Goal: Task Accomplishment & Management: Manage account settings

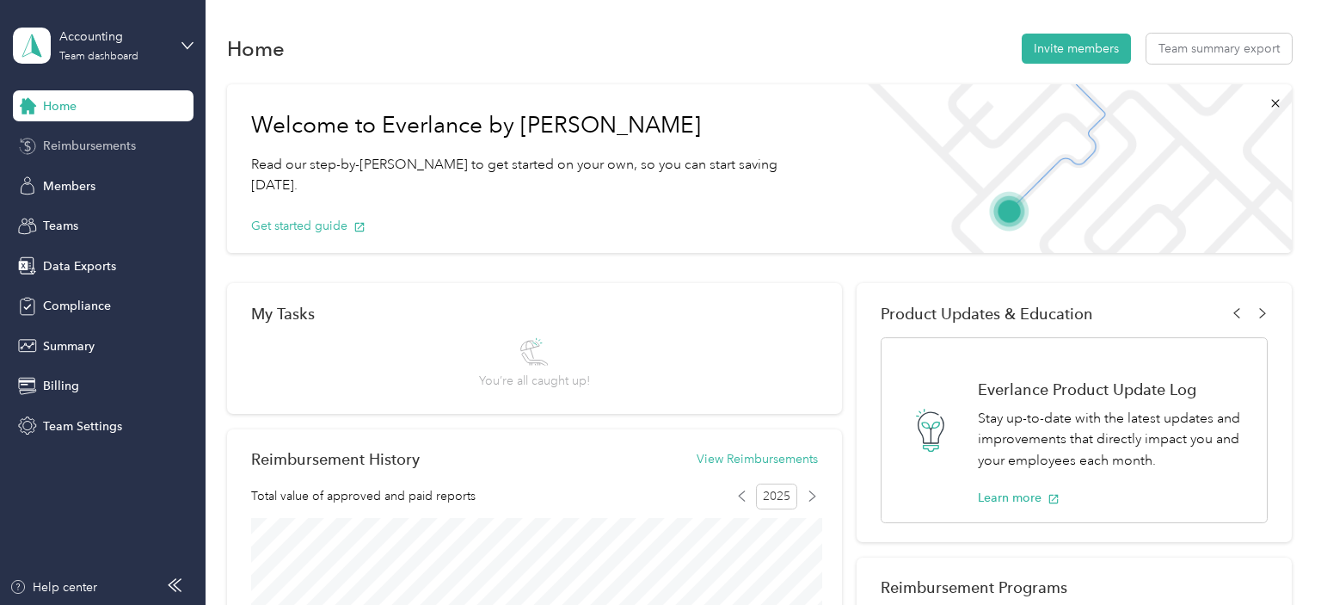
click at [84, 150] on span "Reimbursements" at bounding box center [89, 146] width 93 height 18
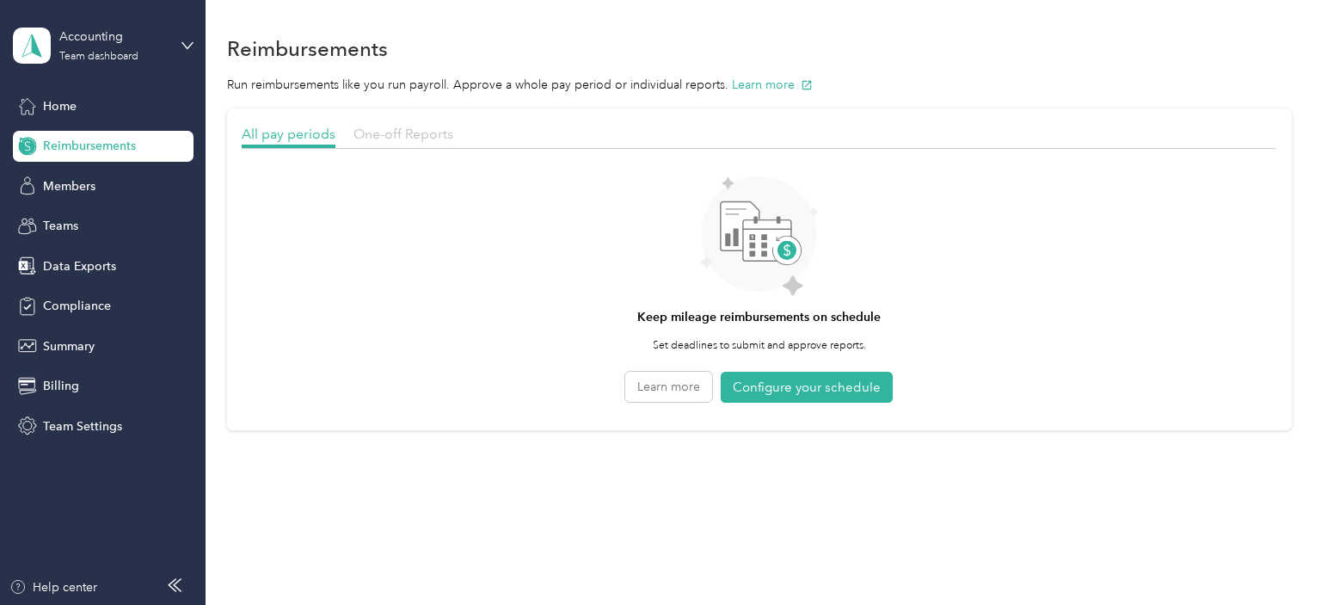
click at [432, 138] on span "One-off Reports" at bounding box center [403, 134] width 100 height 16
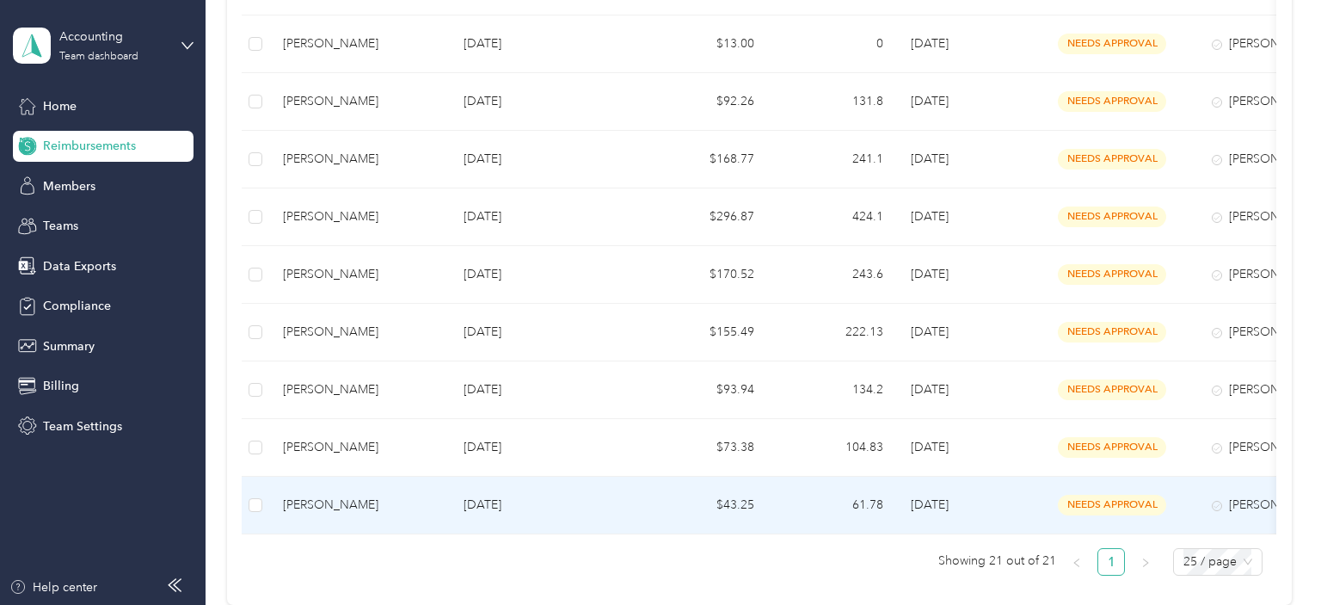
scroll to position [934, 0]
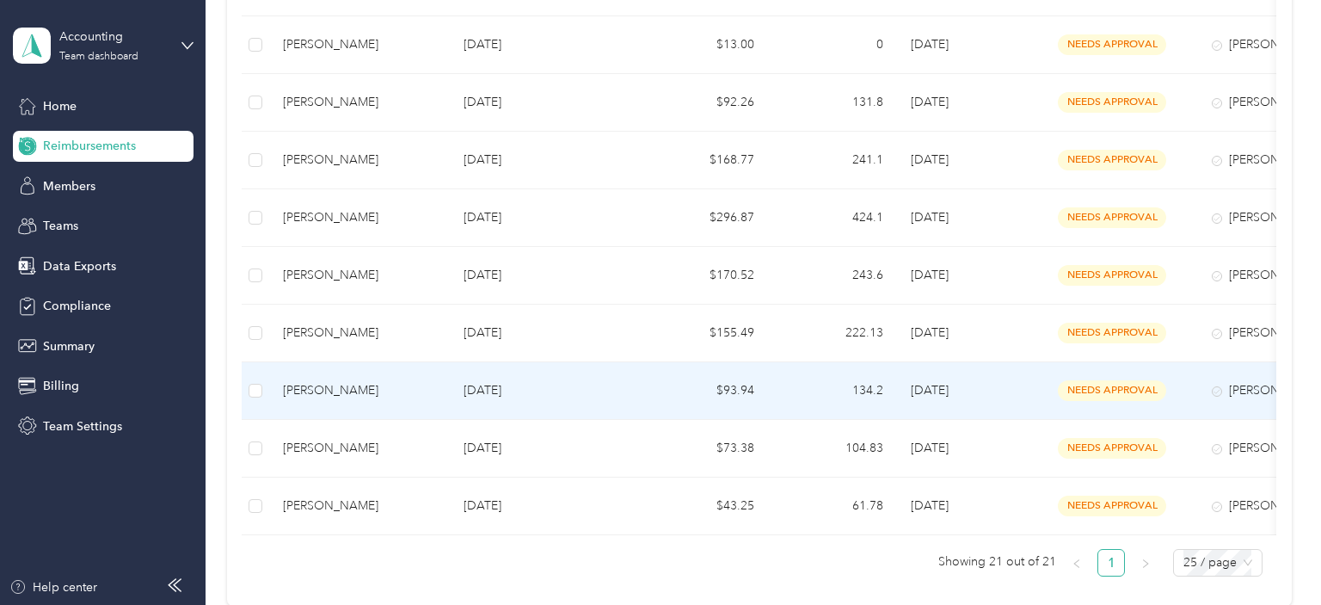
click at [338, 387] on div "[PERSON_NAME]" at bounding box center [359, 390] width 153 height 19
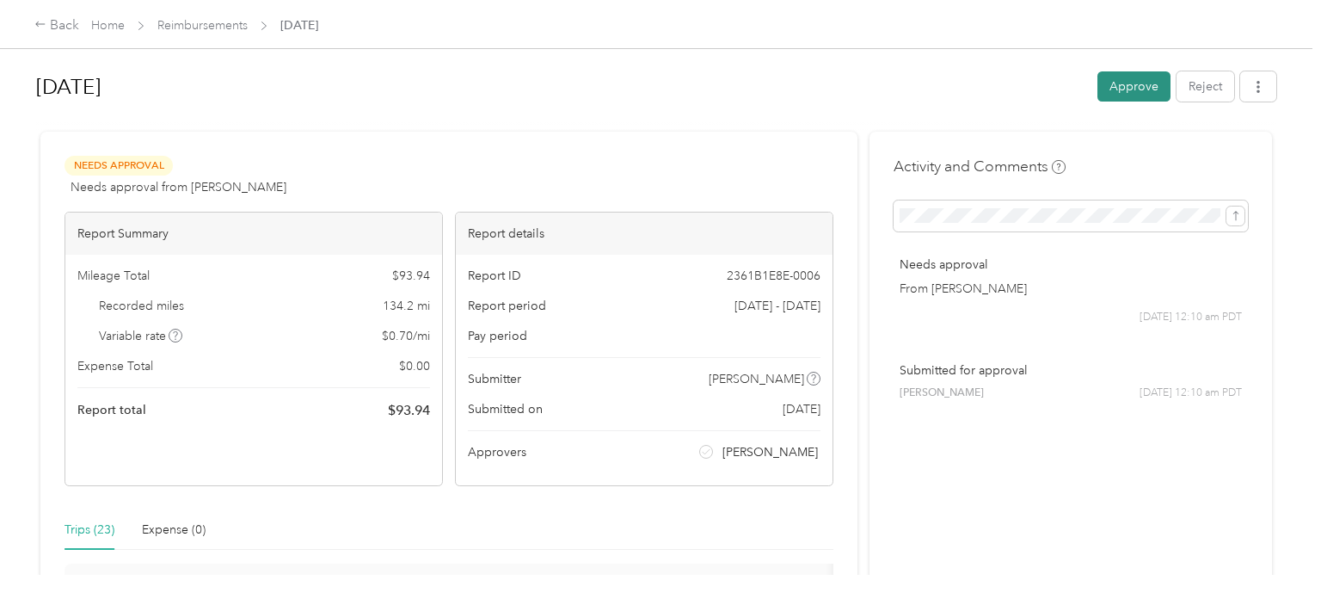
click at [1137, 92] on button "Approve" at bounding box center [1133, 86] width 73 height 30
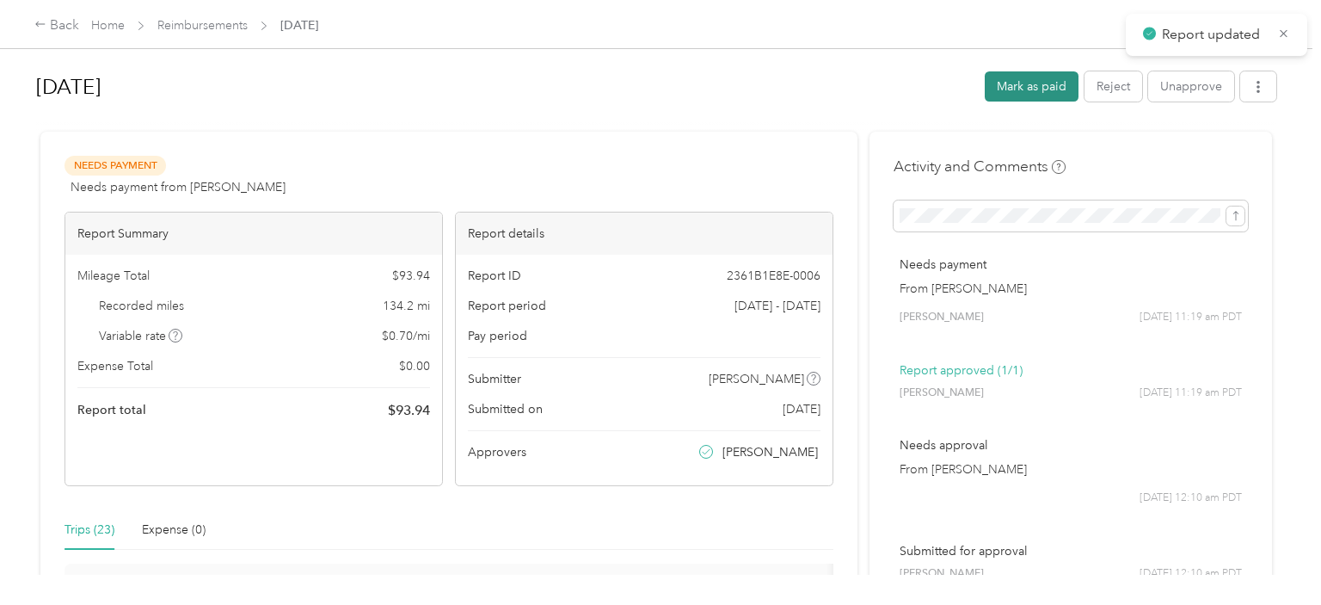
click at [1055, 94] on button "Mark as paid" at bounding box center [1032, 86] width 94 height 30
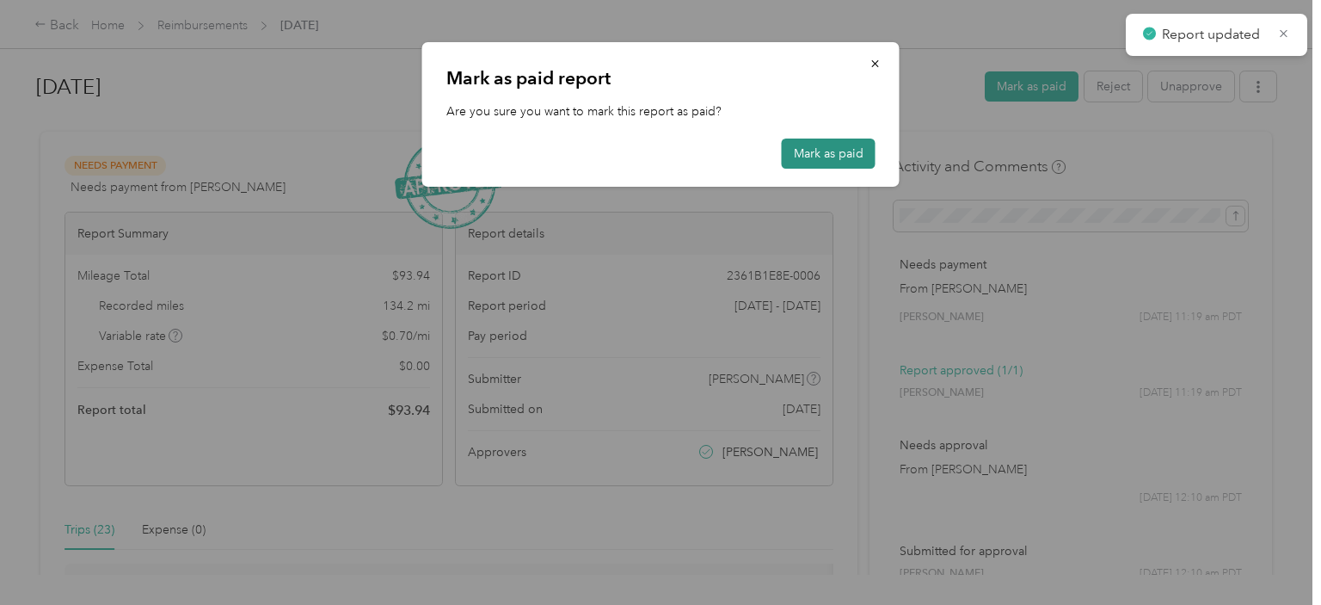
click at [840, 153] on button "Mark as paid" at bounding box center [829, 153] width 94 height 30
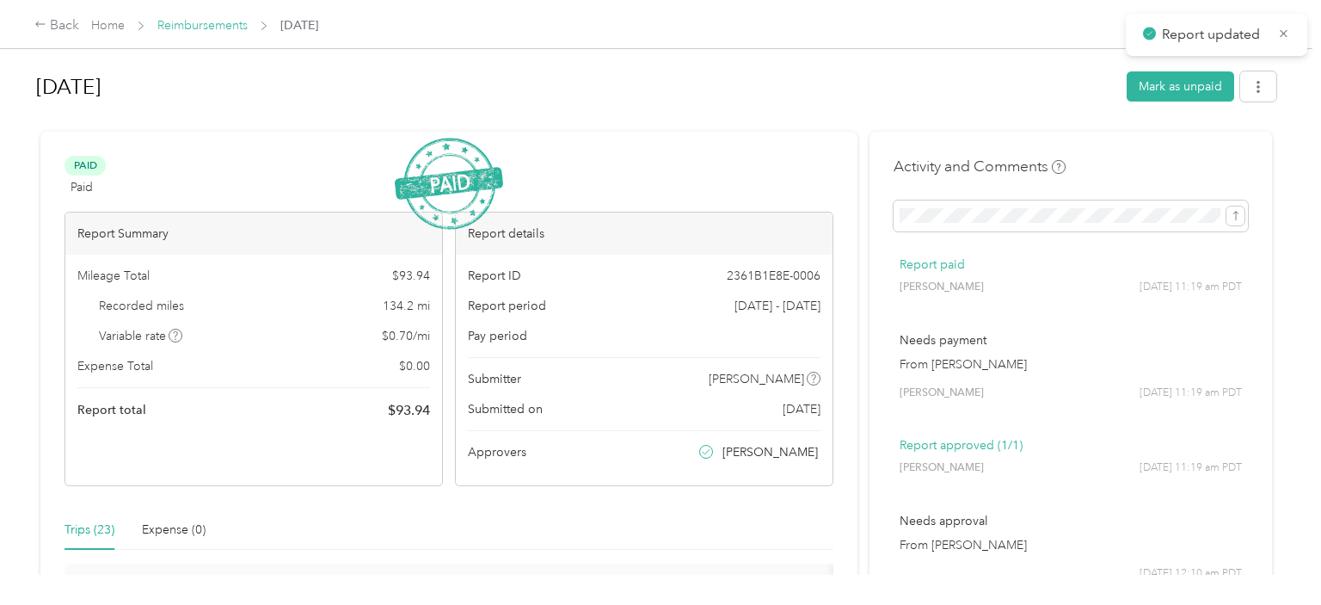
click at [208, 19] on link "Reimbursements" at bounding box center [202, 25] width 90 height 15
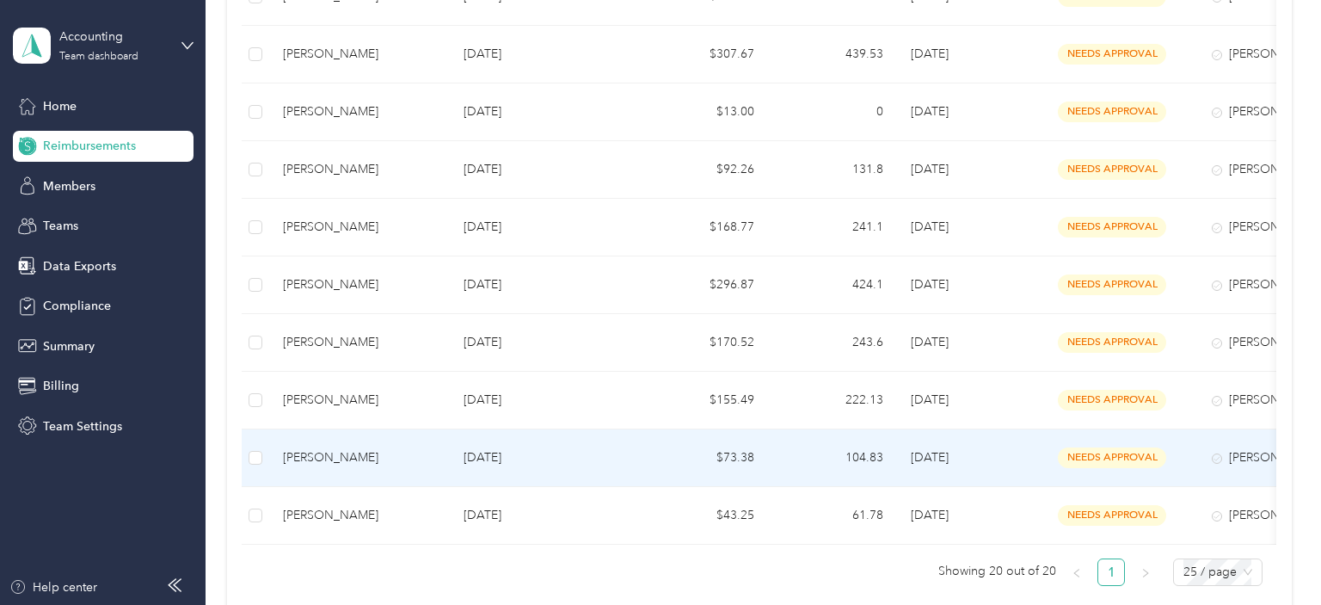
scroll to position [867, 0]
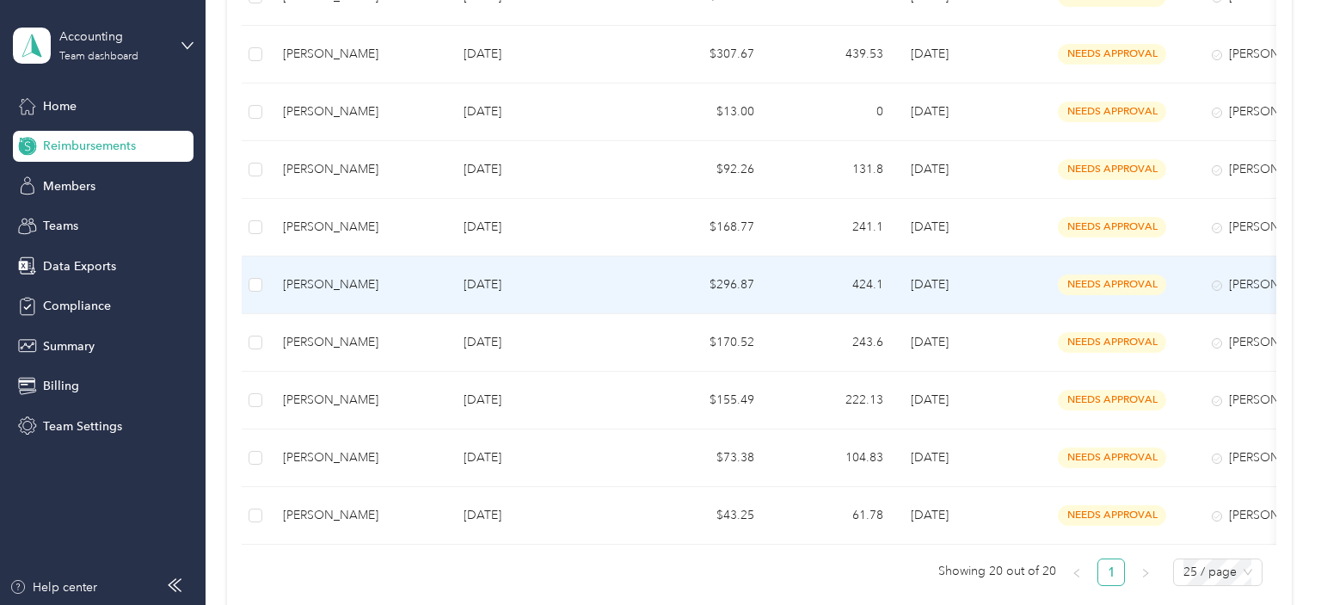
click at [401, 275] on div "[PERSON_NAME]" at bounding box center [359, 284] width 153 height 19
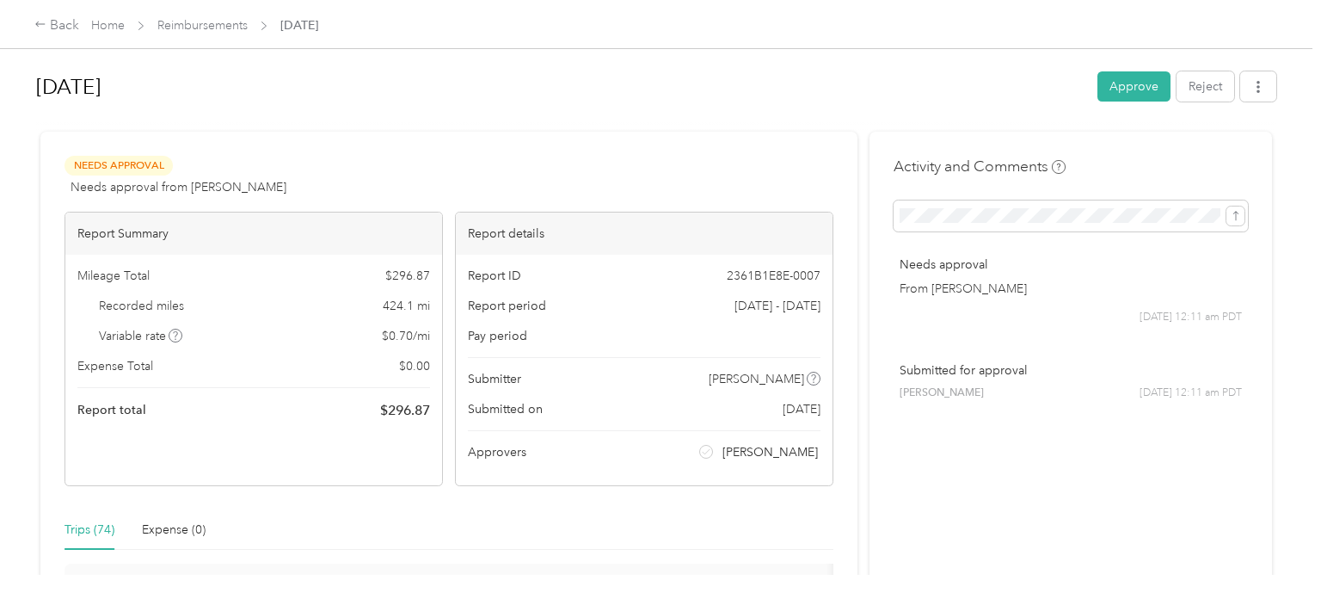
drag, startPoint x: 653, startPoint y: 173, endPoint x: 1001, endPoint y: 84, distance: 359.4
click at [657, 169] on div "Needs Approval Needs approval from Nir Maimon View activity & comments" at bounding box center [449, 176] width 769 height 41
click at [1140, 93] on button "Approve" at bounding box center [1133, 86] width 73 height 30
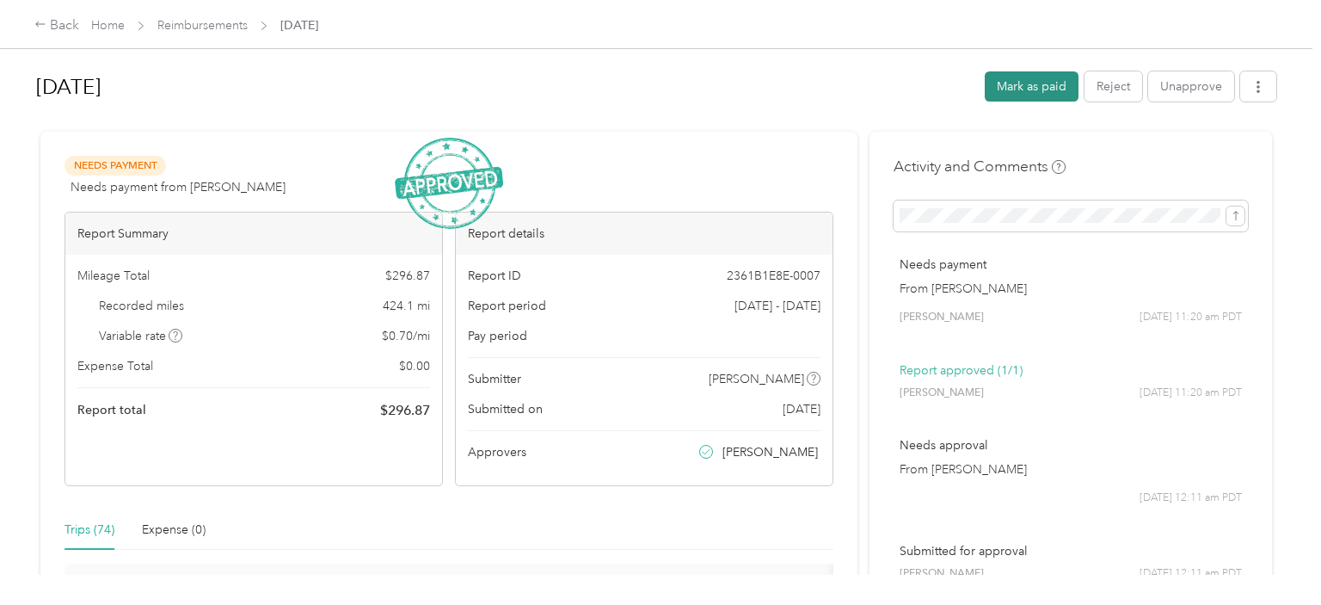
click at [1052, 87] on button "Mark as paid" at bounding box center [1032, 86] width 94 height 30
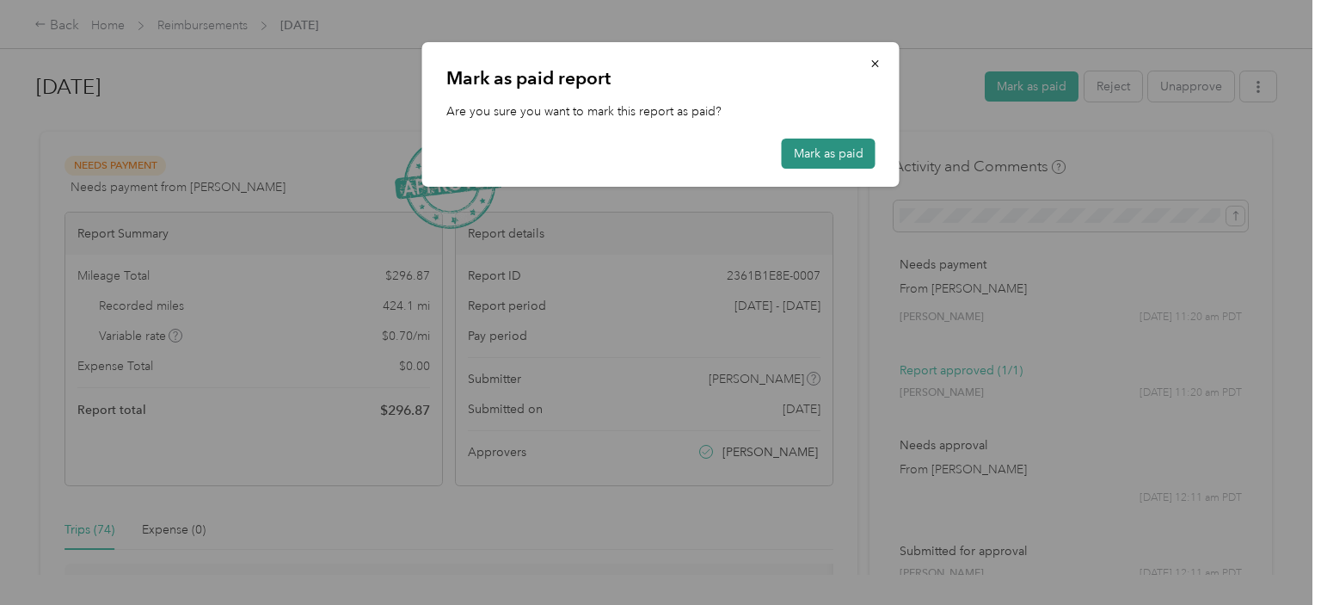
click at [810, 157] on button "Mark as paid" at bounding box center [829, 153] width 94 height 30
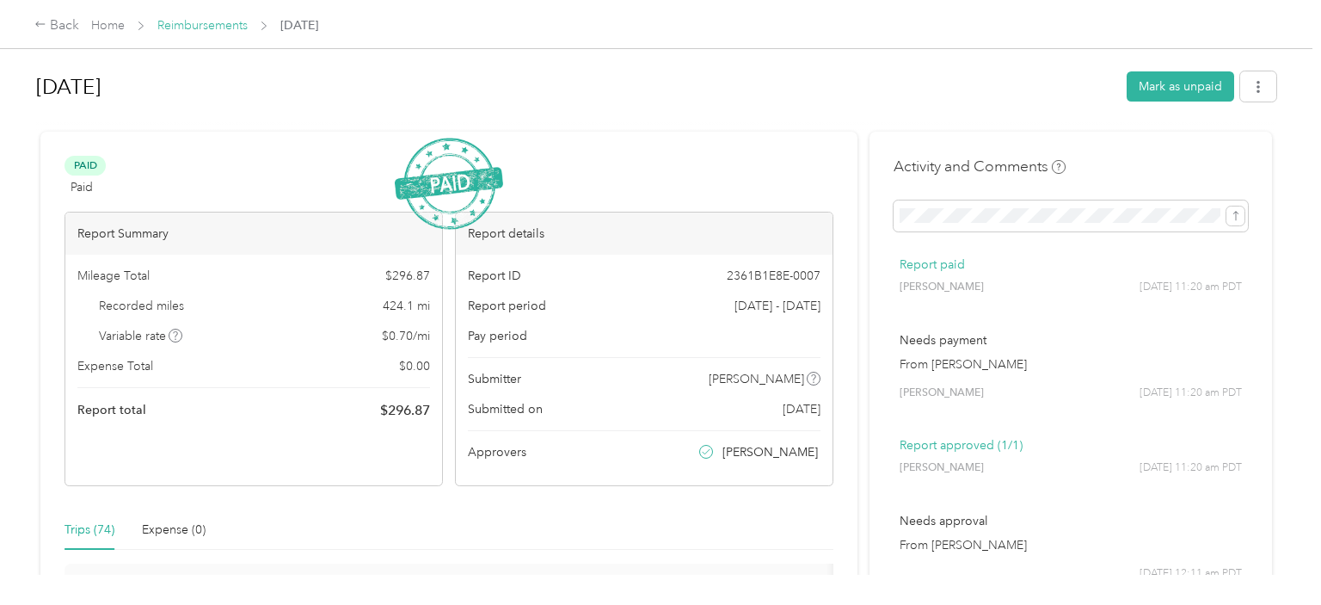
click at [203, 27] on link "Reimbursements" at bounding box center [202, 25] width 90 height 15
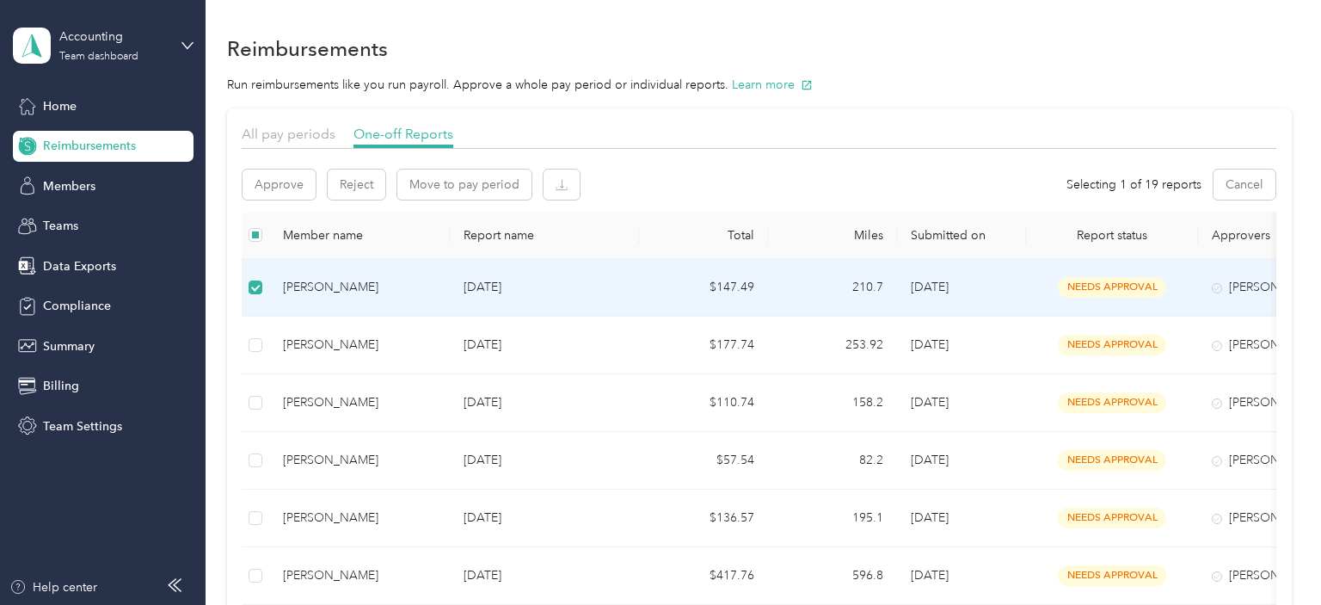
click at [549, 295] on p "[DATE]" at bounding box center [545, 287] width 162 height 19
click at [342, 280] on div "[PERSON_NAME]" at bounding box center [359, 287] width 153 height 19
click at [341, 285] on div "[PERSON_NAME]" at bounding box center [359, 287] width 153 height 19
click at [697, 295] on td "$147.49" at bounding box center [703, 288] width 129 height 58
click at [396, 281] on div "[PERSON_NAME]" at bounding box center [359, 287] width 153 height 19
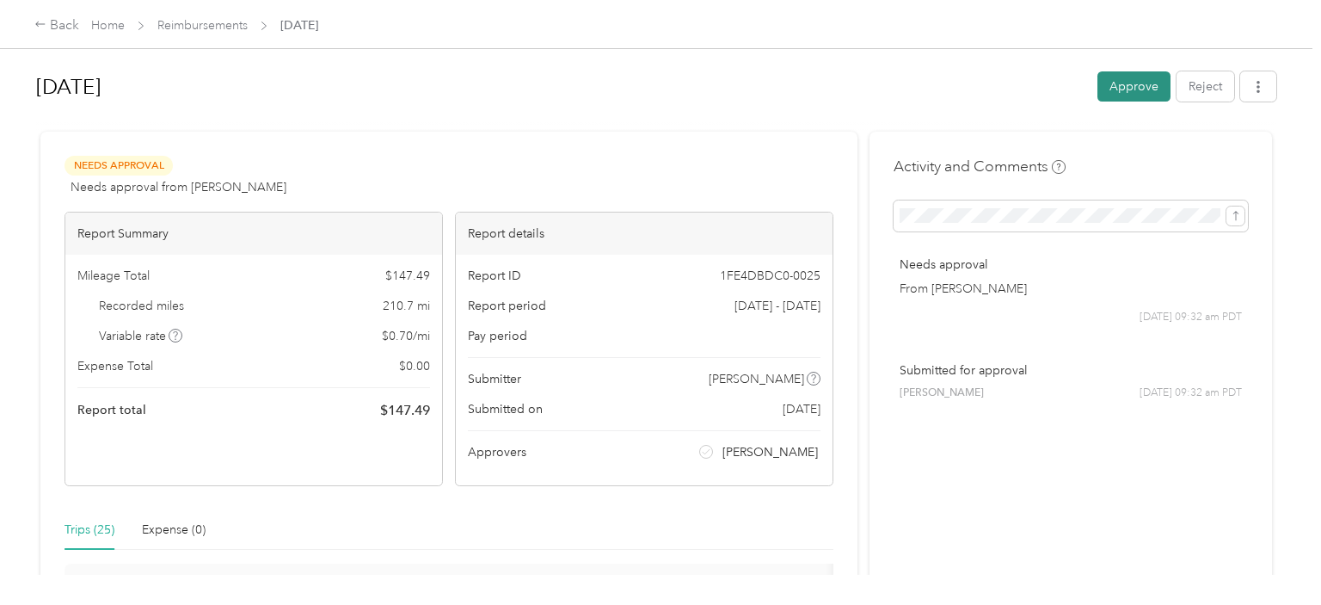
click at [1123, 79] on button "Approve" at bounding box center [1133, 86] width 73 height 30
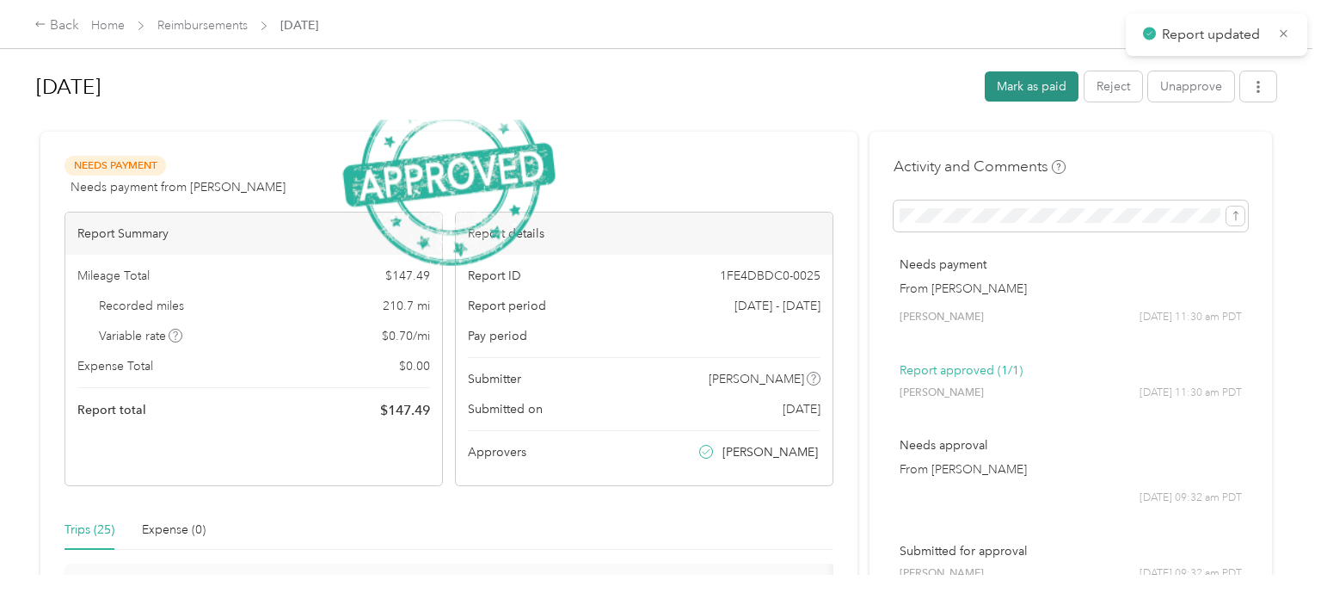
click at [1026, 84] on button "Mark as paid" at bounding box center [1032, 86] width 94 height 30
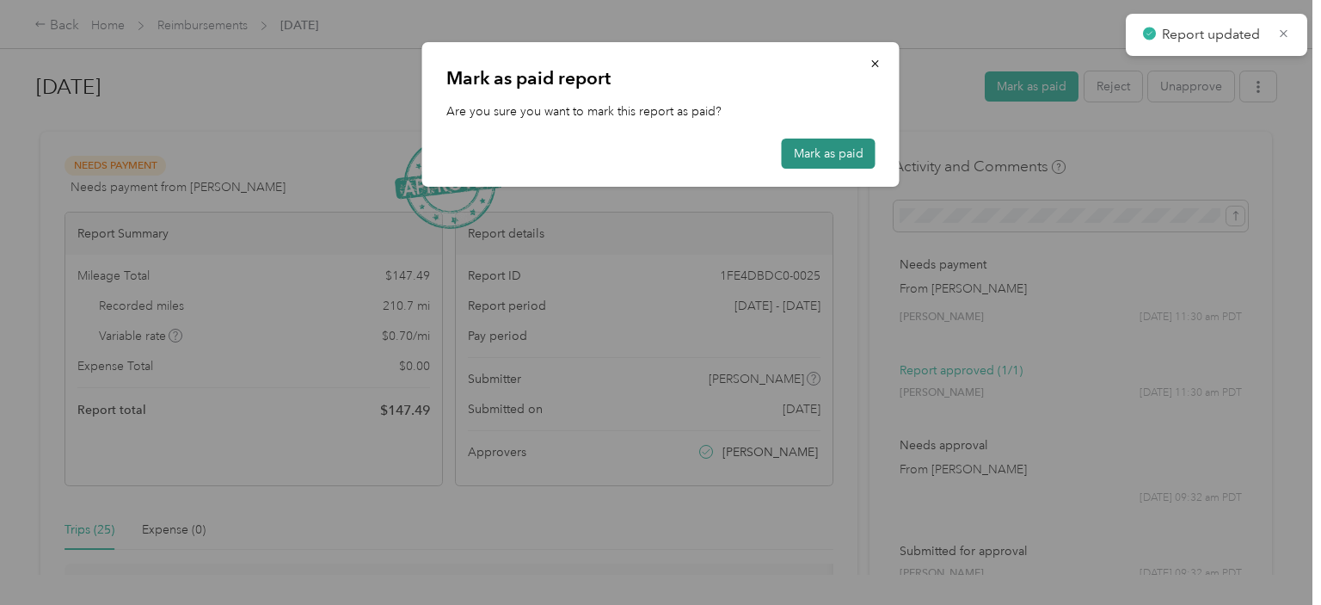
click at [836, 148] on button "Mark as paid" at bounding box center [829, 153] width 94 height 30
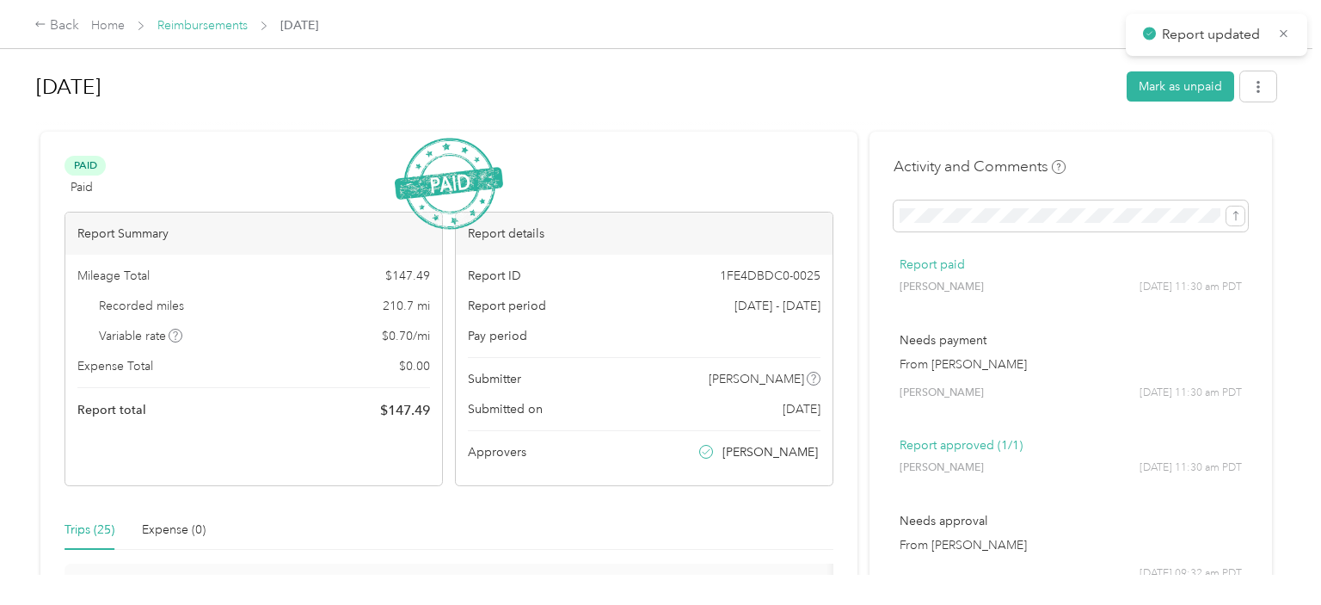
click at [207, 30] on link "Reimbursements" at bounding box center [202, 25] width 90 height 15
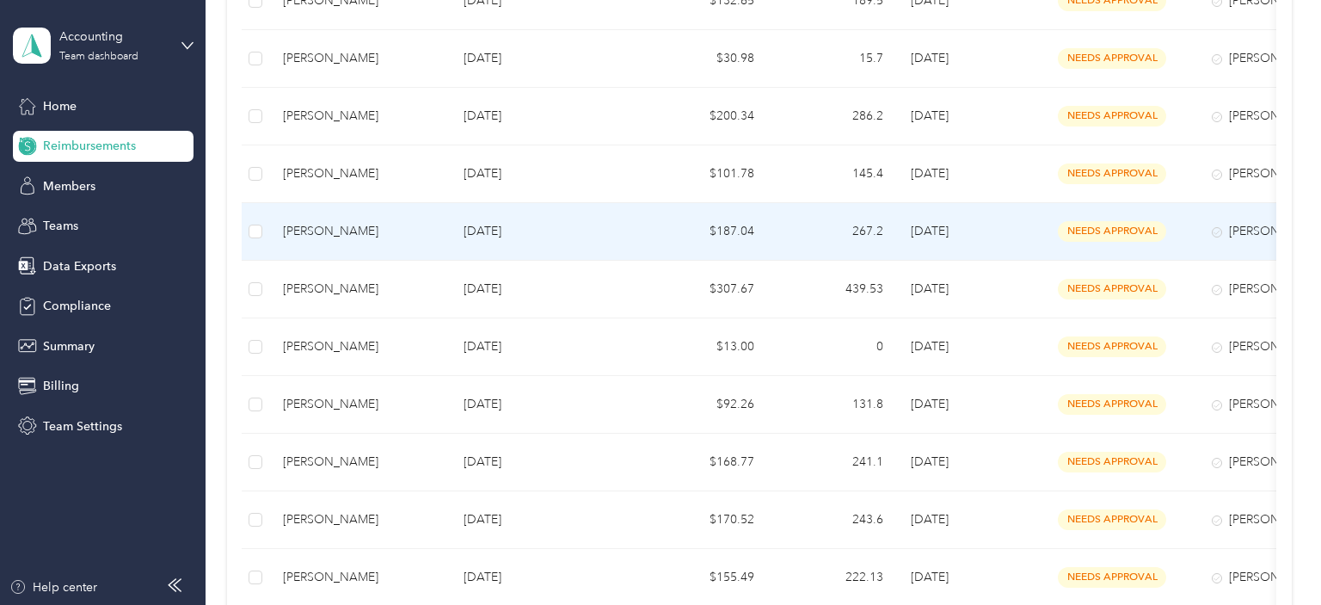
scroll to position [585, 0]
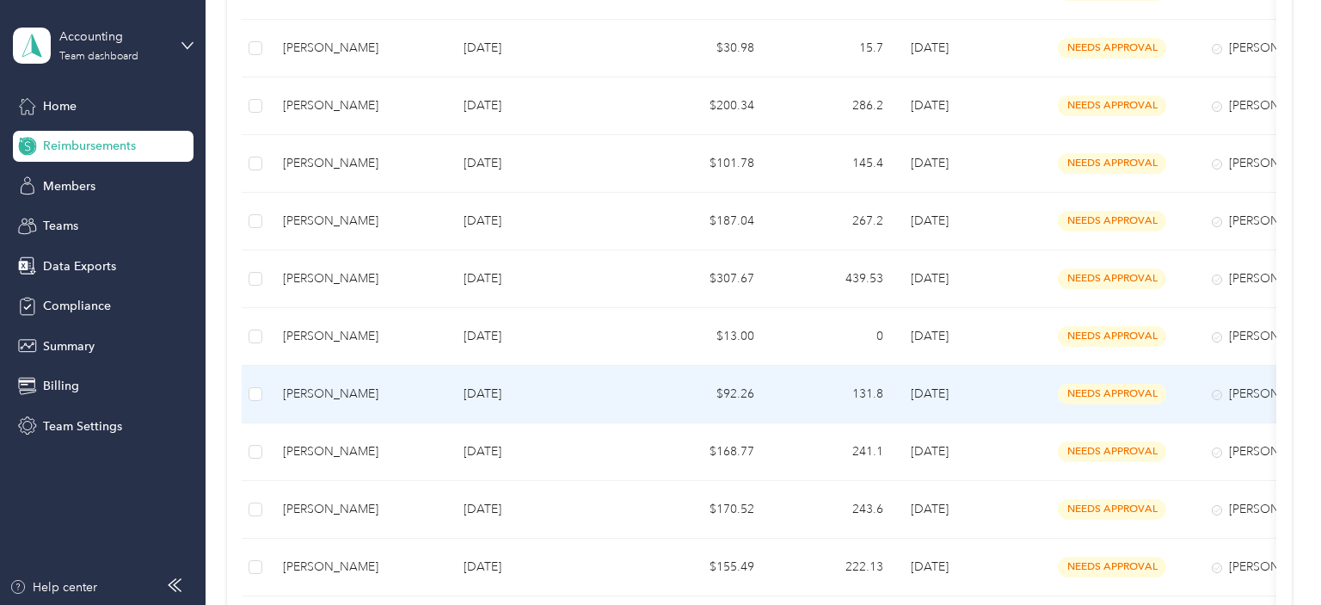
click at [436, 380] on td "[PERSON_NAME]" at bounding box center [359, 395] width 181 height 58
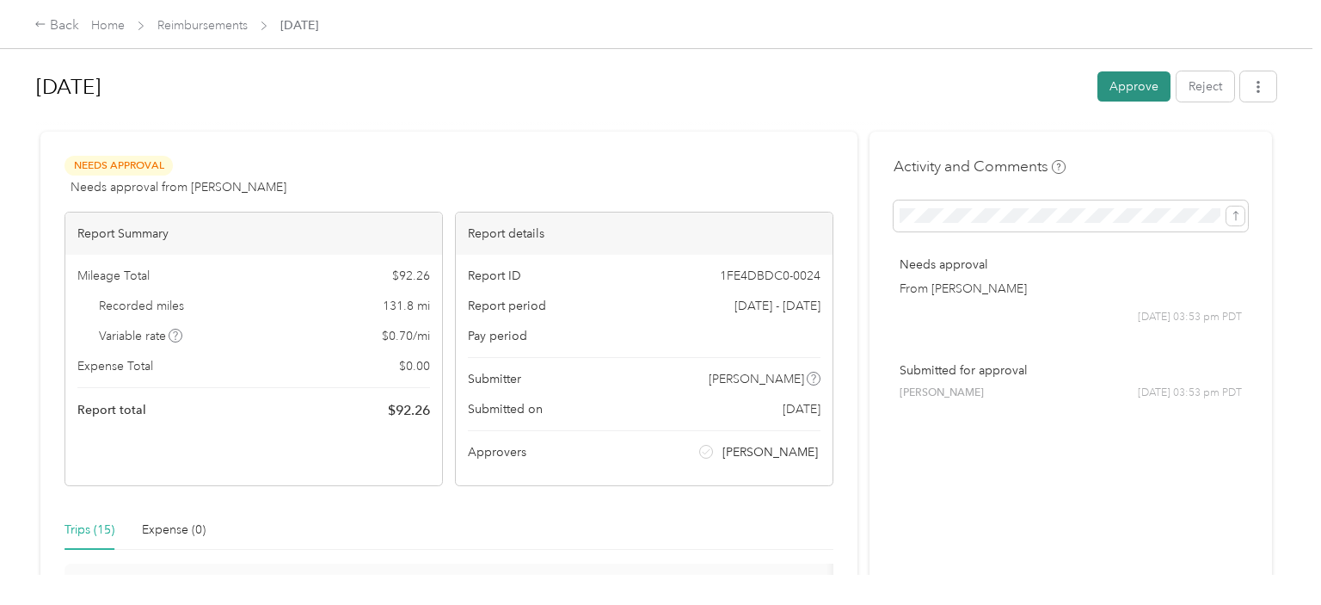
click at [1126, 83] on button "Approve" at bounding box center [1133, 86] width 73 height 30
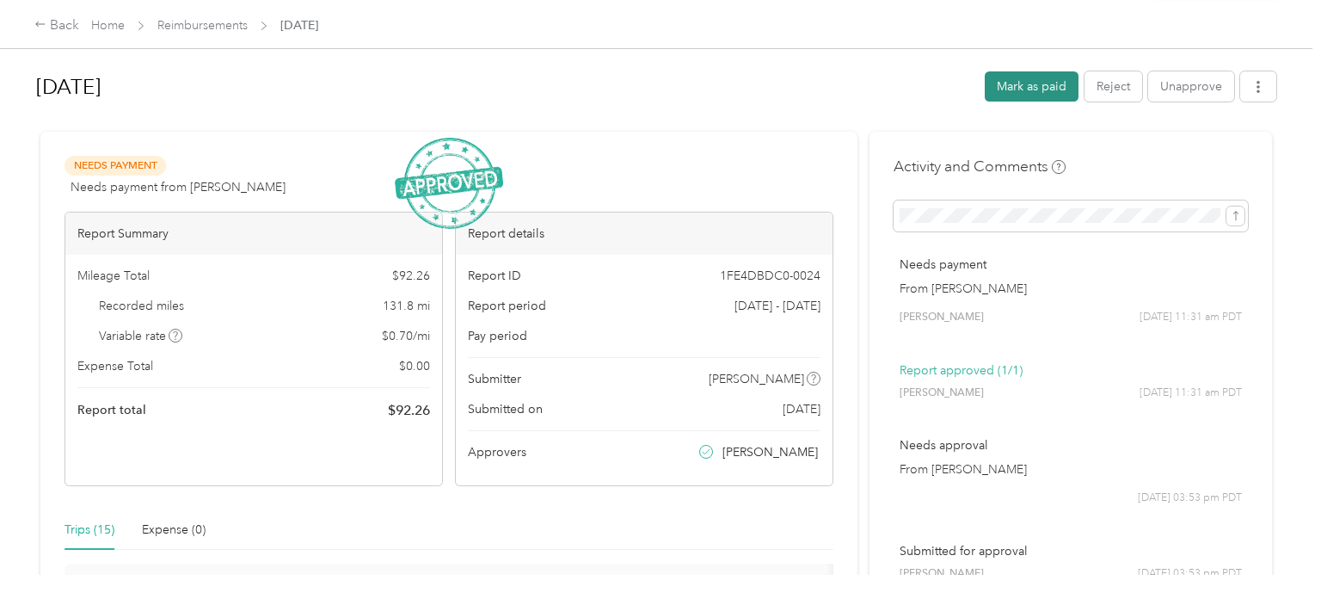
click at [1072, 88] on button "Mark as paid" at bounding box center [1032, 86] width 94 height 30
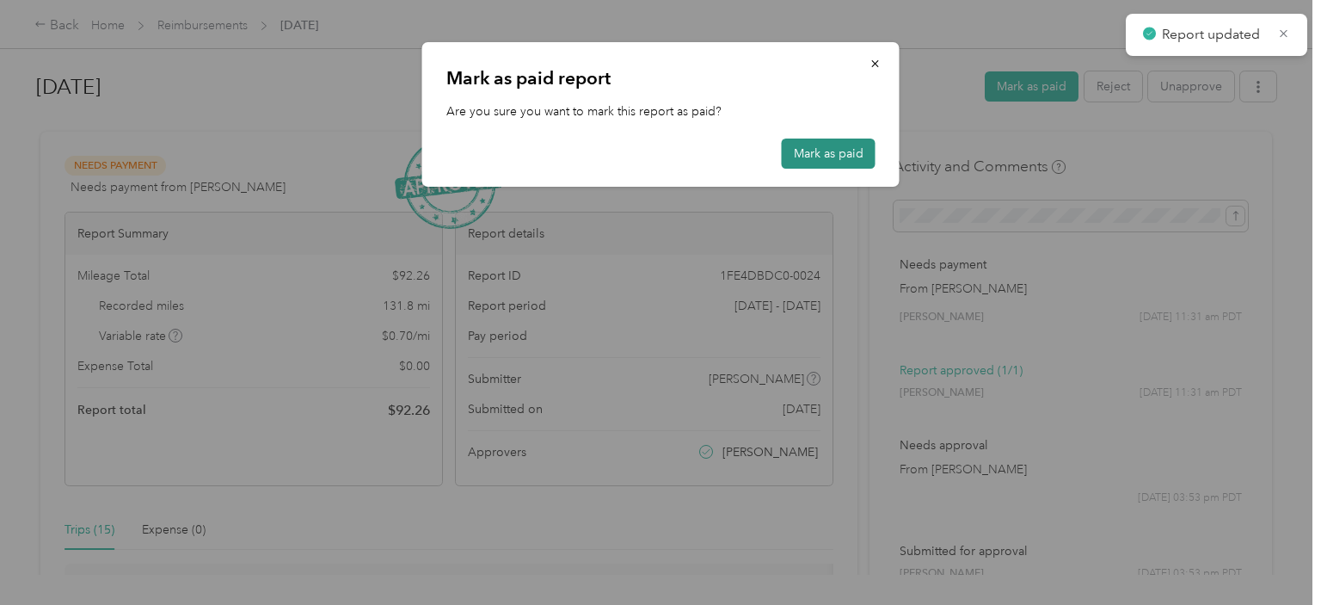
click at [806, 163] on button "Mark as paid" at bounding box center [829, 153] width 94 height 30
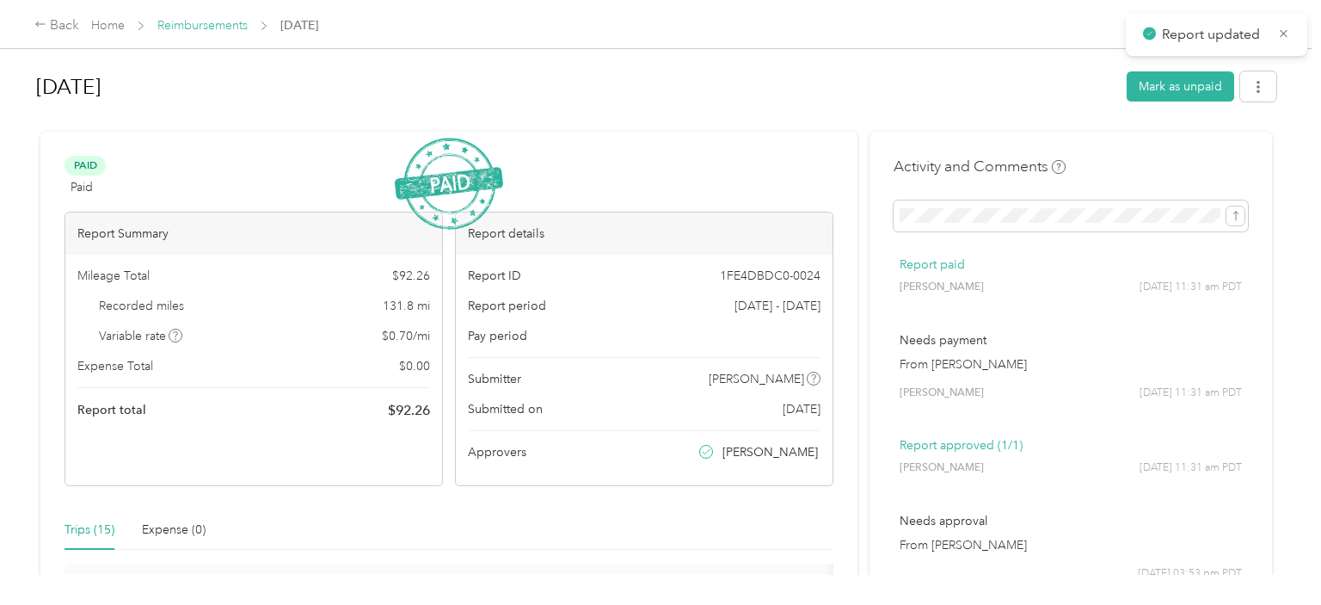
click at [208, 31] on link "Reimbursements" at bounding box center [202, 25] width 90 height 15
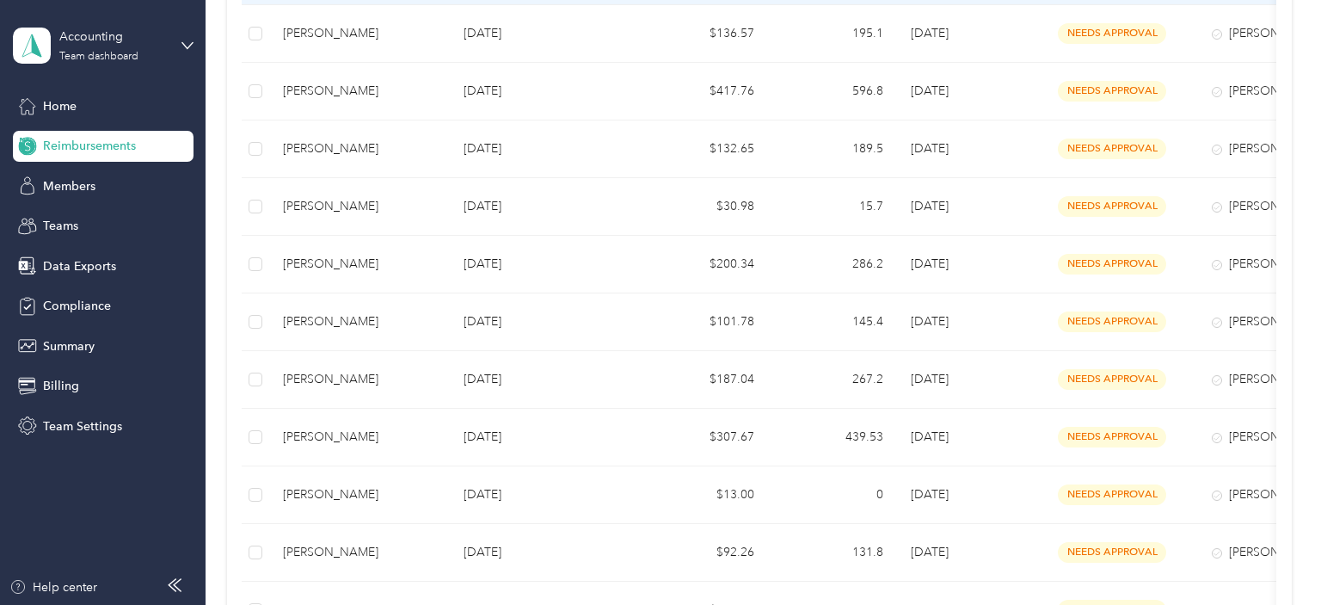
scroll to position [433, 0]
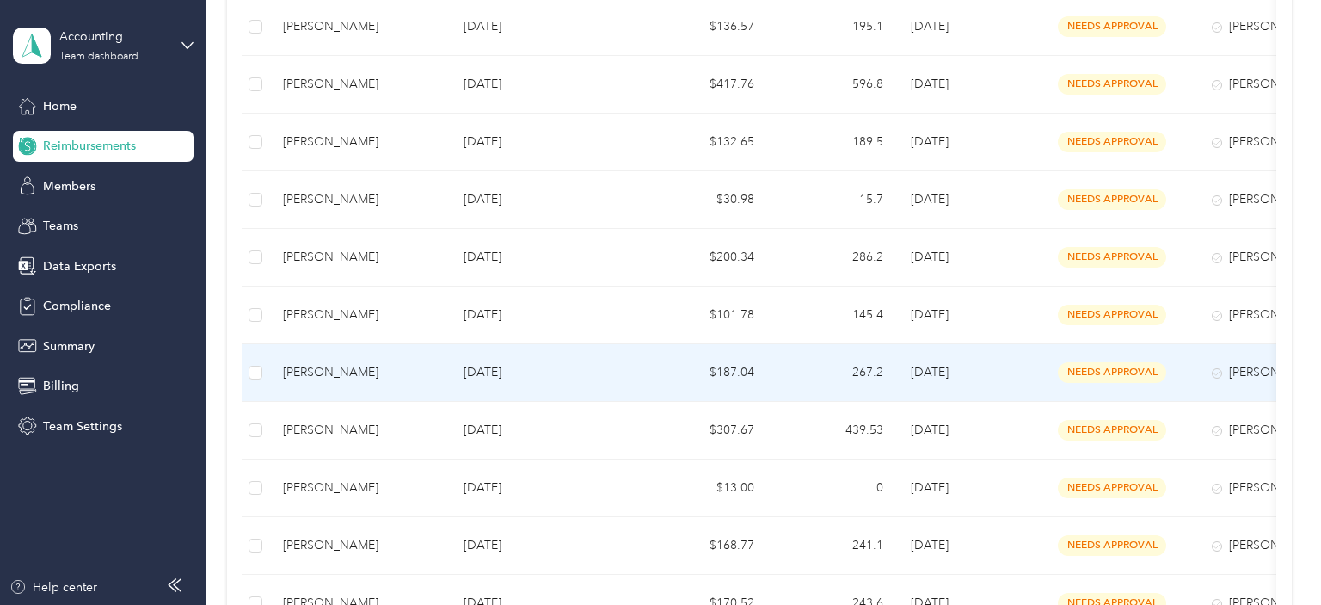
click at [309, 364] on div "[PERSON_NAME]" at bounding box center [359, 372] width 153 height 19
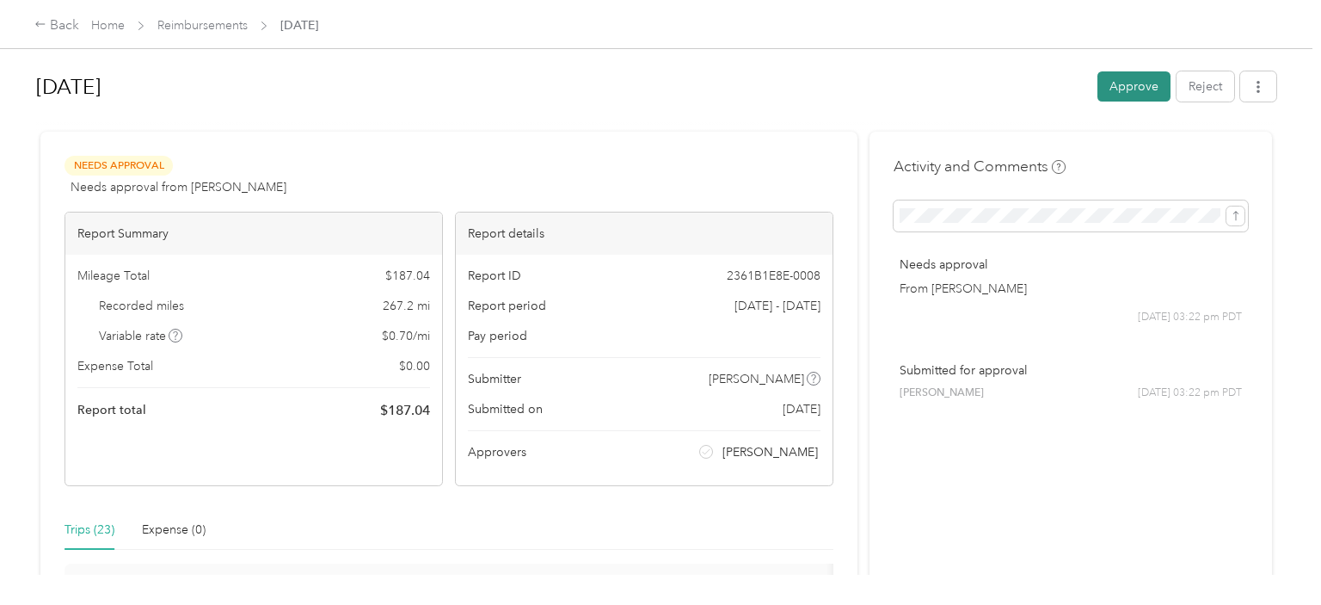
click at [1127, 84] on button "Approve" at bounding box center [1133, 86] width 73 height 30
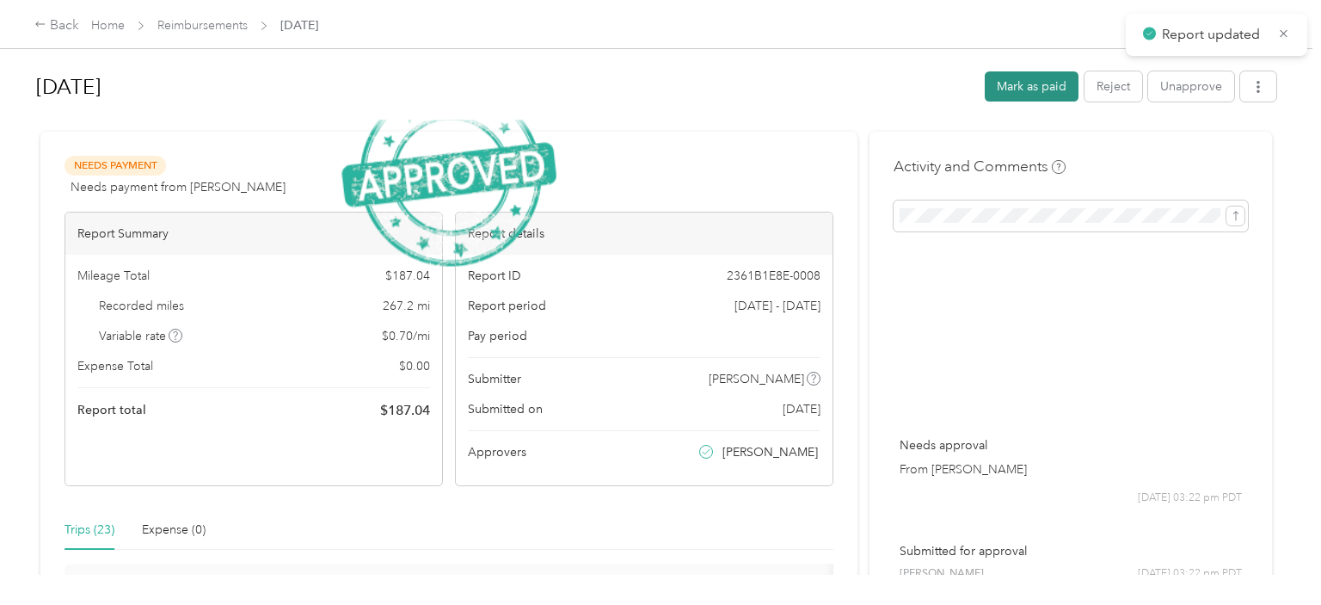
click at [1059, 96] on button "Mark as paid" at bounding box center [1032, 86] width 94 height 30
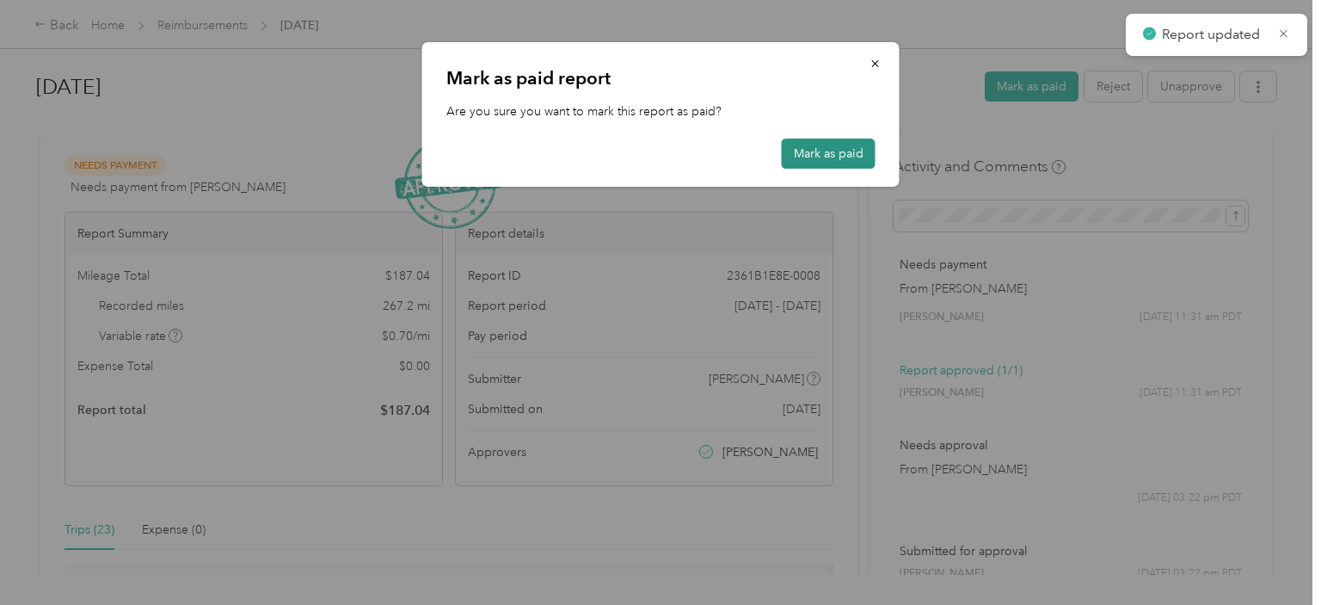
click at [831, 156] on button "Mark as paid" at bounding box center [829, 153] width 94 height 30
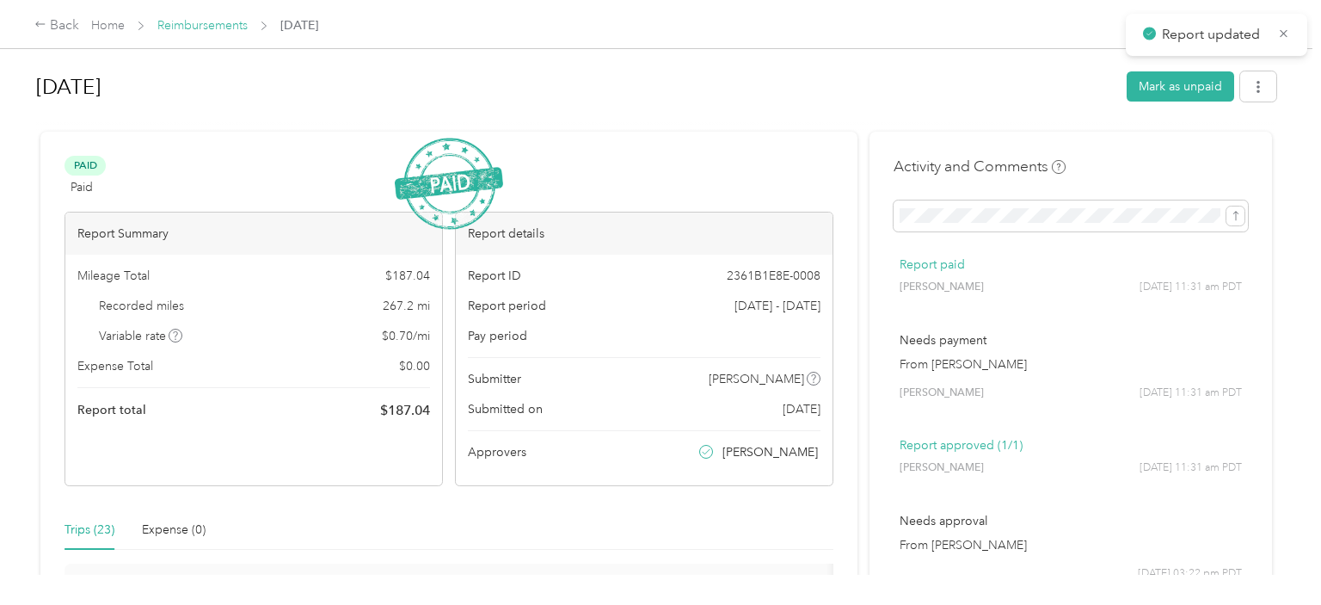
click at [227, 26] on link "Reimbursements" at bounding box center [202, 25] width 90 height 15
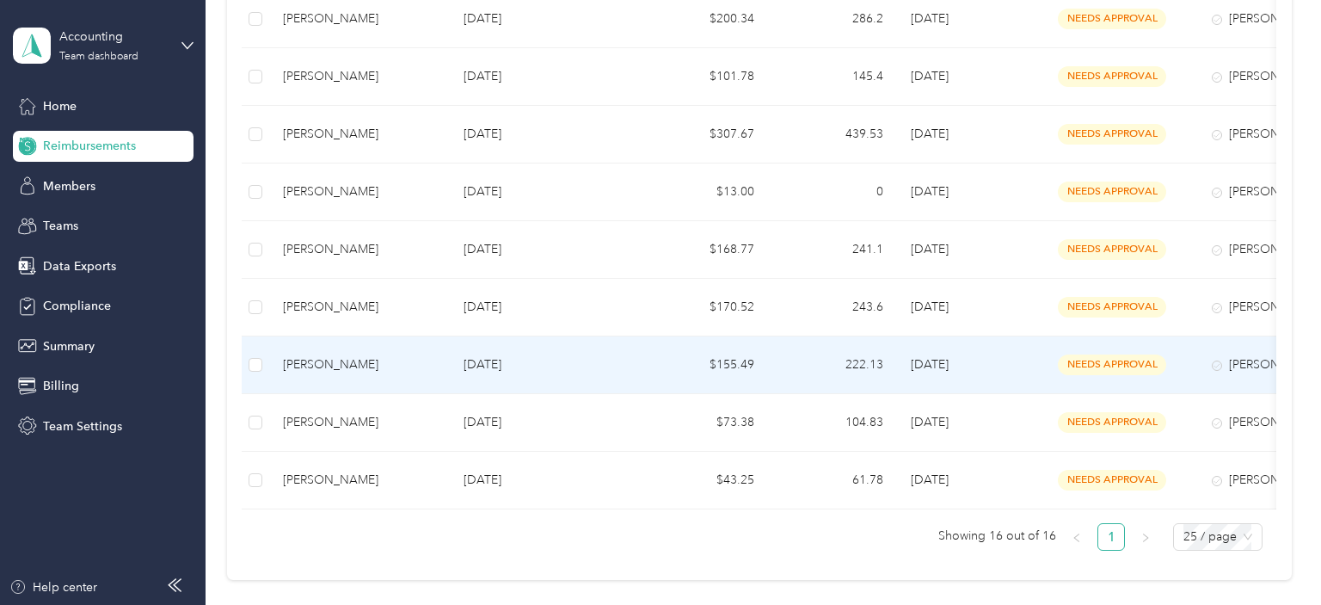
scroll to position [628, 0]
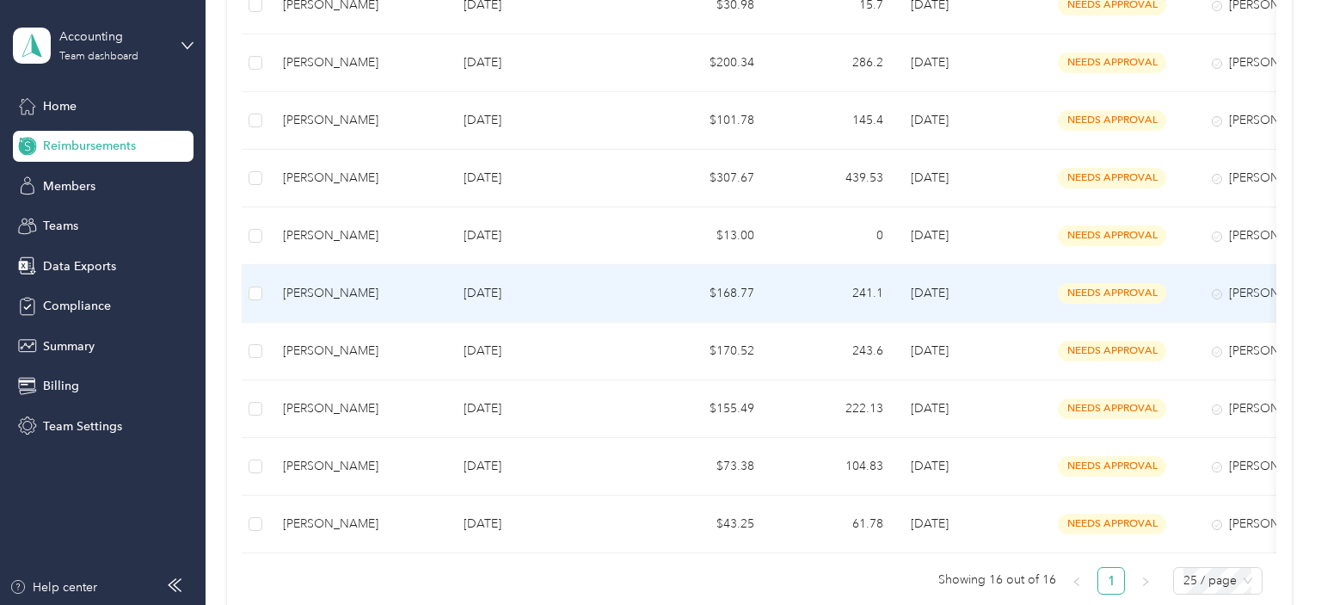
click at [504, 292] on p "[DATE]" at bounding box center [545, 293] width 162 height 19
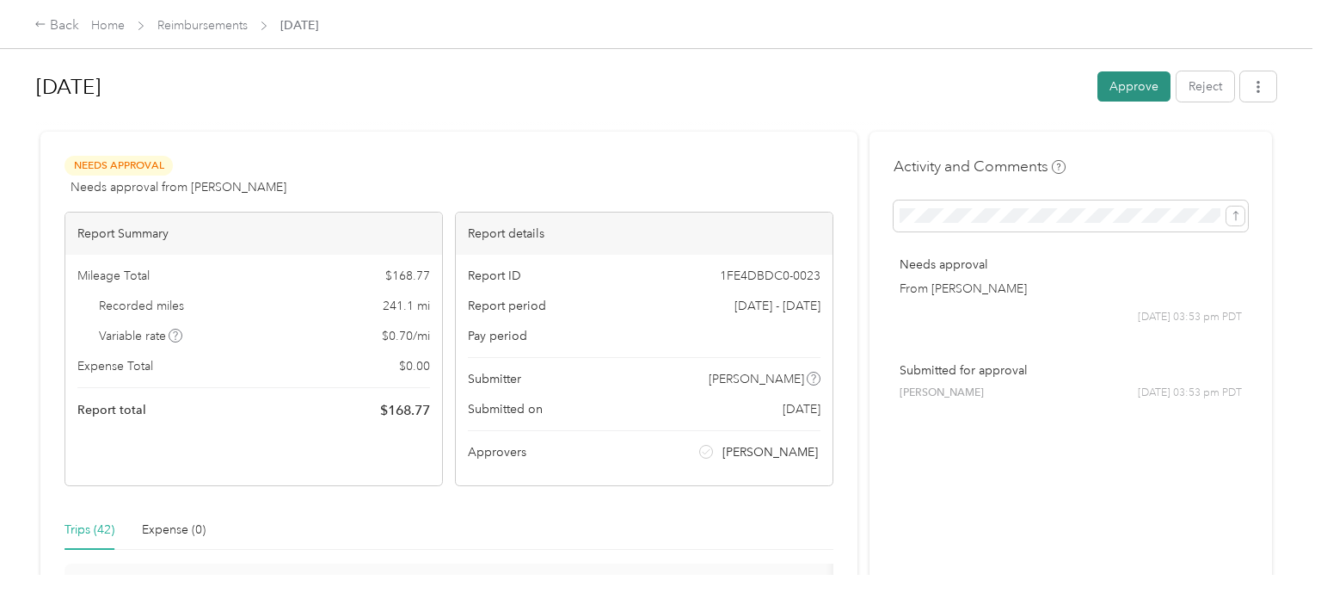
click at [1139, 95] on button "Approve" at bounding box center [1133, 86] width 73 height 30
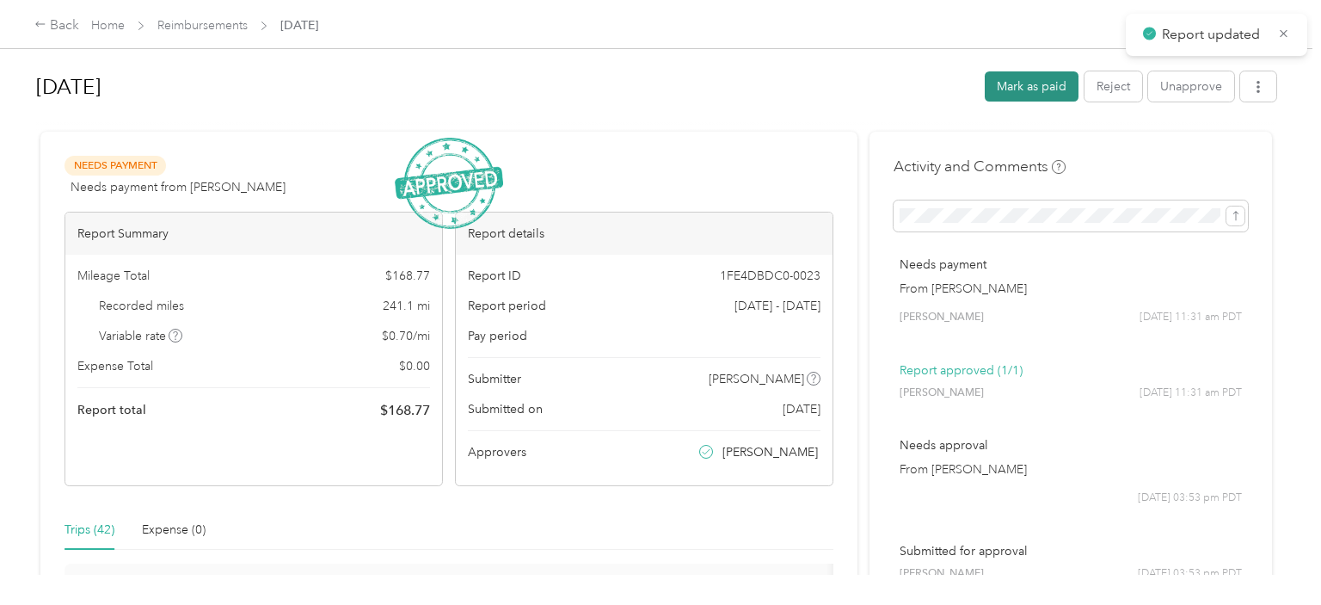
click at [1021, 92] on button "Mark as paid" at bounding box center [1032, 86] width 94 height 30
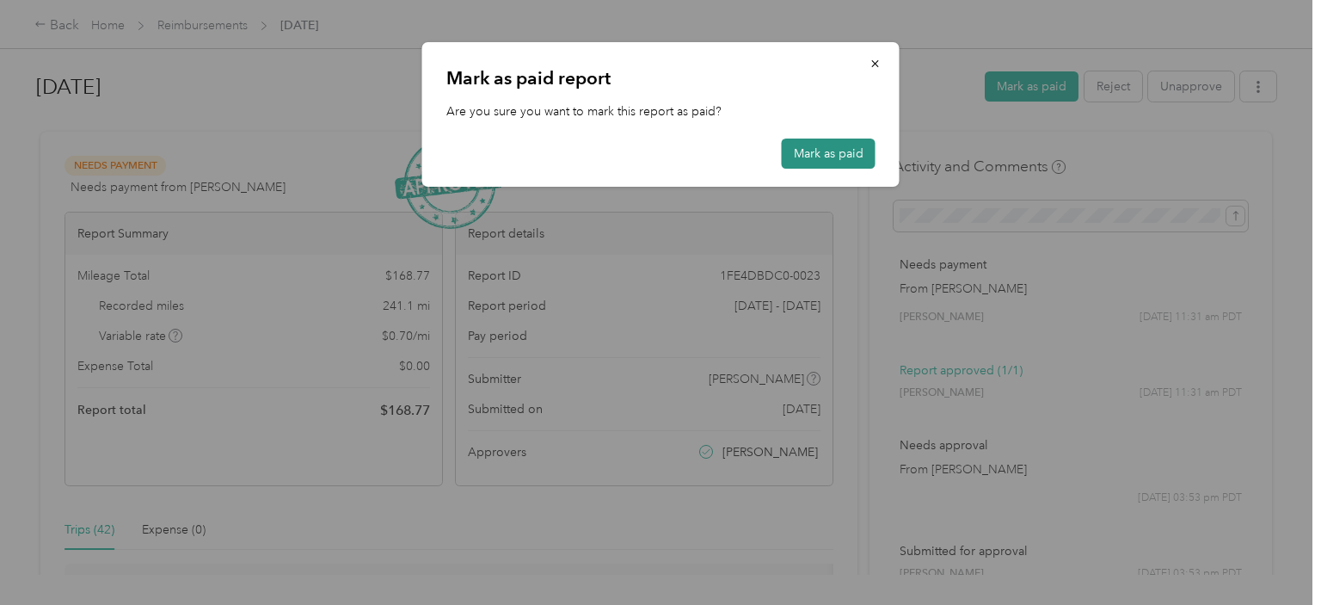
click at [851, 155] on button "Mark as paid" at bounding box center [829, 153] width 94 height 30
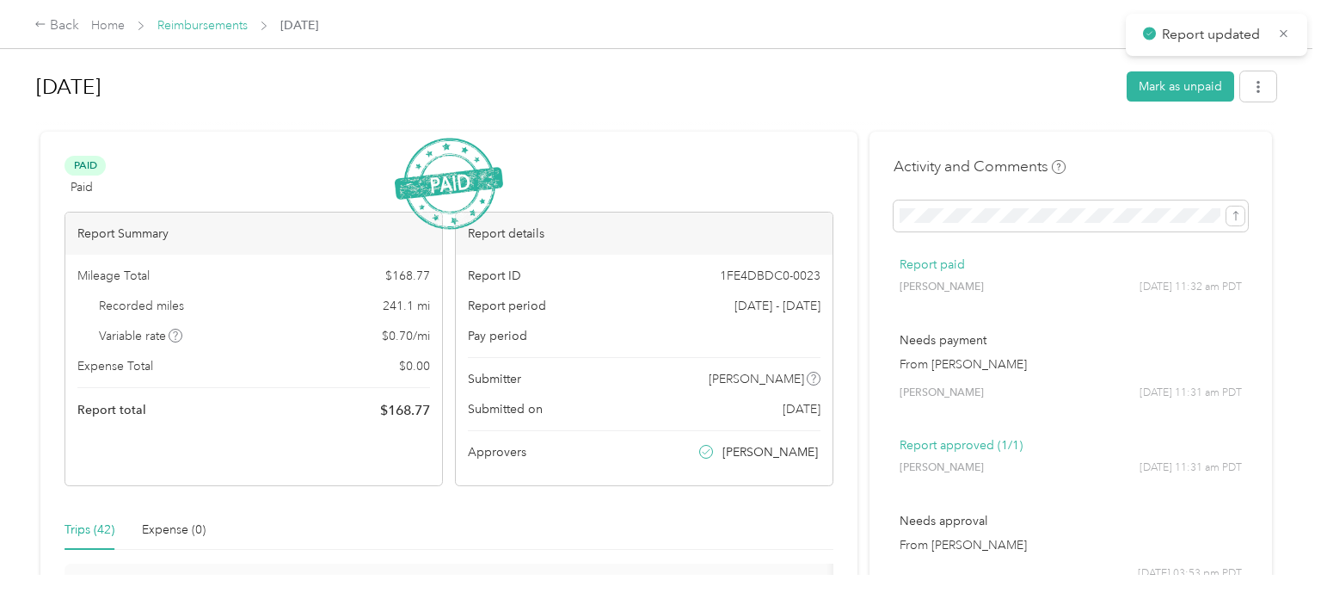
click at [194, 24] on link "Reimbursements" at bounding box center [202, 25] width 90 height 15
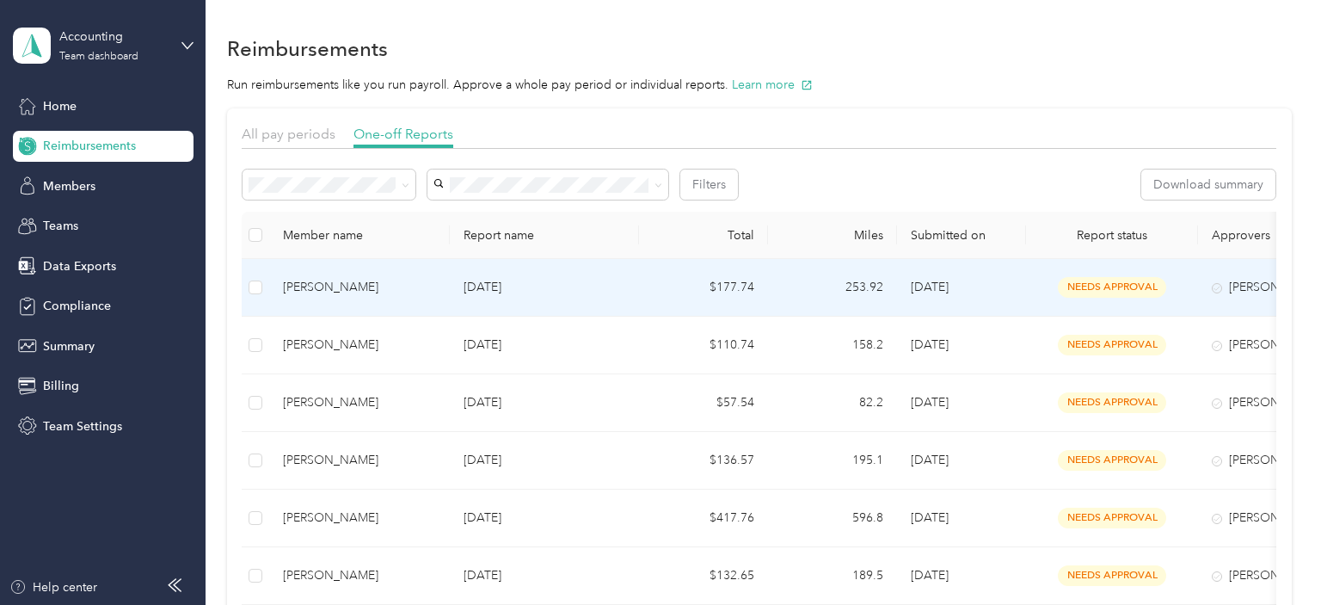
click at [395, 290] on div "[PERSON_NAME]" at bounding box center [359, 287] width 153 height 19
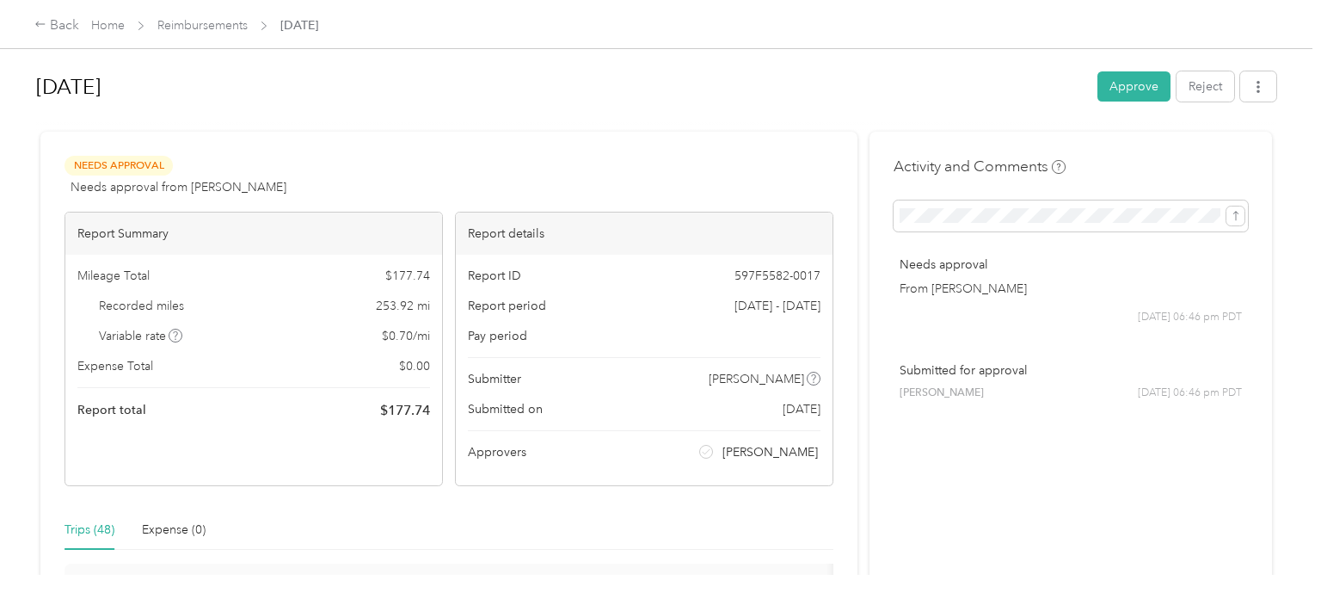
click at [1138, 105] on div "[DATE] Approve Reject" at bounding box center [656, 90] width 1240 height 51
click at [1135, 92] on button "Approve" at bounding box center [1133, 86] width 73 height 30
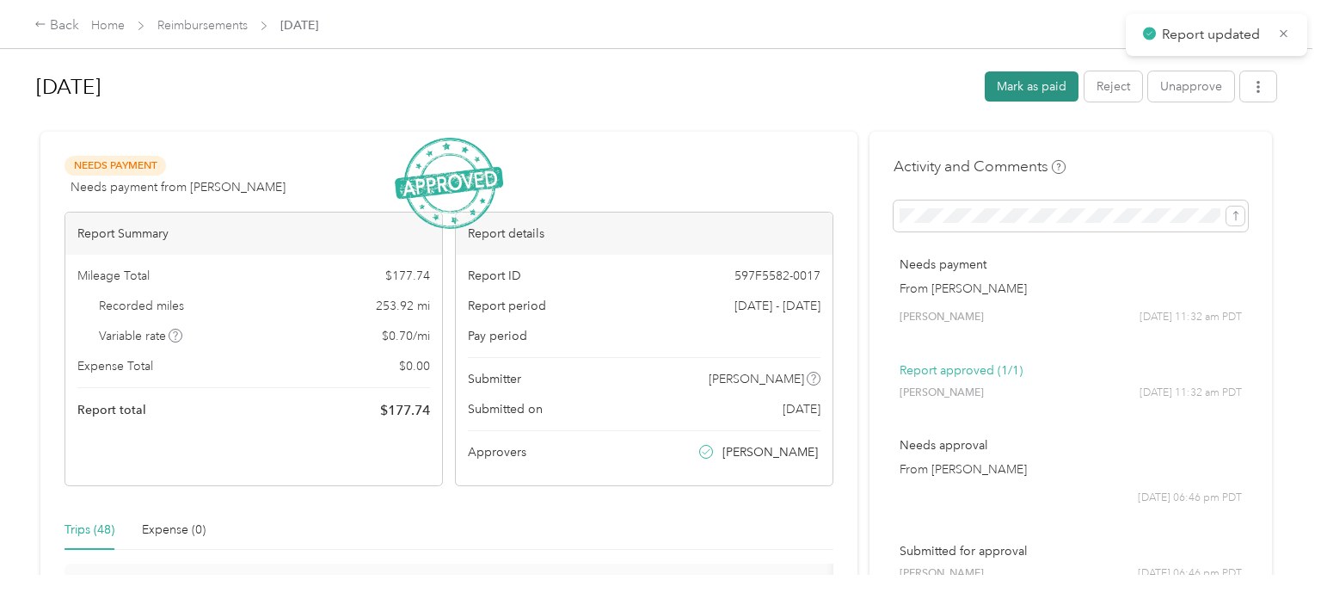
click at [1041, 91] on button "Mark as paid" at bounding box center [1032, 86] width 94 height 30
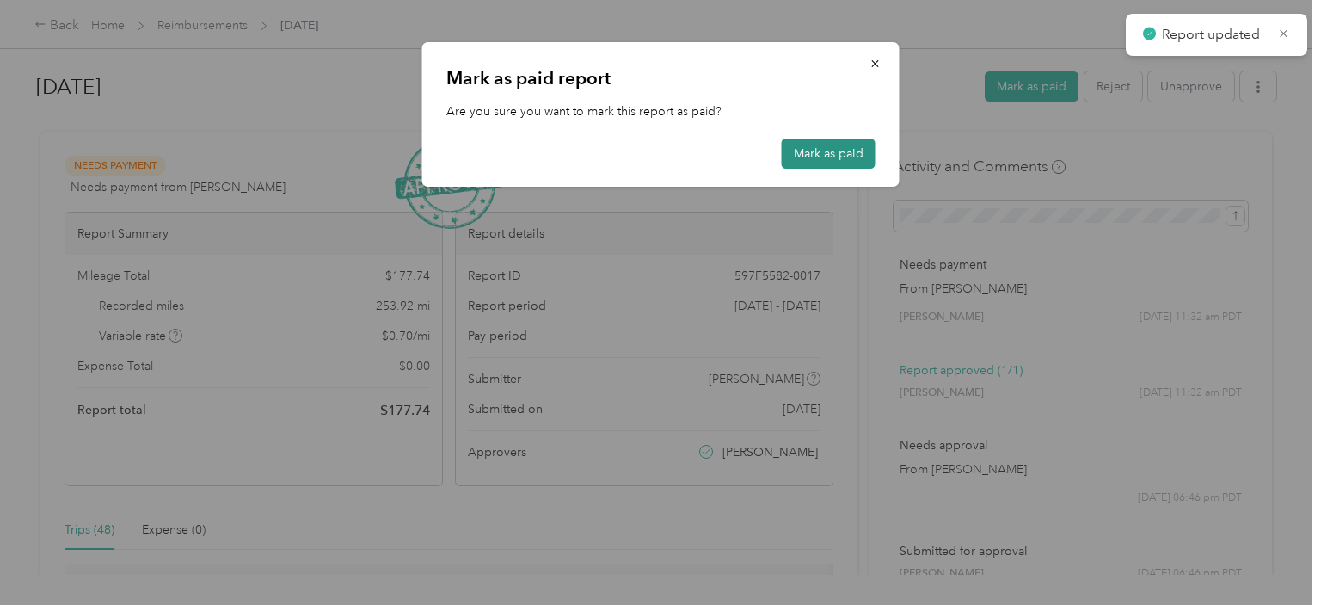
click at [810, 151] on button "Mark as paid" at bounding box center [829, 153] width 94 height 30
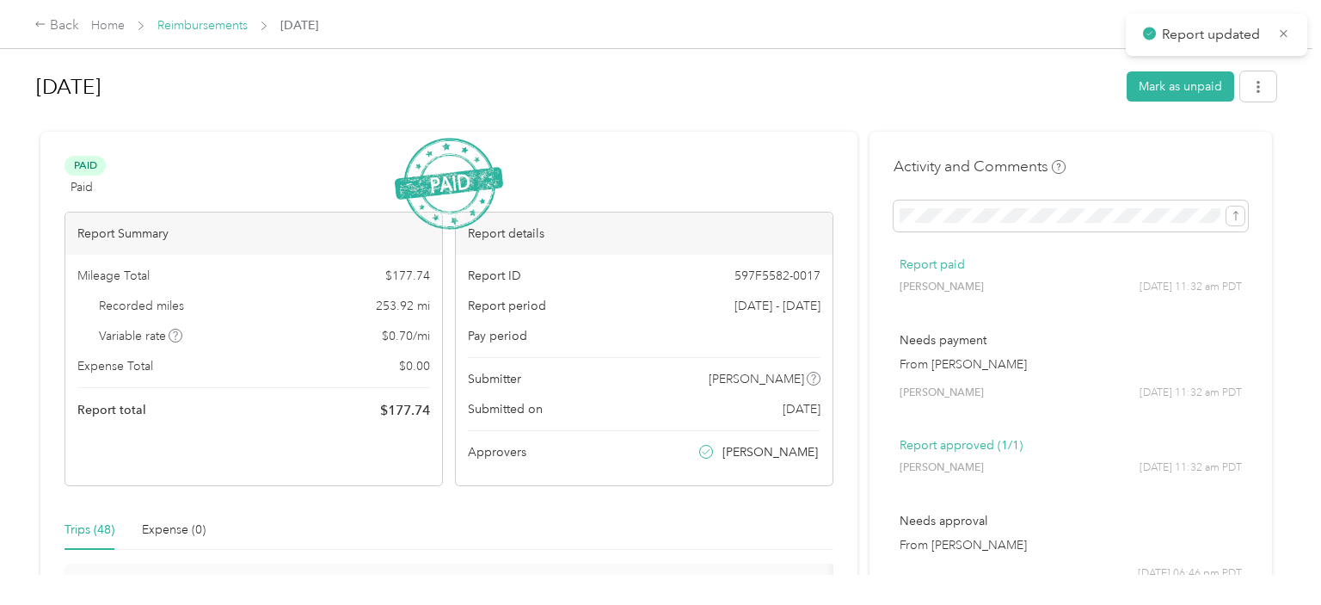
click at [225, 22] on link "Reimbursements" at bounding box center [202, 25] width 90 height 15
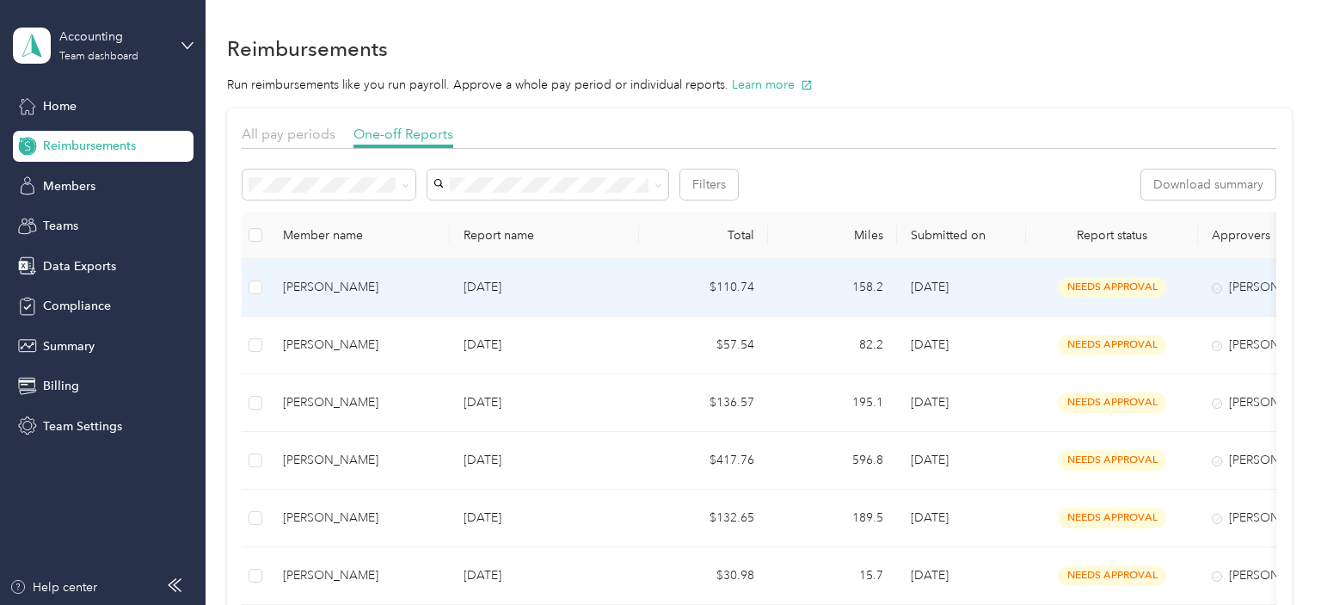
click at [462, 288] on td "[DATE]" at bounding box center [544, 288] width 189 height 58
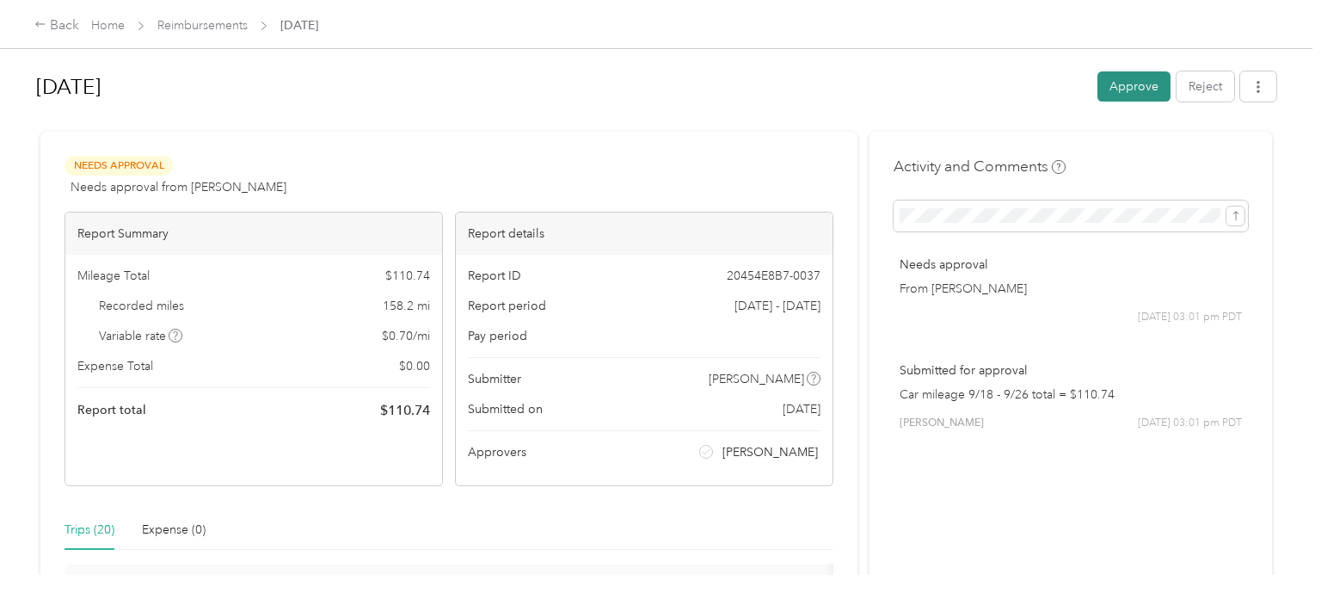
click at [1135, 92] on button "Approve" at bounding box center [1133, 86] width 73 height 30
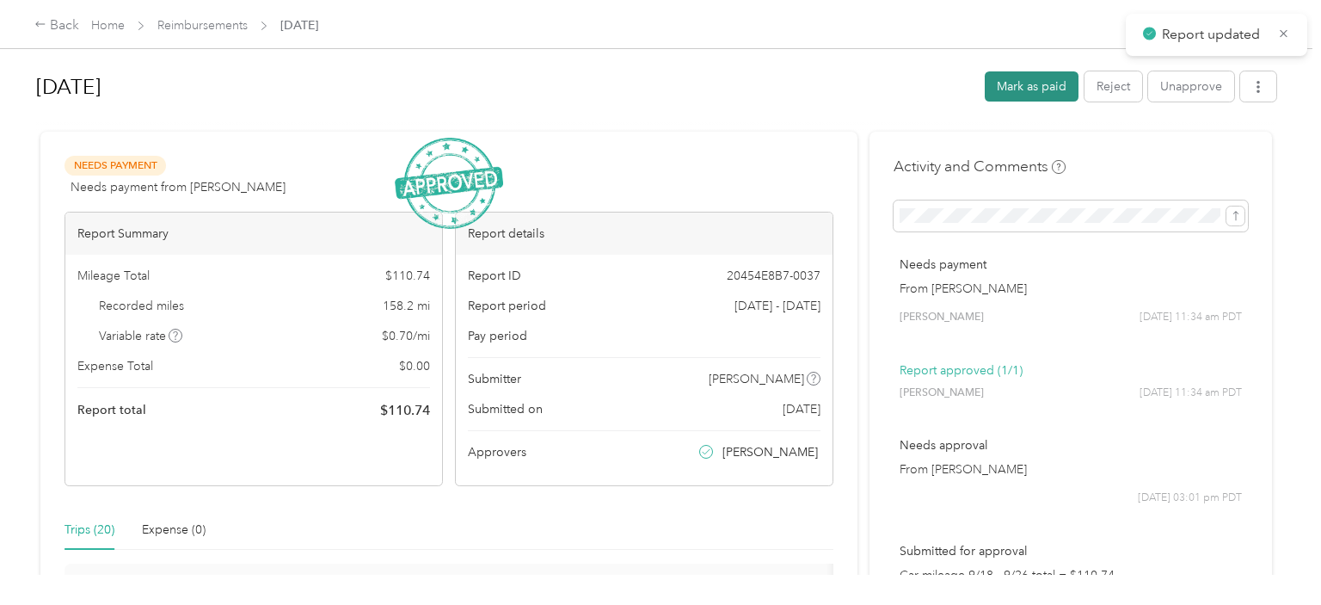
click at [1040, 91] on button "Mark as paid" at bounding box center [1032, 86] width 94 height 30
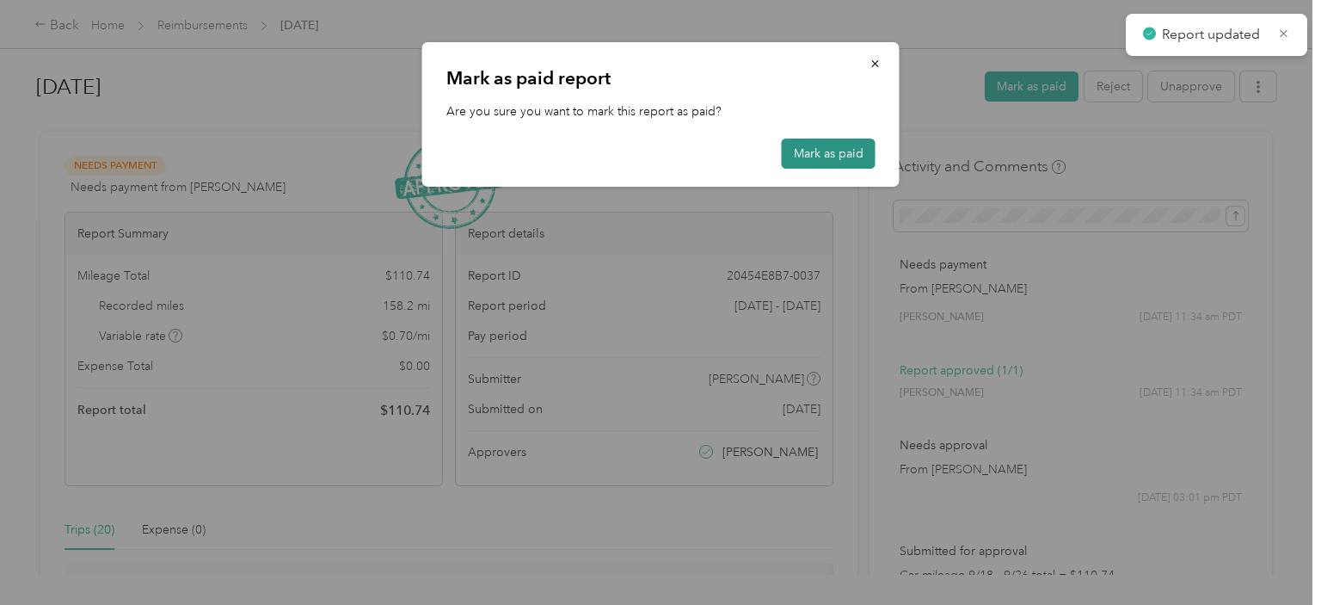
click at [836, 149] on button "Mark as paid" at bounding box center [829, 153] width 94 height 30
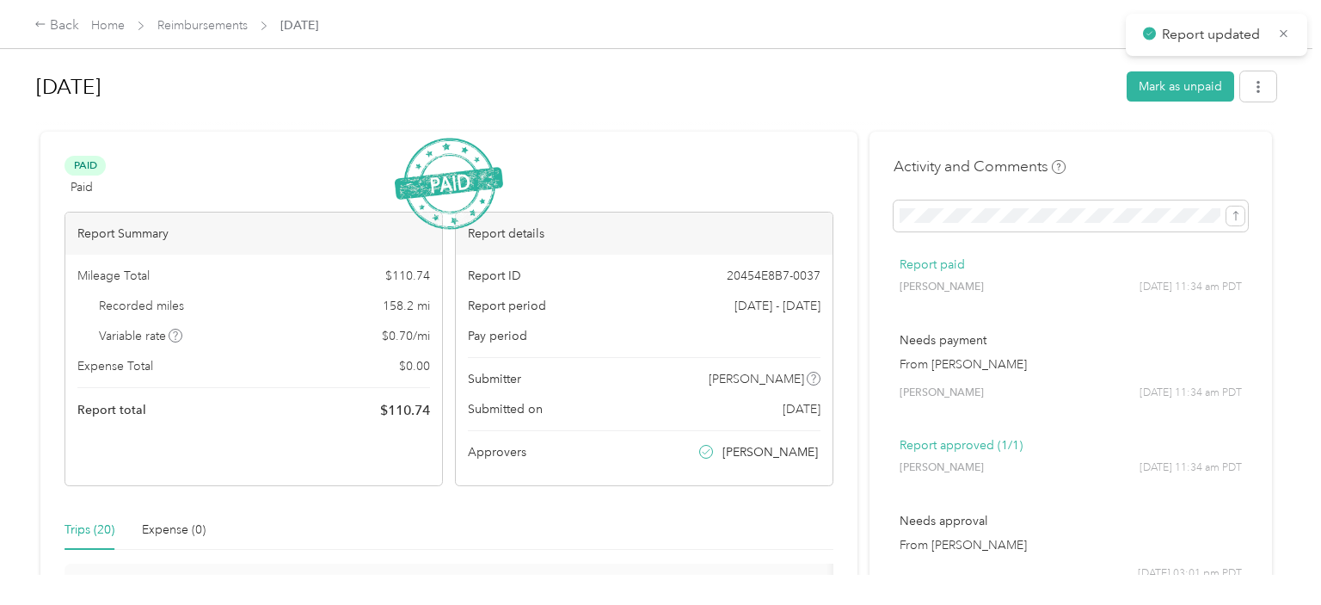
click at [218, 28] on link "Reimbursements" at bounding box center [202, 25] width 90 height 15
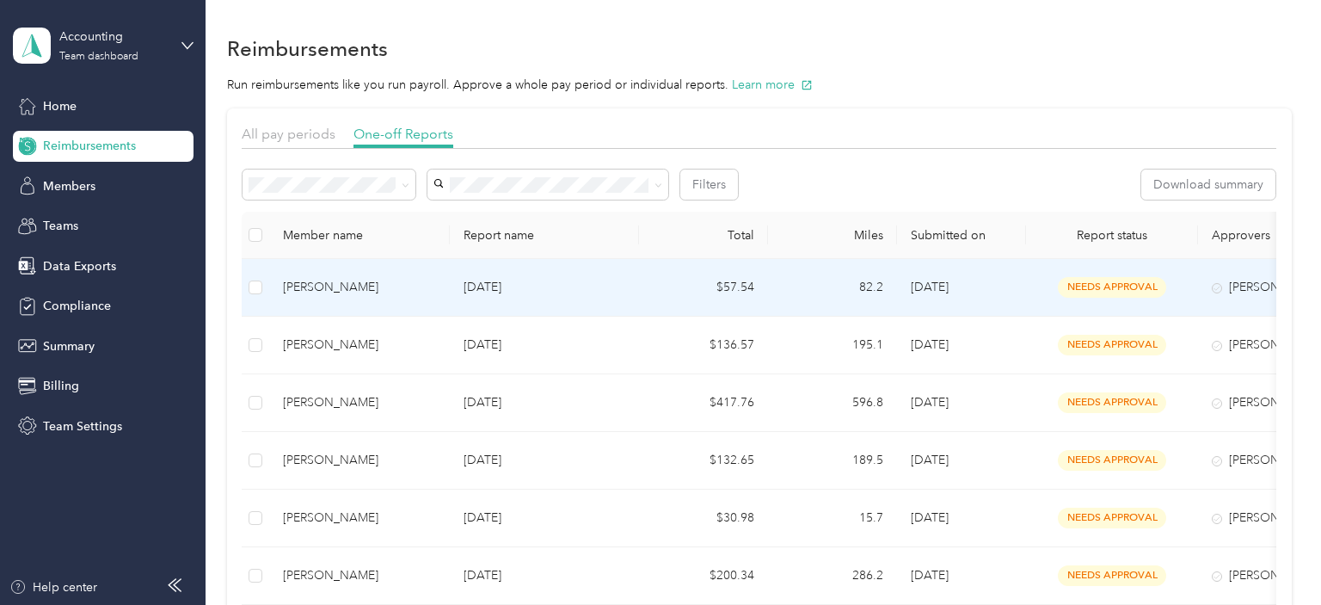
click at [518, 292] on p "[DATE]" at bounding box center [545, 287] width 162 height 19
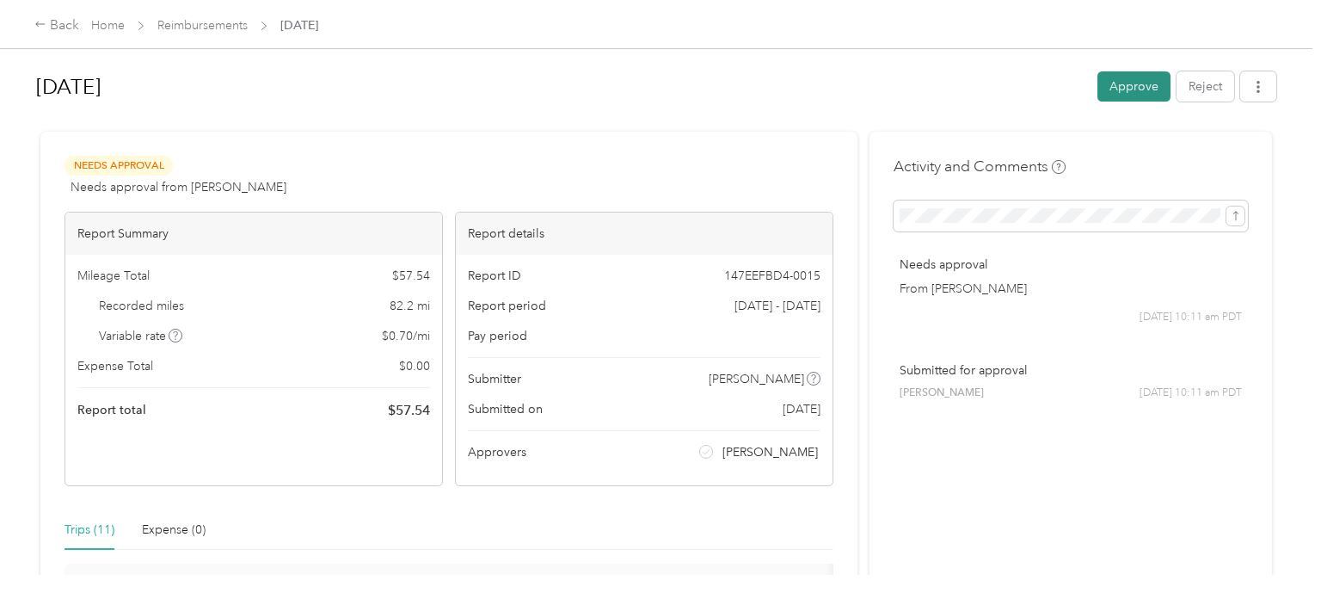
click at [1134, 79] on button "Approve" at bounding box center [1133, 86] width 73 height 30
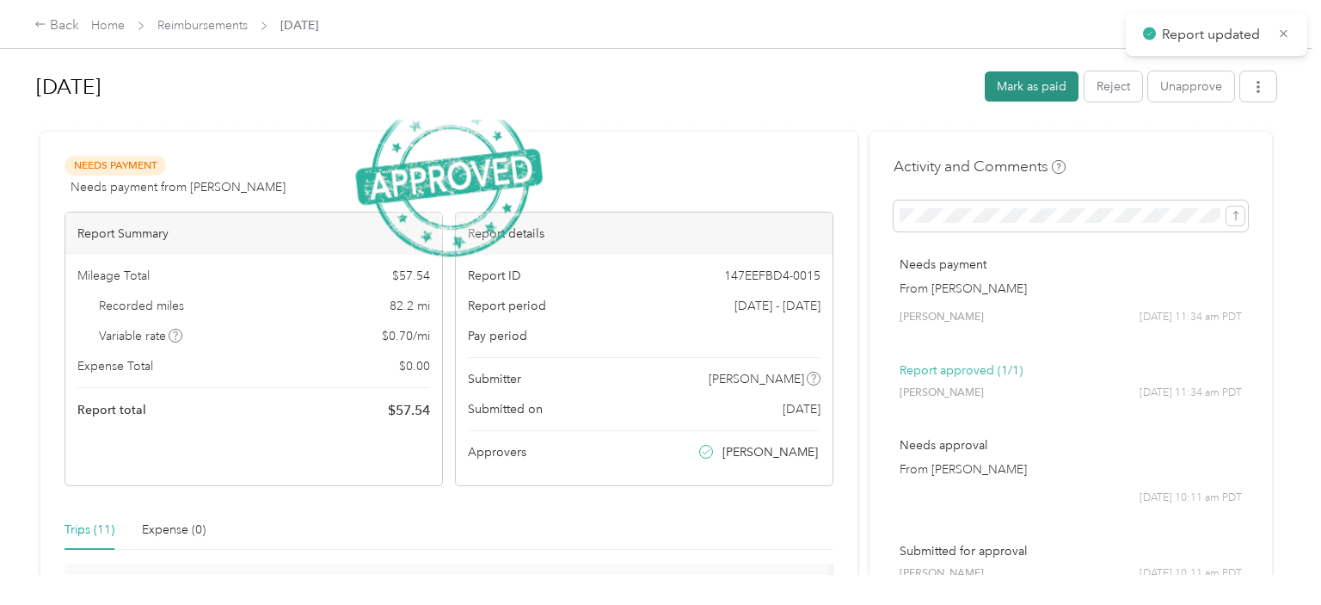
click at [1034, 89] on button "Mark as paid" at bounding box center [1032, 86] width 94 height 30
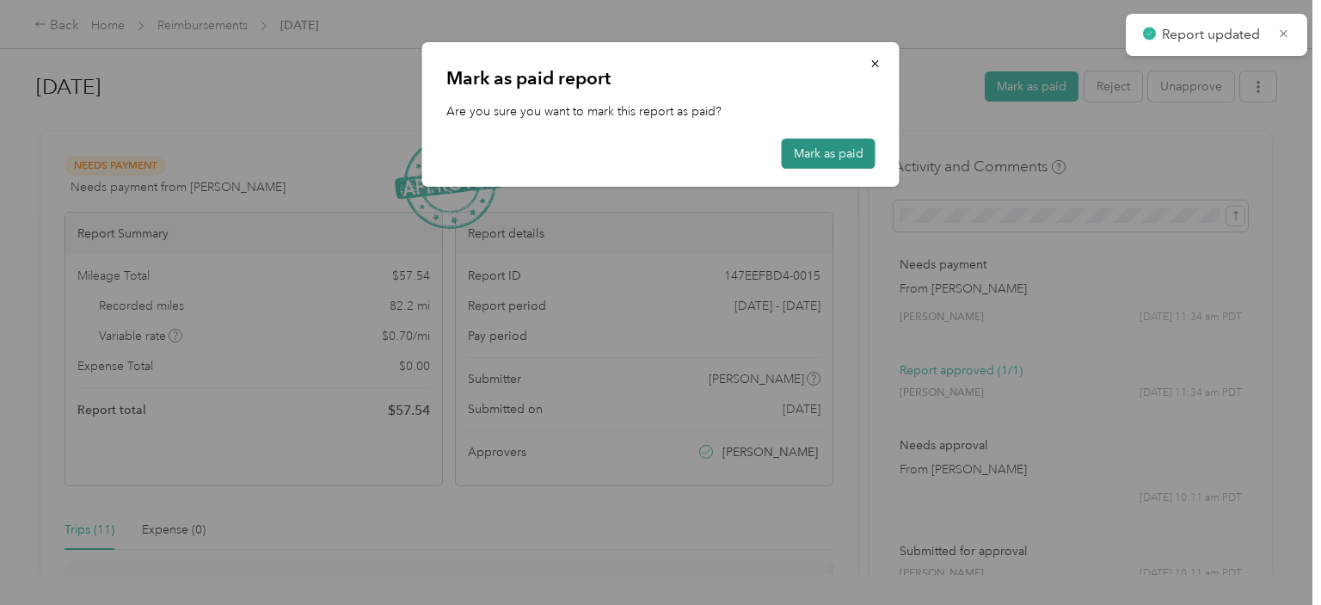
click at [834, 158] on button "Mark as paid" at bounding box center [829, 153] width 94 height 30
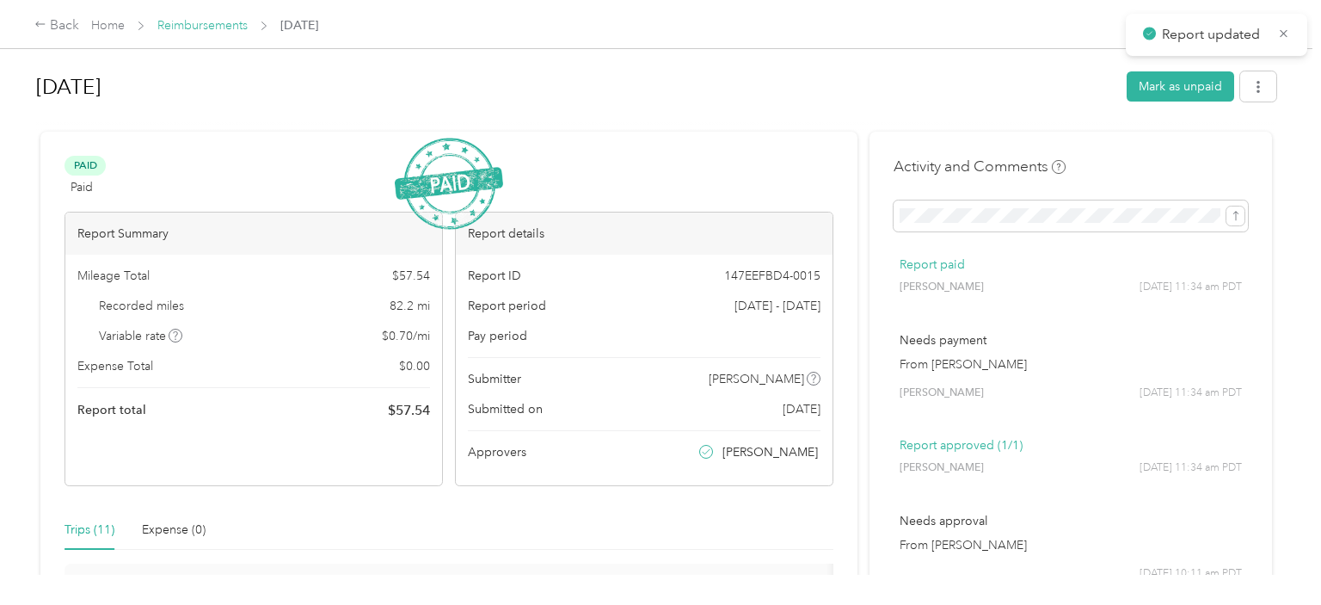
click at [218, 29] on link "Reimbursements" at bounding box center [202, 25] width 90 height 15
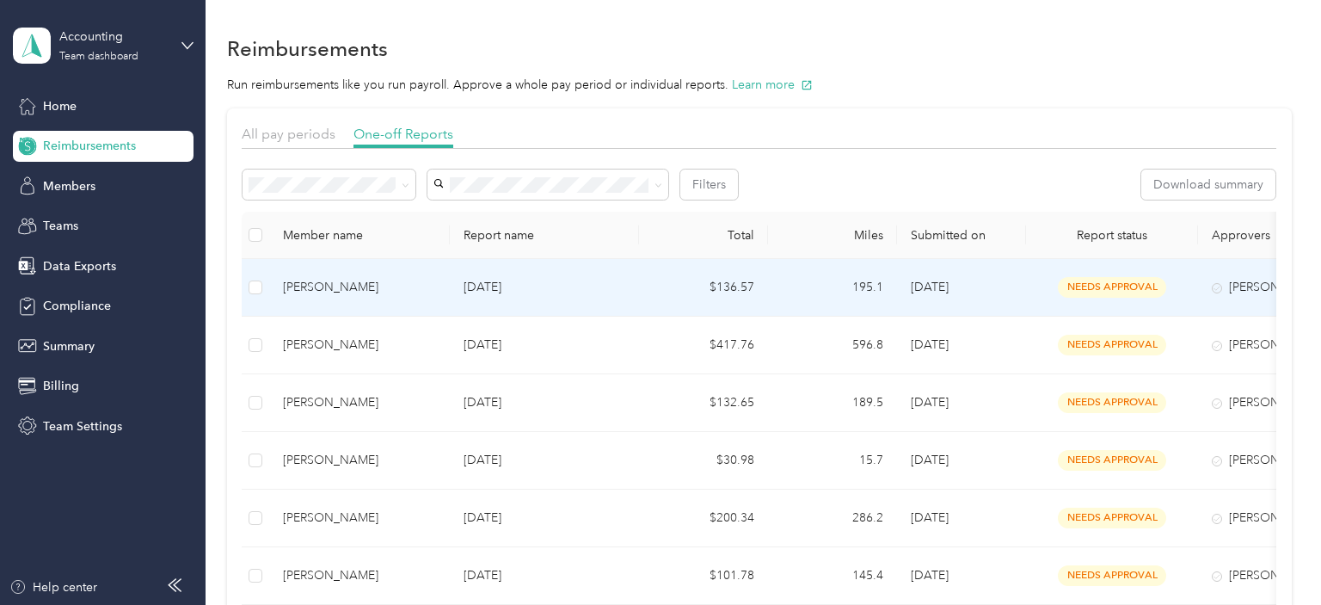
click at [342, 292] on div "[PERSON_NAME]" at bounding box center [359, 287] width 153 height 19
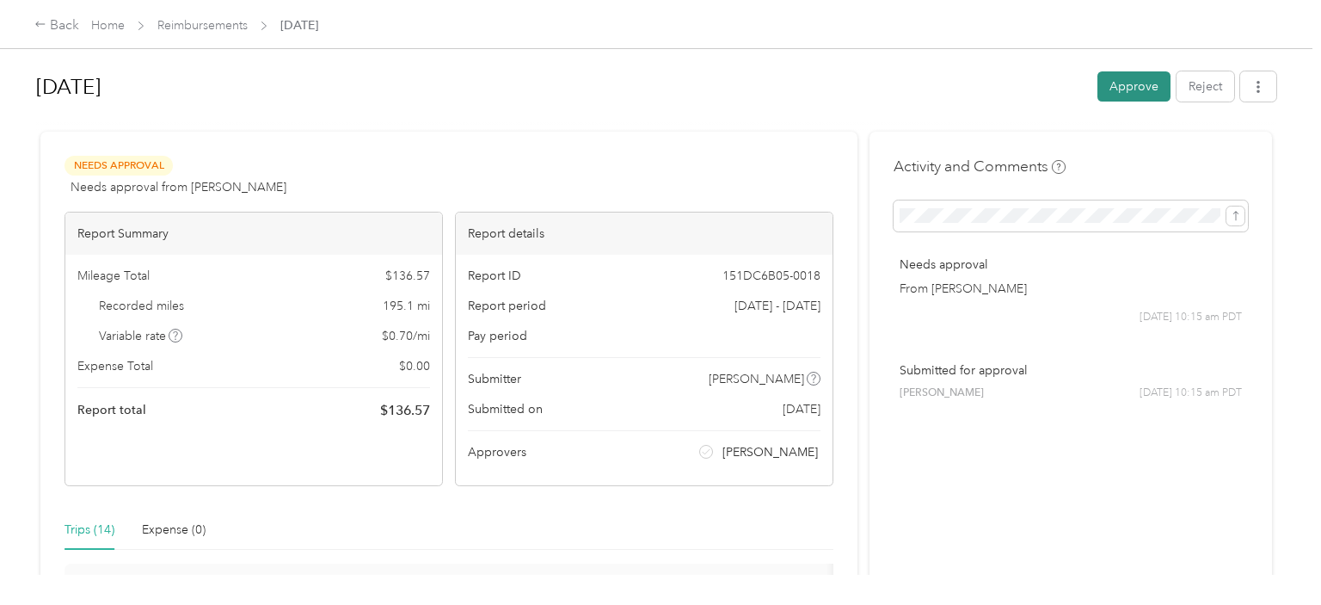
click at [1121, 79] on button "Approve" at bounding box center [1133, 86] width 73 height 30
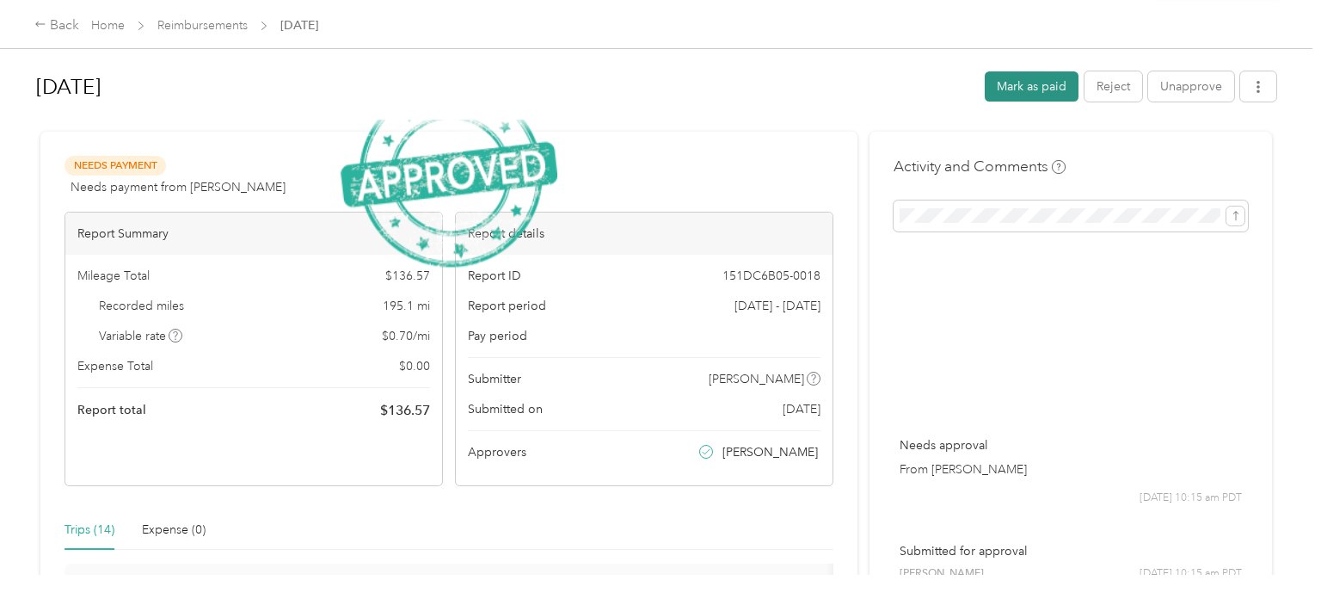
click at [1003, 98] on button "Mark as paid" at bounding box center [1032, 86] width 94 height 30
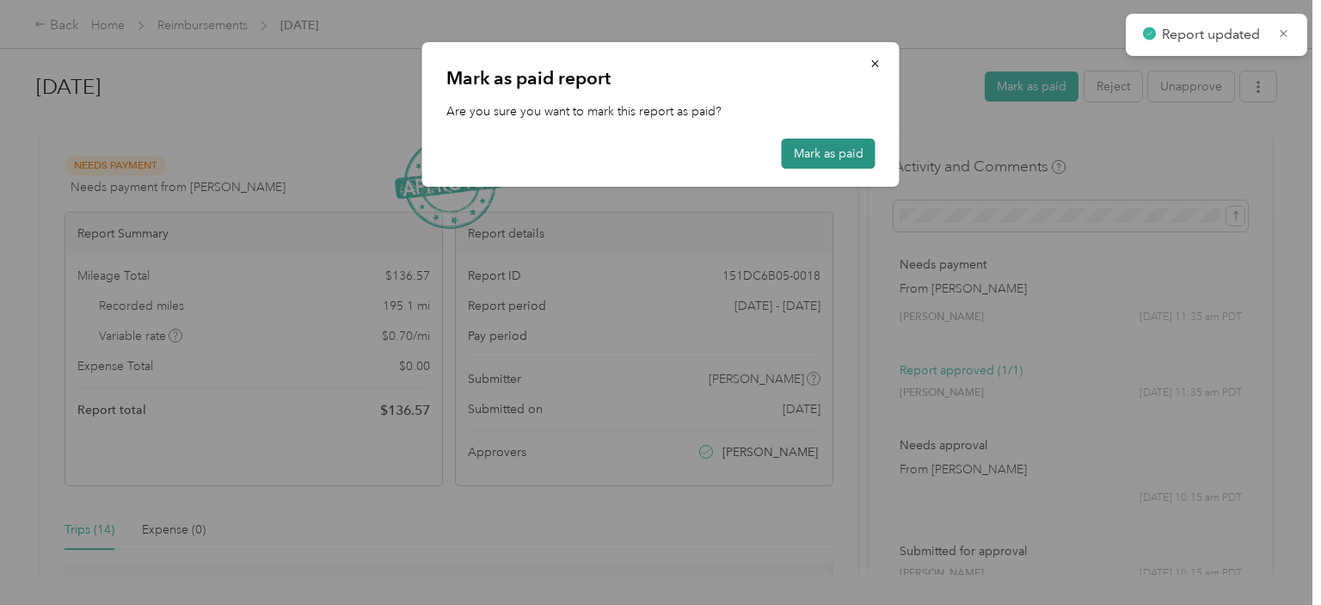
click at [840, 157] on button "Mark as paid" at bounding box center [829, 153] width 94 height 30
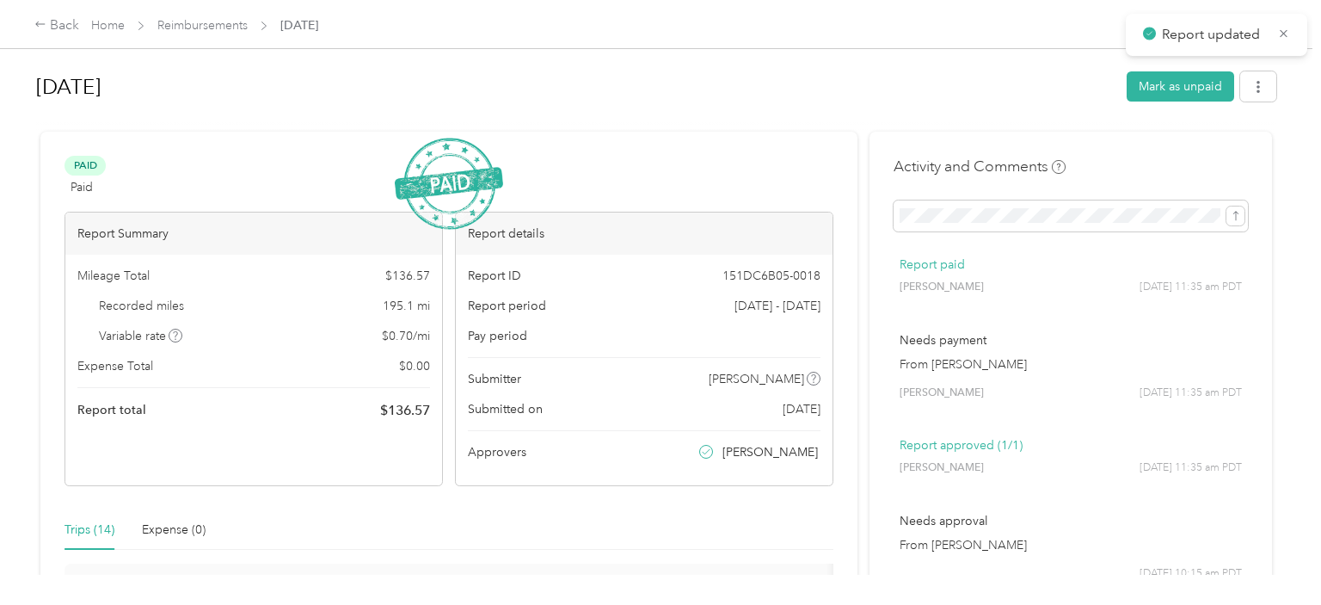
click at [203, 34] on span "Reimbursements" at bounding box center [202, 25] width 90 height 18
click at [202, 25] on link "Reimbursements" at bounding box center [202, 25] width 90 height 15
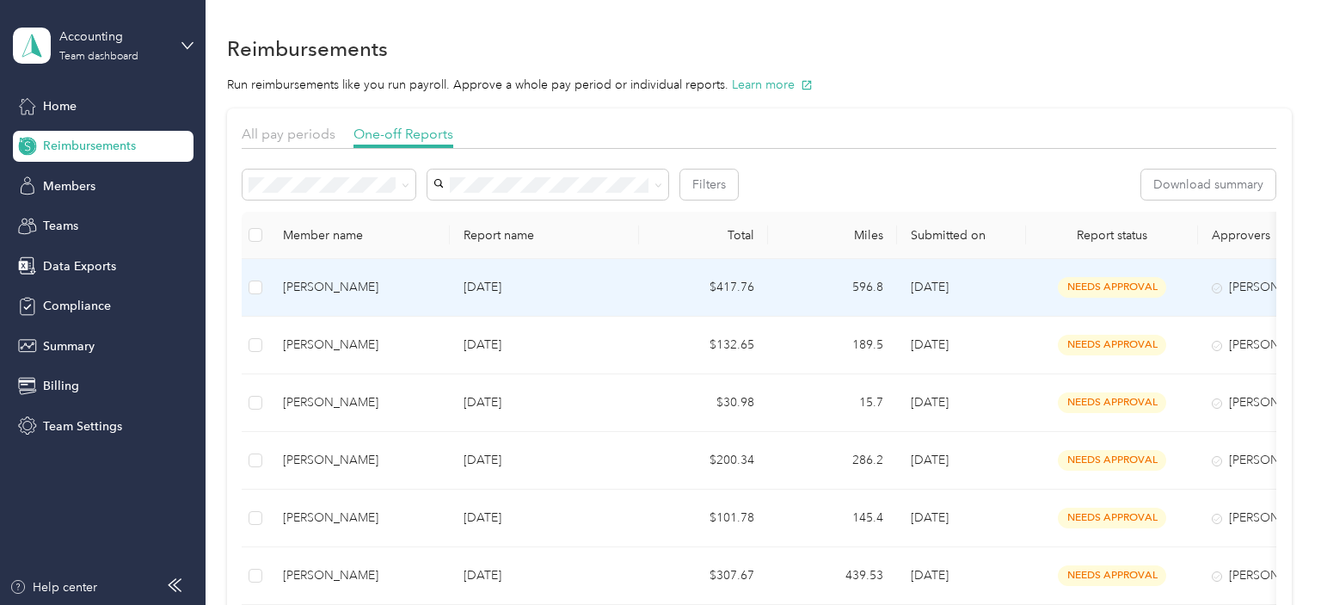
click at [490, 291] on p "[DATE]" at bounding box center [545, 287] width 162 height 19
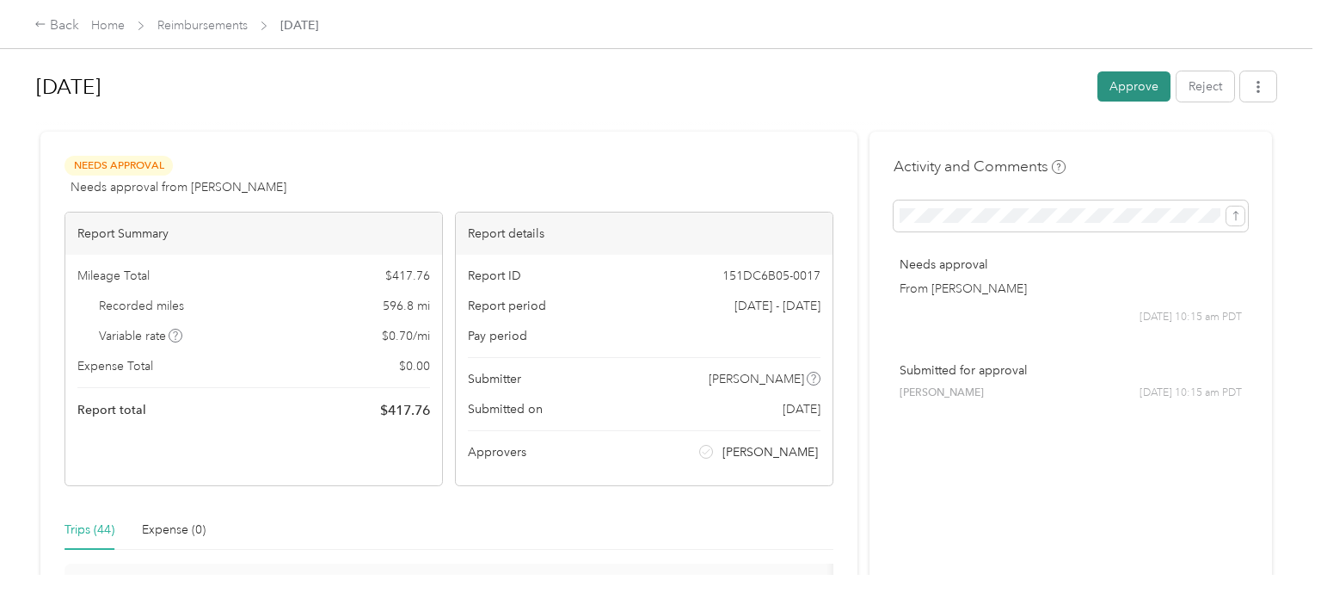
click at [1129, 86] on button "Approve" at bounding box center [1133, 86] width 73 height 30
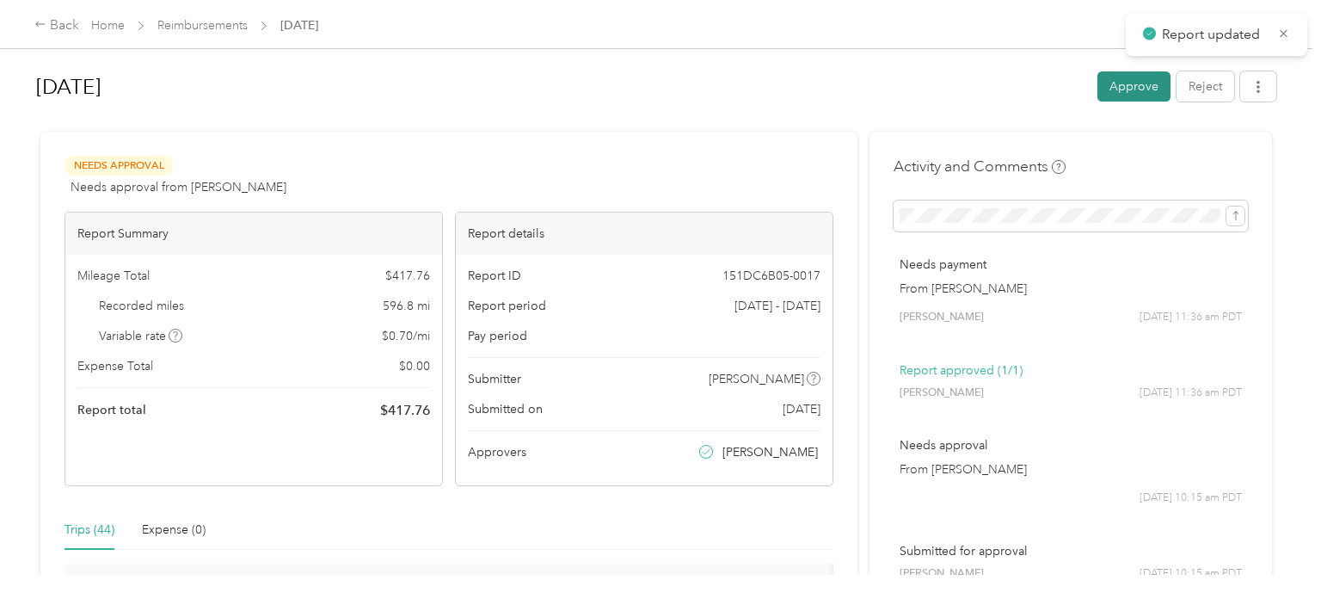
click at [1146, 83] on button "Approve" at bounding box center [1133, 86] width 73 height 30
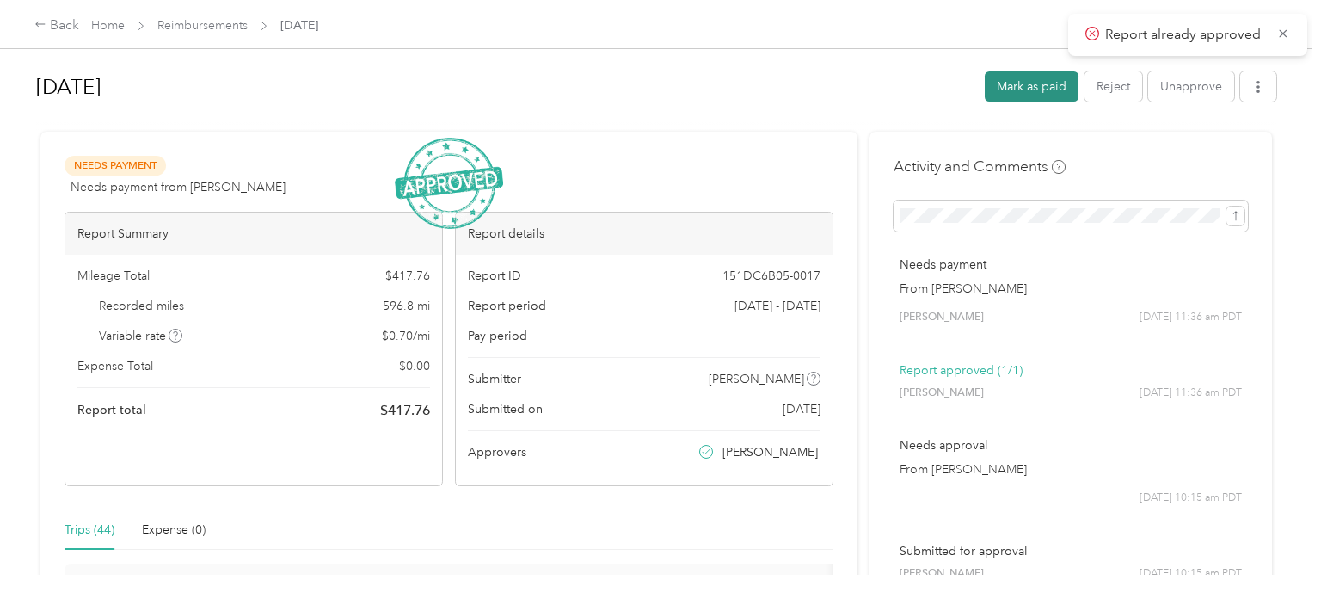
click at [1028, 89] on button "Mark as paid" at bounding box center [1032, 86] width 94 height 30
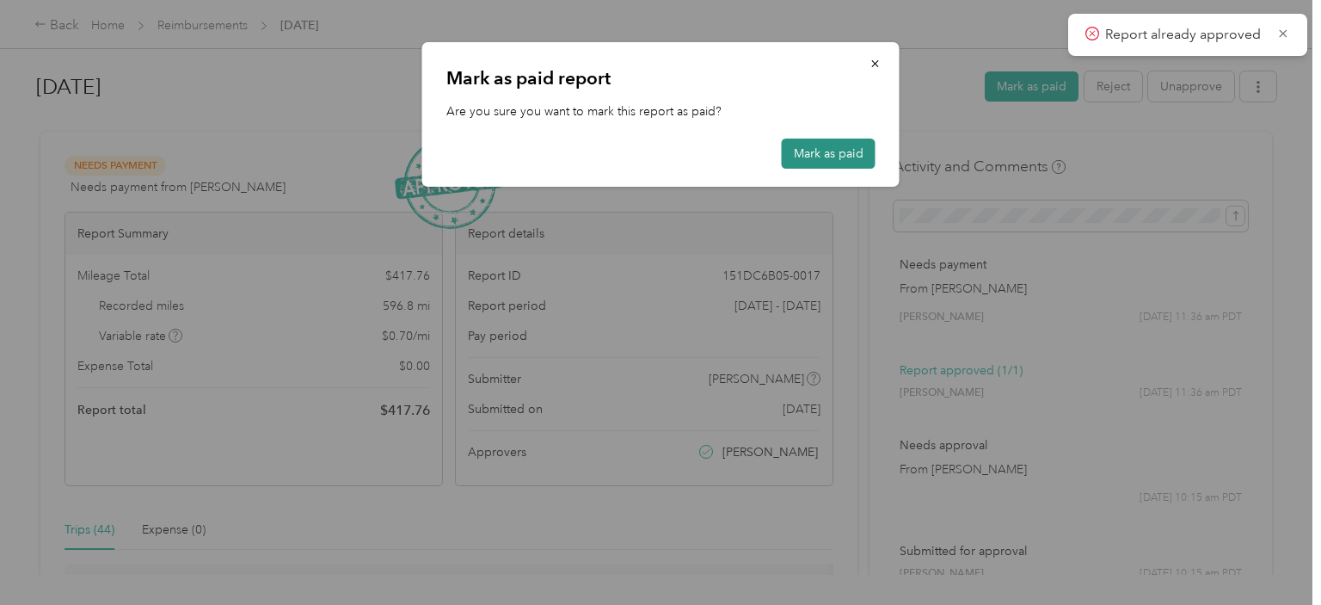
click at [816, 163] on button "Mark as paid" at bounding box center [829, 153] width 94 height 30
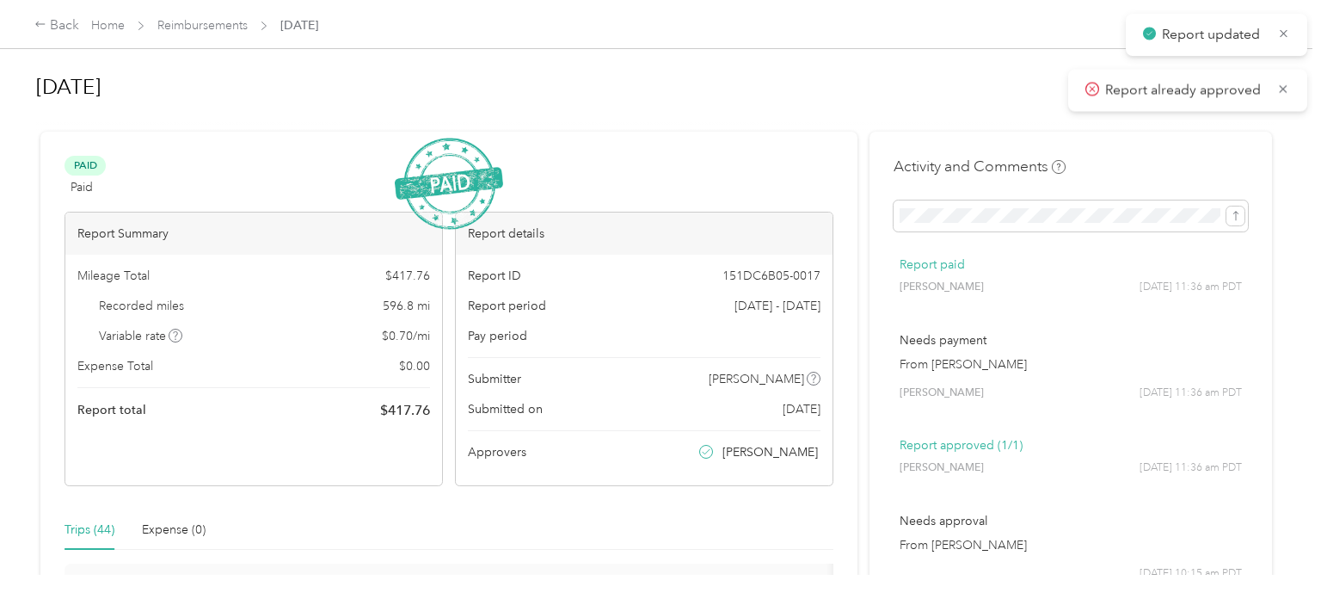
click at [210, 23] on link "Reimbursements" at bounding box center [202, 25] width 90 height 15
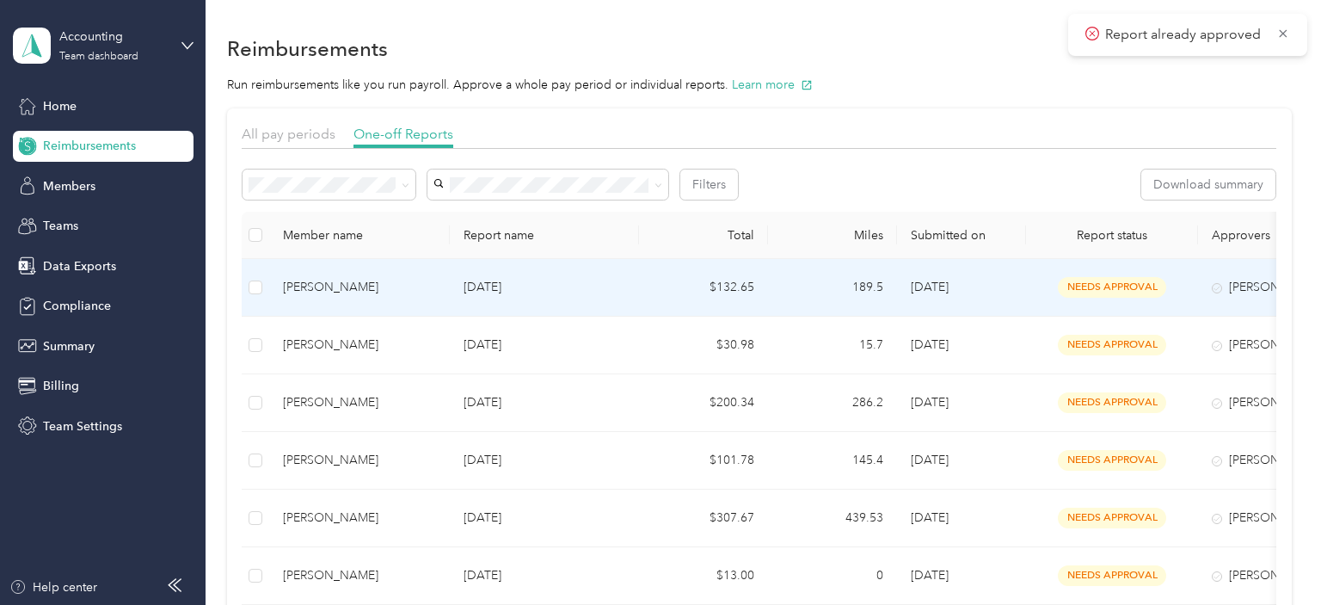
click at [510, 287] on p "[DATE]" at bounding box center [545, 287] width 162 height 19
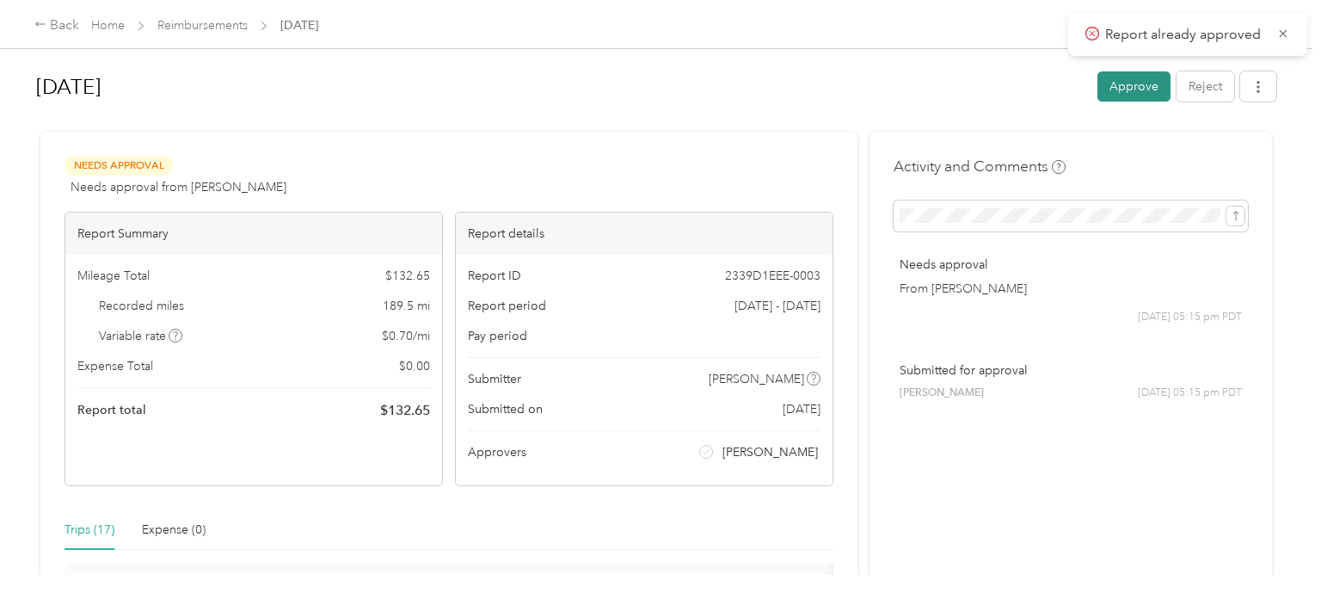
click at [1121, 88] on button "Approve" at bounding box center [1133, 86] width 73 height 30
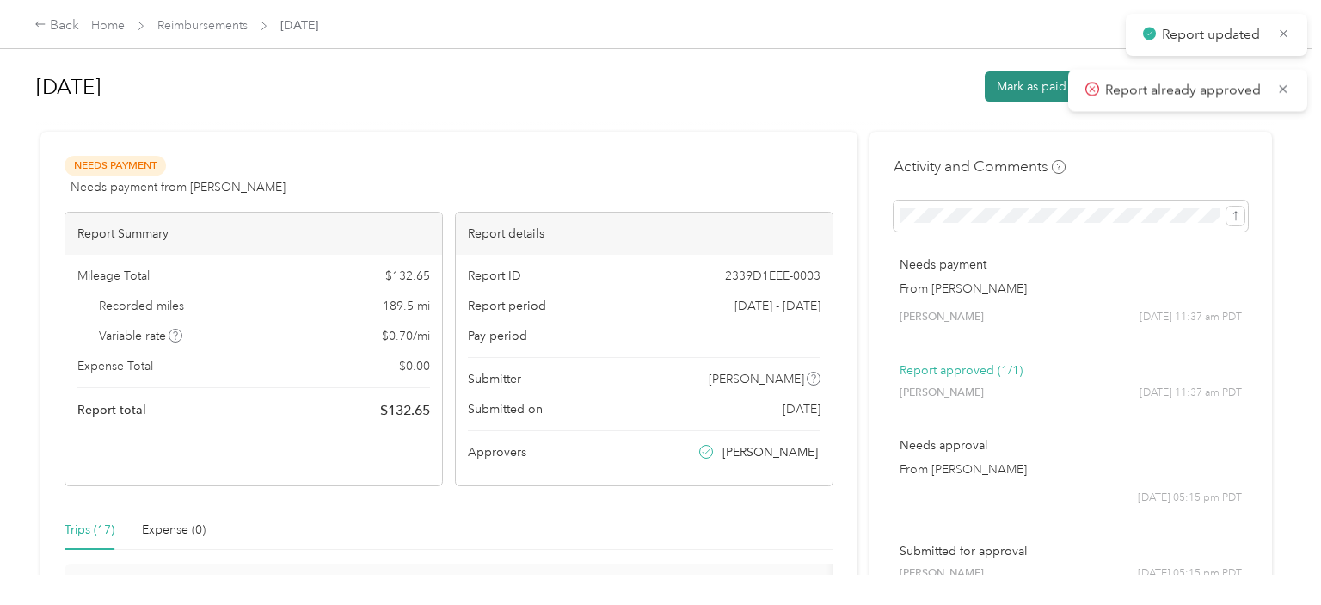
click at [1029, 91] on button "Mark as paid" at bounding box center [1032, 86] width 94 height 30
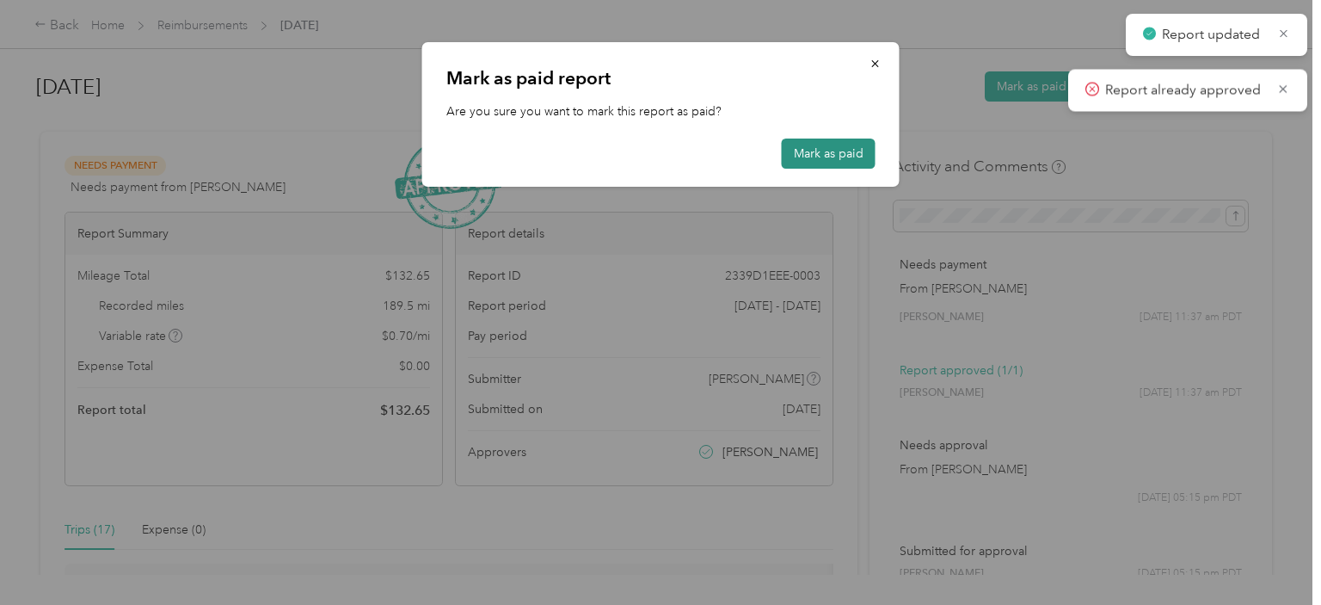
click at [820, 150] on button "Mark as paid" at bounding box center [829, 153] width 94 height 30
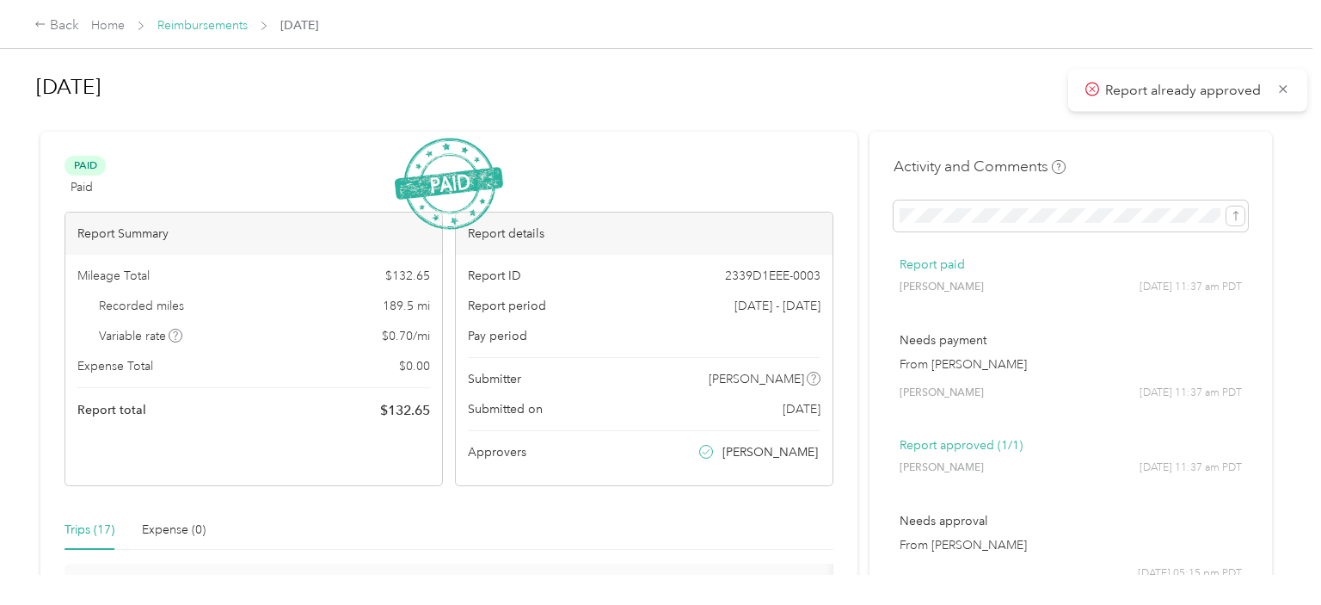
click at [194, 32] on link "Reimbursements" at bounding box center [202, 25] width 90 height 15
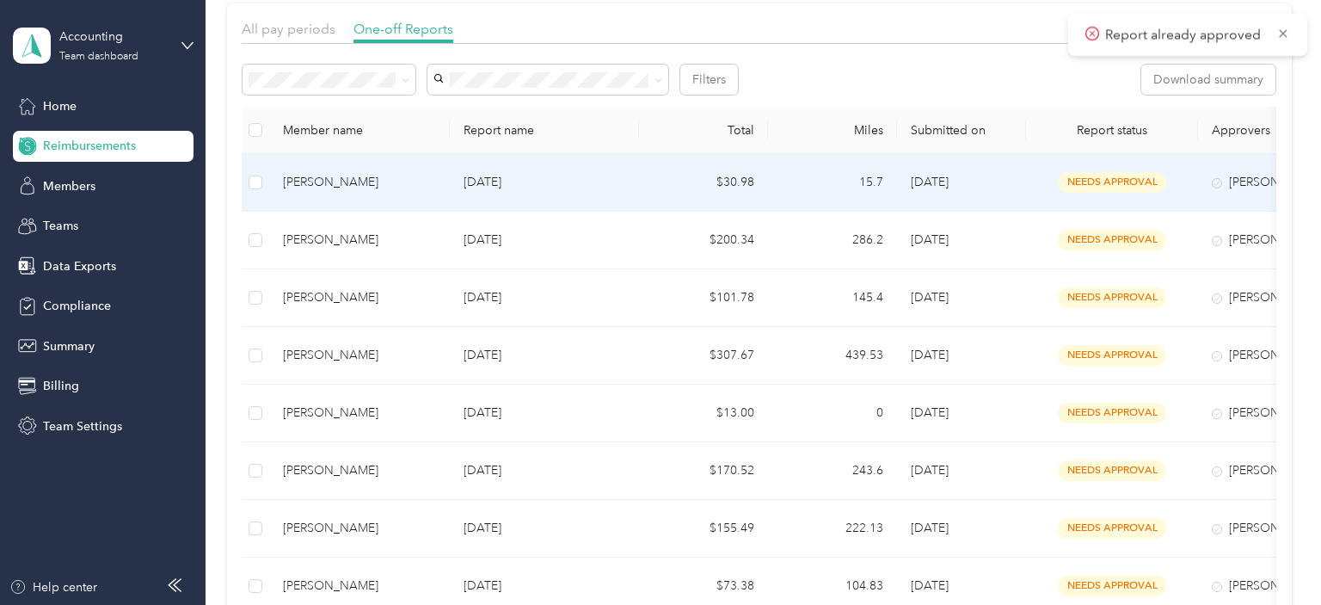
scroll to position [130, 0]
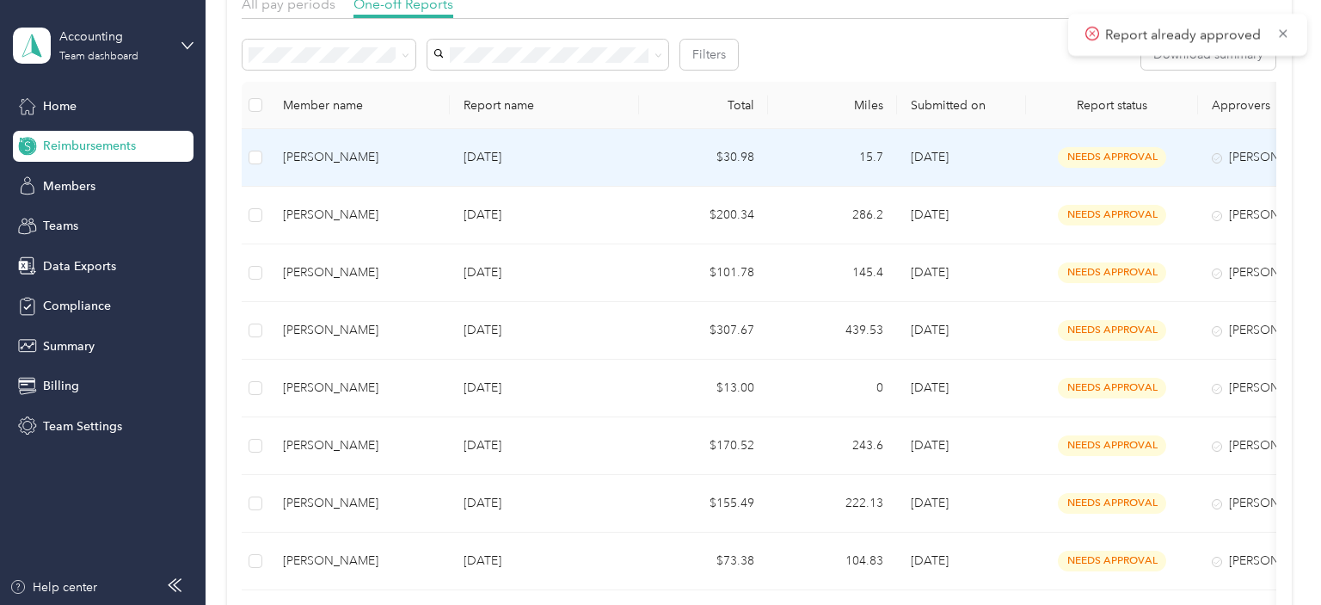
click at [609, 161] on p "[DATE]" at bounding box center [545, 157] width 162 height 19
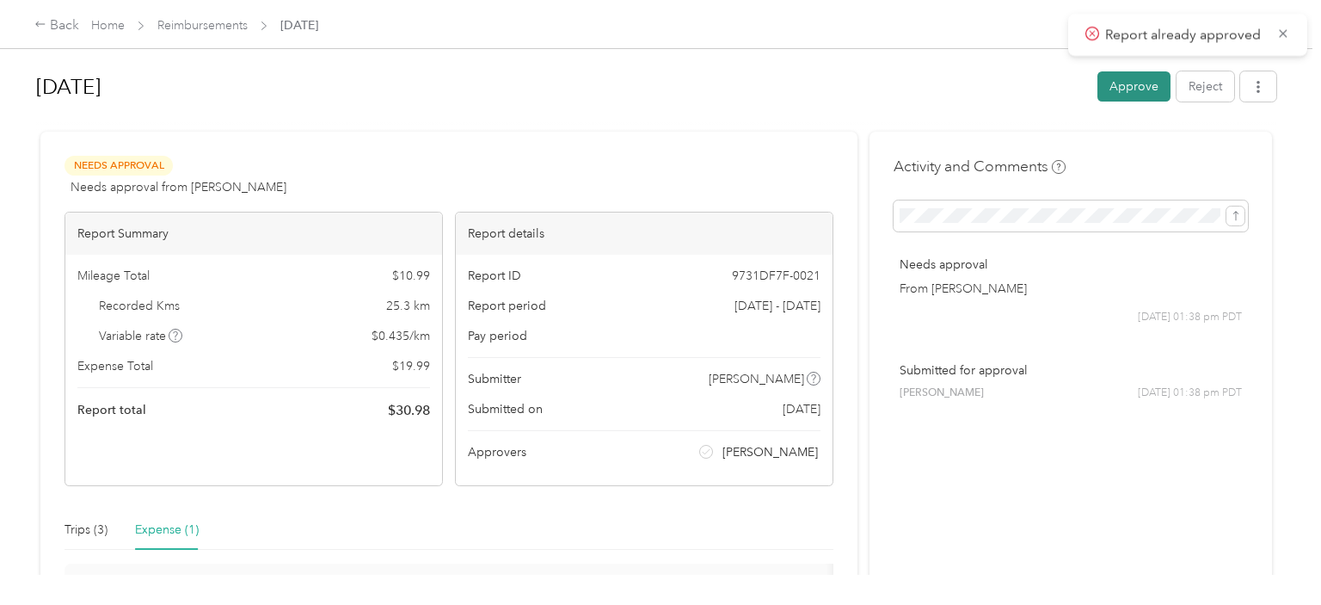
click at [1136, 94] on button "Approve" at bounding box center [1133, 86] width 73 height 30
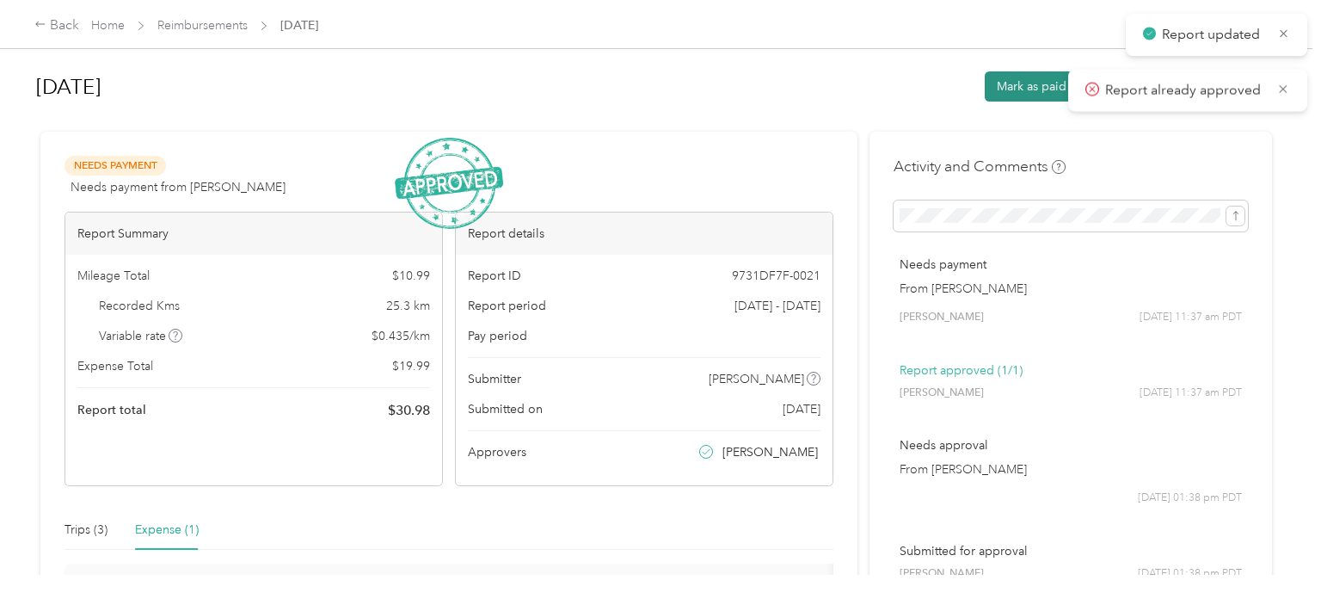
click at [1029, 95] on button "Mark as paid" at bounding box center [1032, 86] width 94 height 30
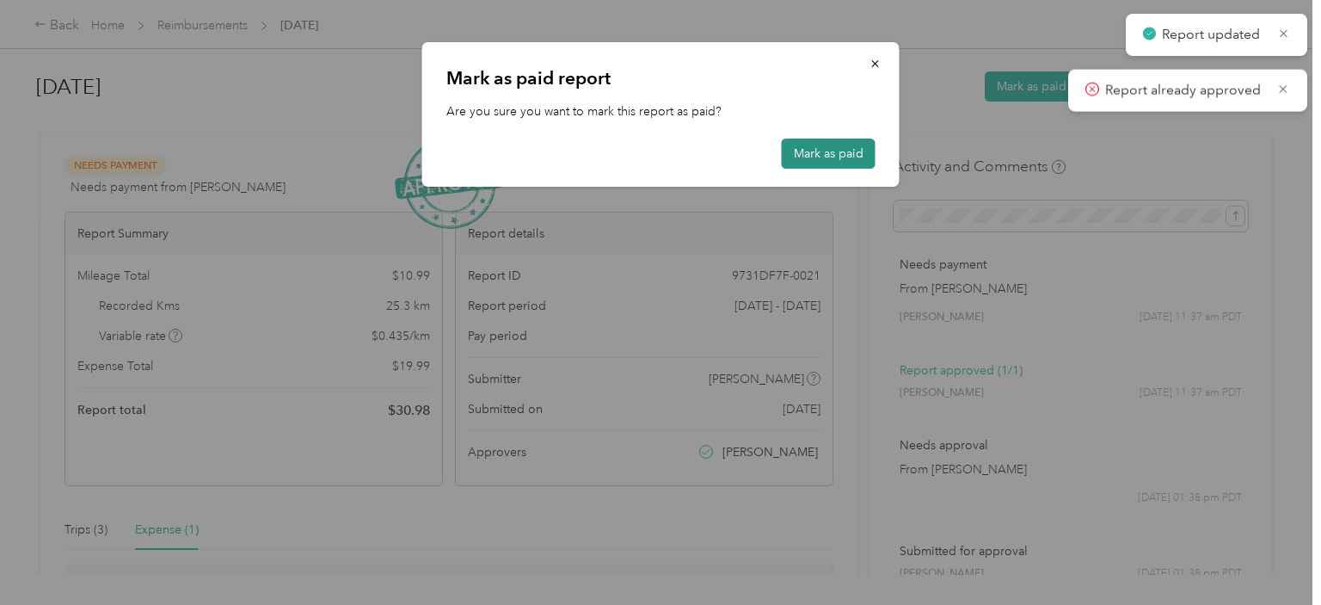
click at [839, 153] on button "Mark as paid" at bounding box center [829, 153] width 94 height 30
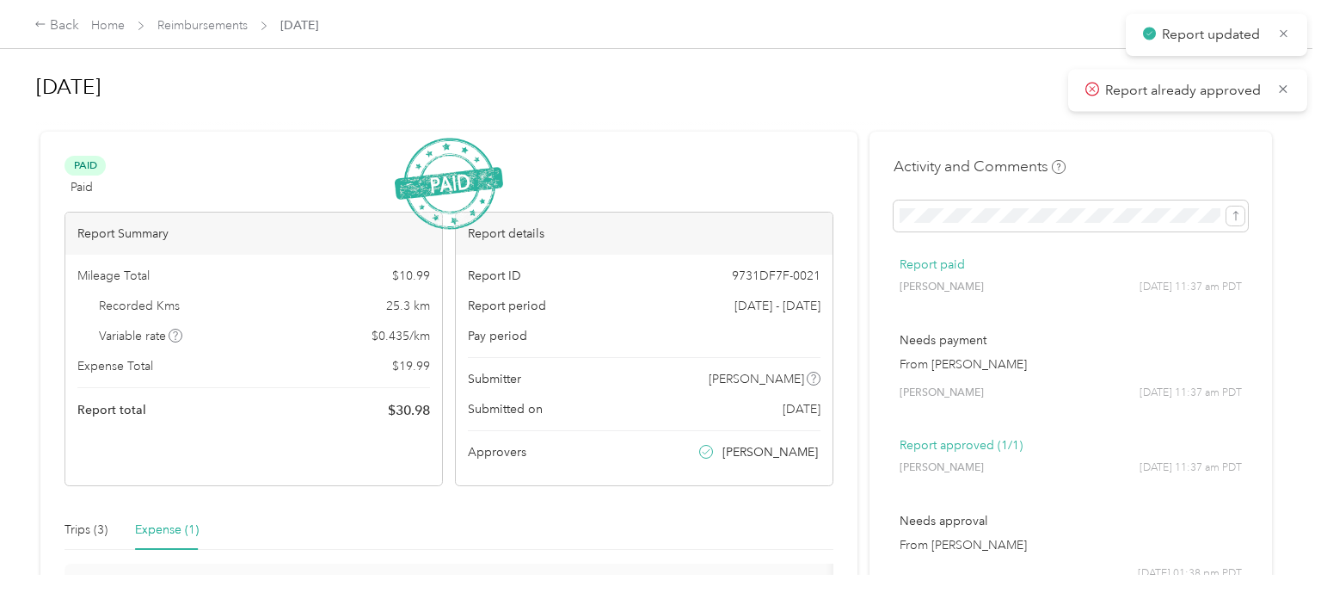
click at [201, 34] on span "Reimbursements" at bounding box center [202, 25] width 90 height 18
click at [203, 23] on link "Reimbursements" at bounding box center [202, 25] width 90 height 15
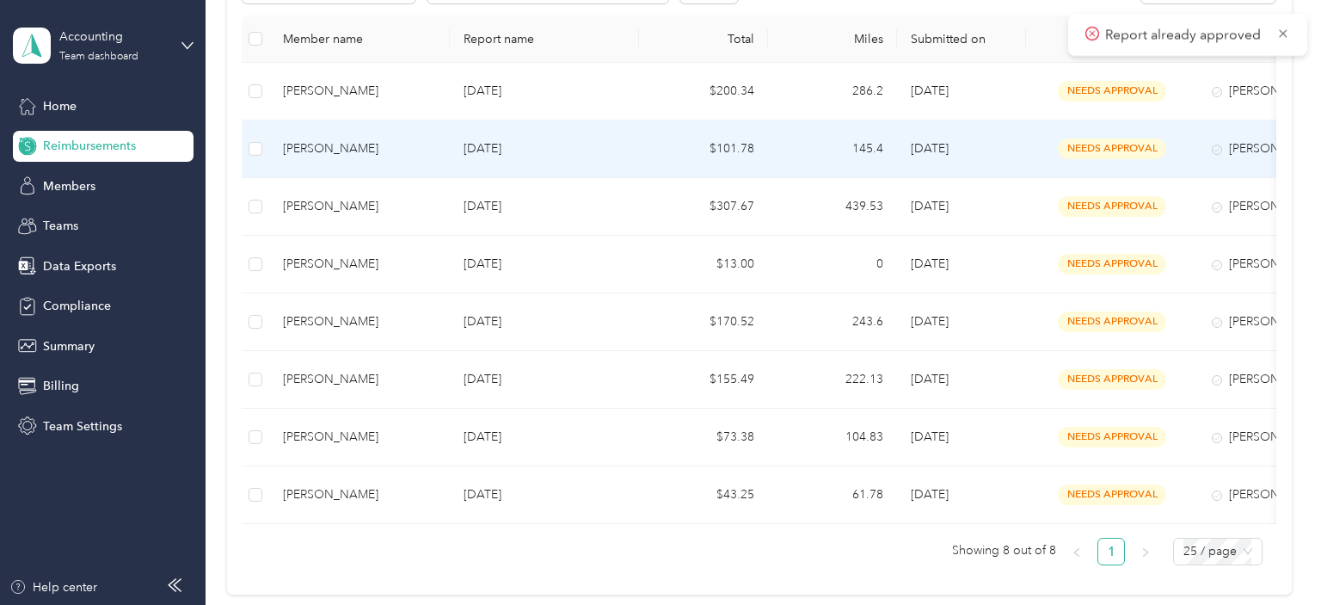
scroll to position [173, 0]
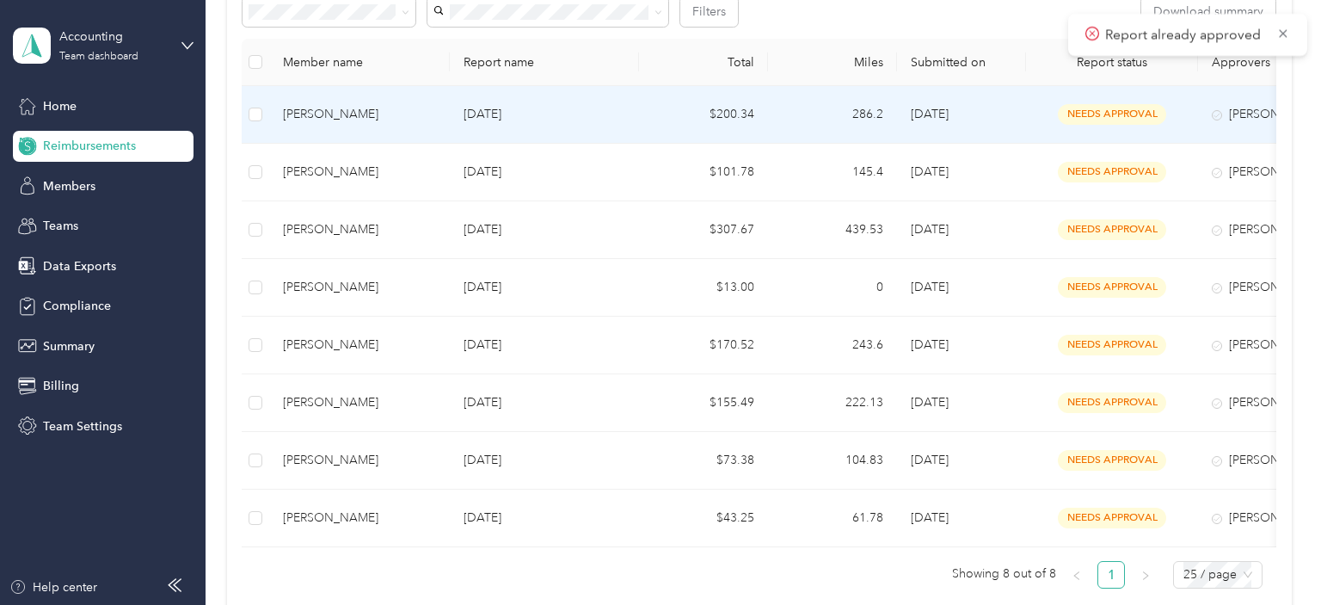
click at [417, 126] on td "[PERSON_NAME]" at bounding box center [359, 115] width 181 height 58
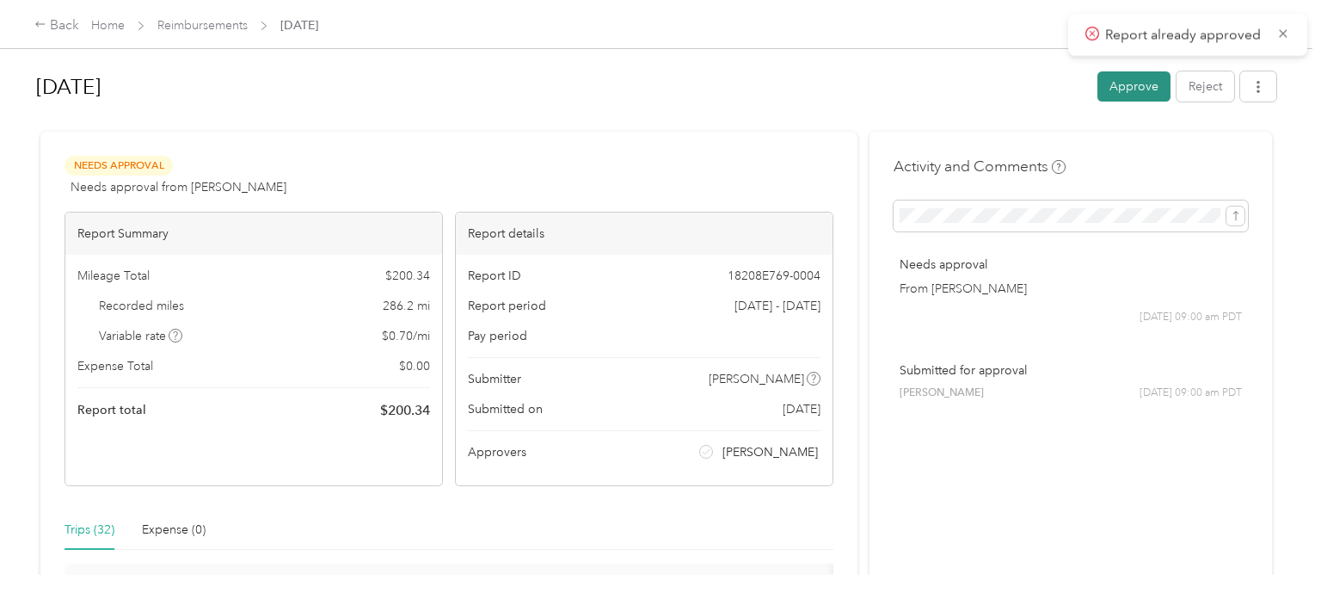
click at [1137, 101] on button "Approve" at bounding box center [1133, 86] width 73 height 30
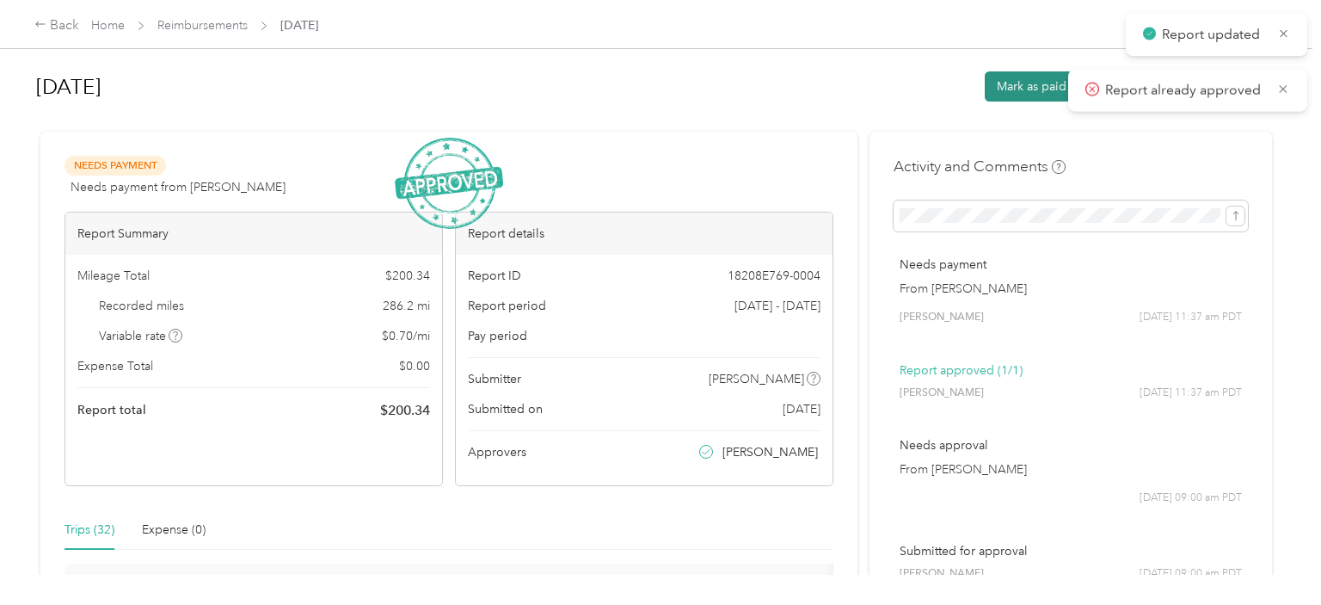
click at [1024, 97] on button "Mark as paid" at bounding box center [1032, 86] width 94 height 30
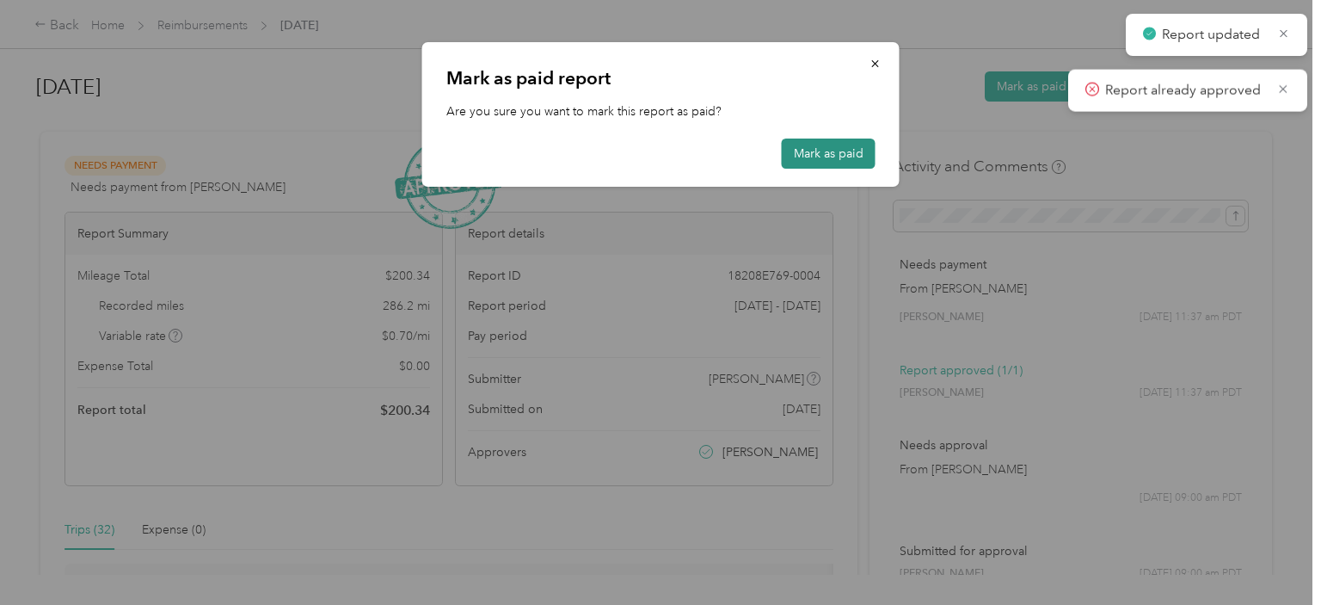
click at [820, 151] on button "Mark as paid" at bounding box center [829, 153] width 94 height 30
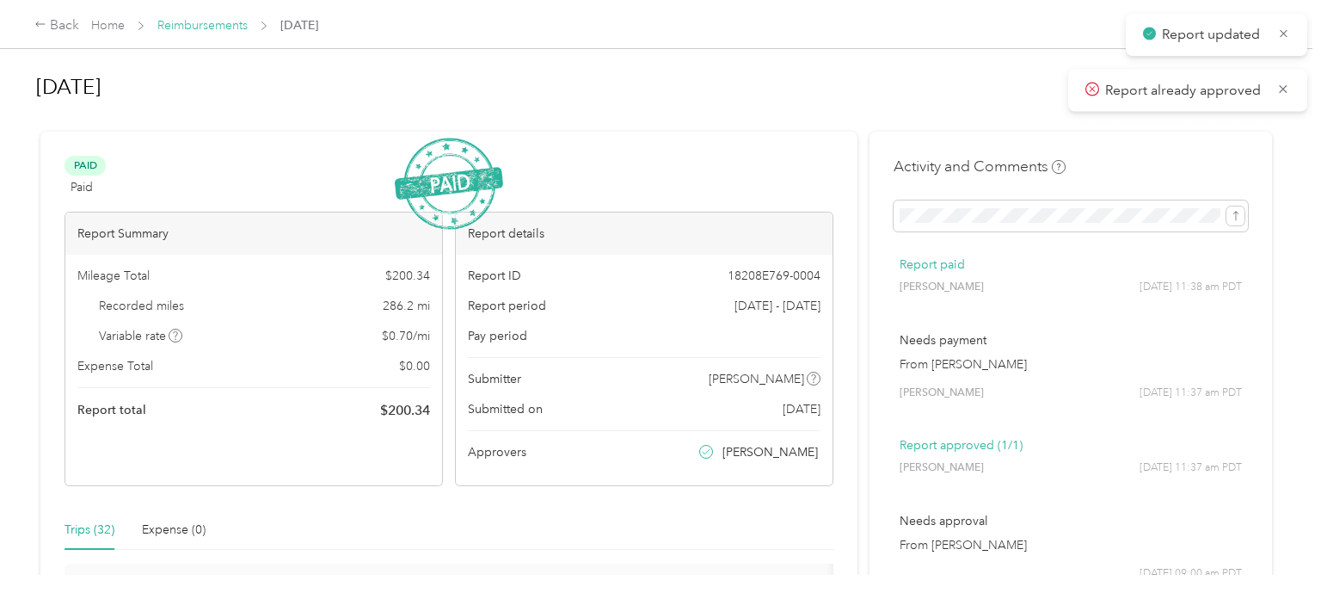
click at [224, 28] on link "Reimbursements" at bounding box center [202, 25] width 90 height 15
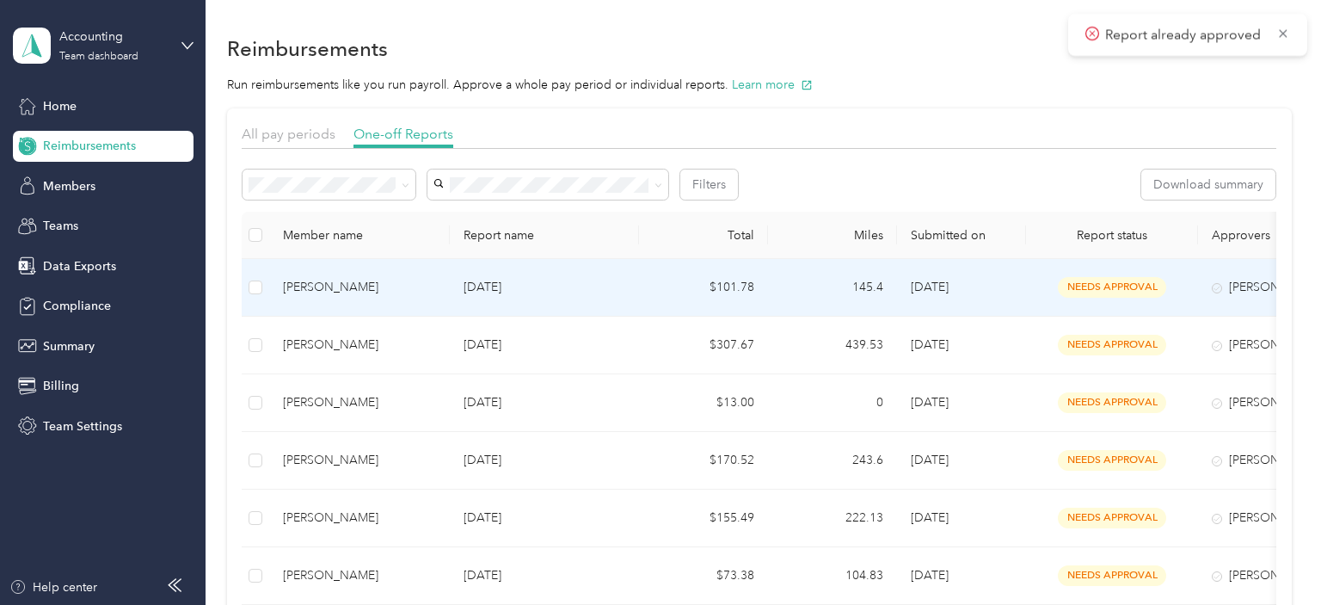
click at [381, 294] on div "[PERSON_NAME]" at bounding box center [359, 287] width 153 height 19
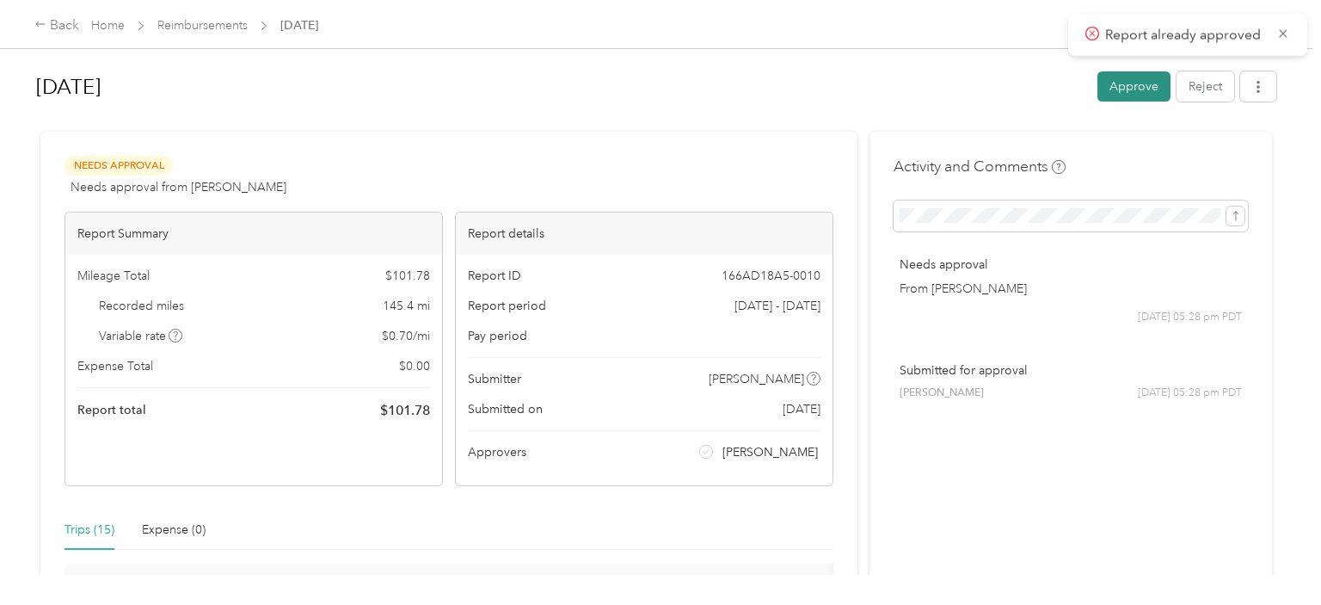
click at [1130, 92] on button "Approve" at bounding box center [1133, 86] width 73 height 30
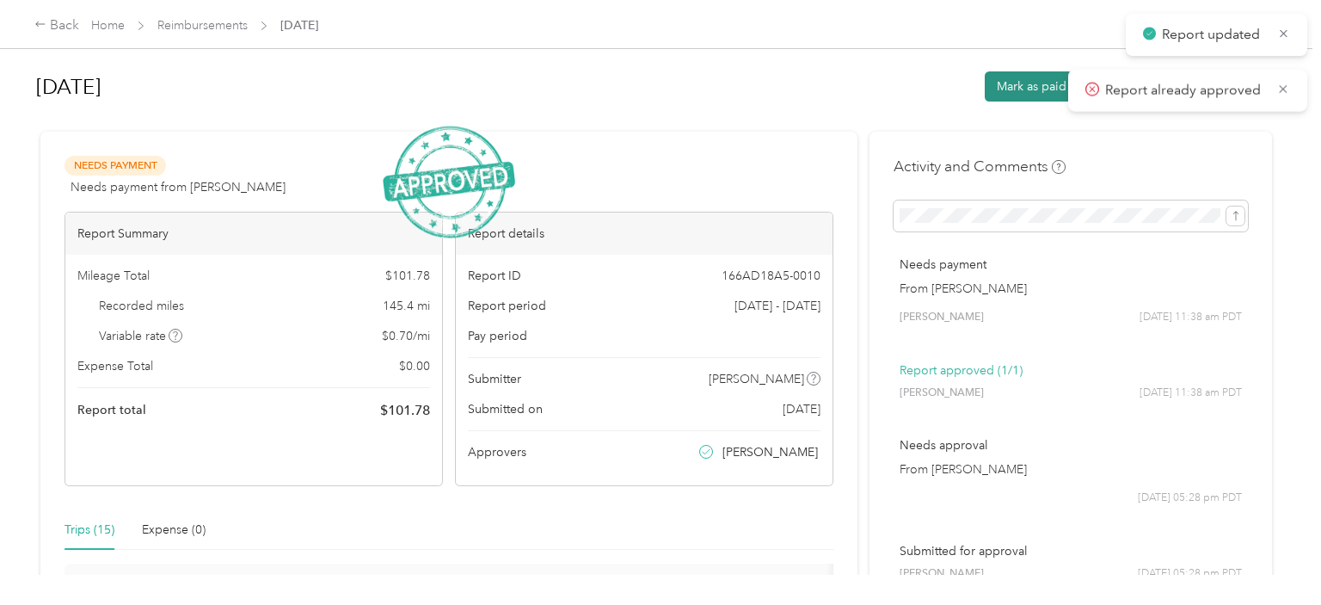
click at [1017, 89] on button "Mark as paid" at bounding box center [1032, 86] width 94 height 30
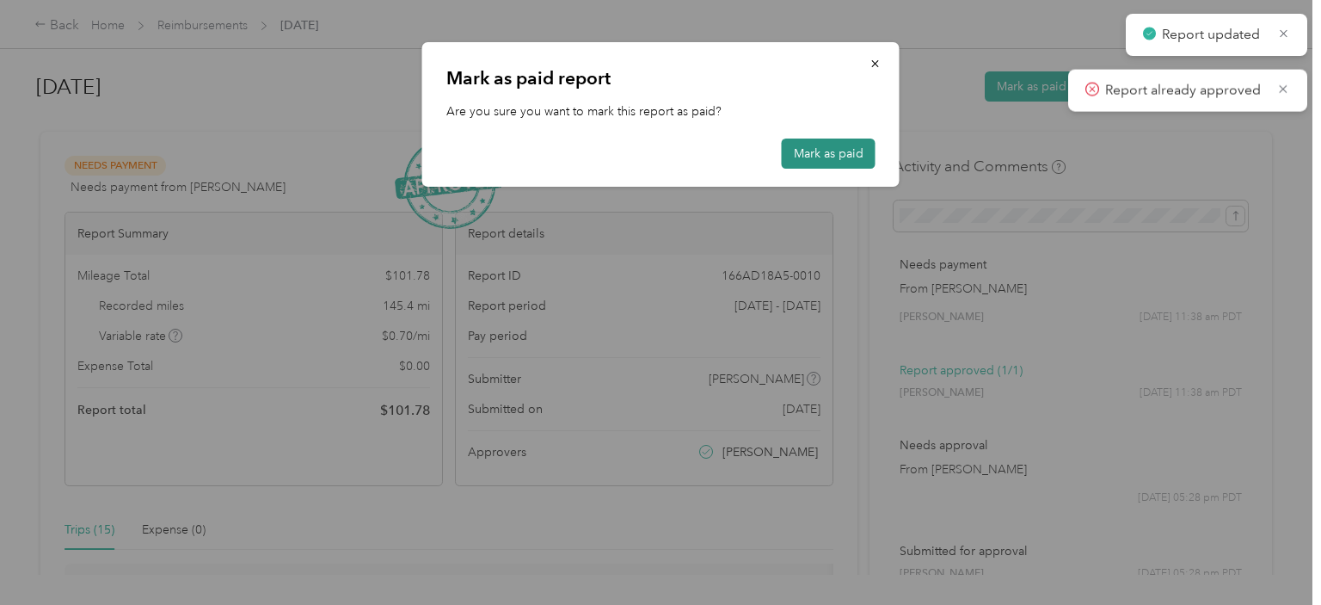
click at [813, 157] on button "Mark as paid" at bounding box center [829, 153] width 94 height 30
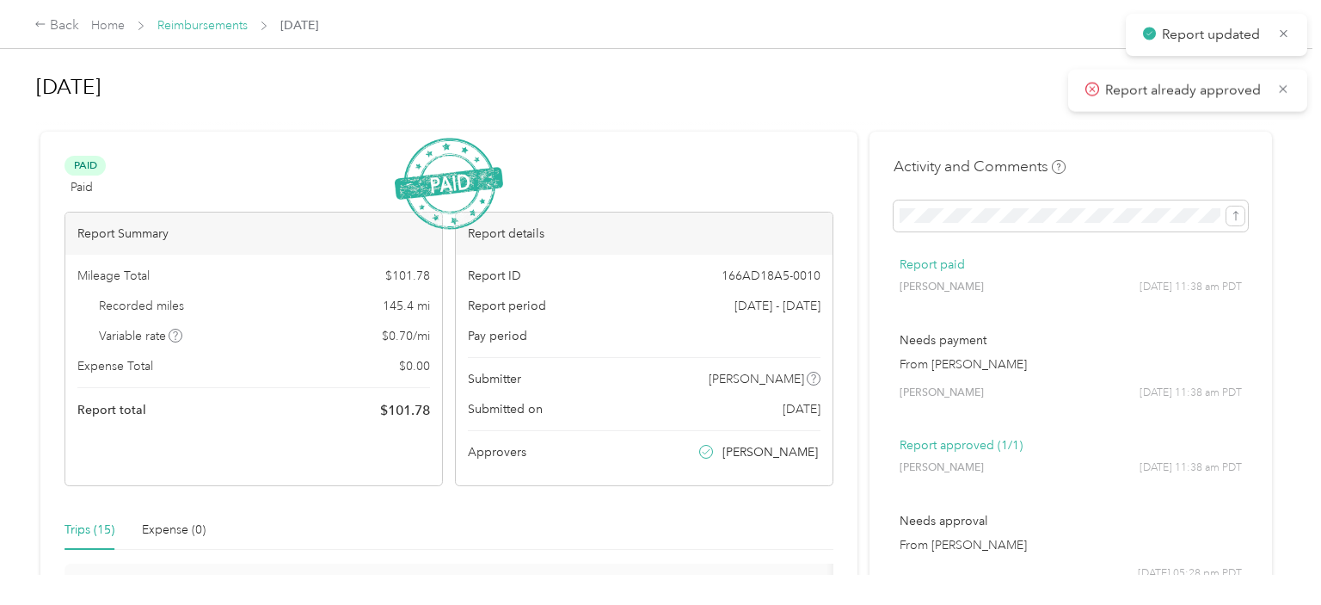
click at [220, 29] on link "Reimbursements" at bounding box center [202, 25] width 90 height 15
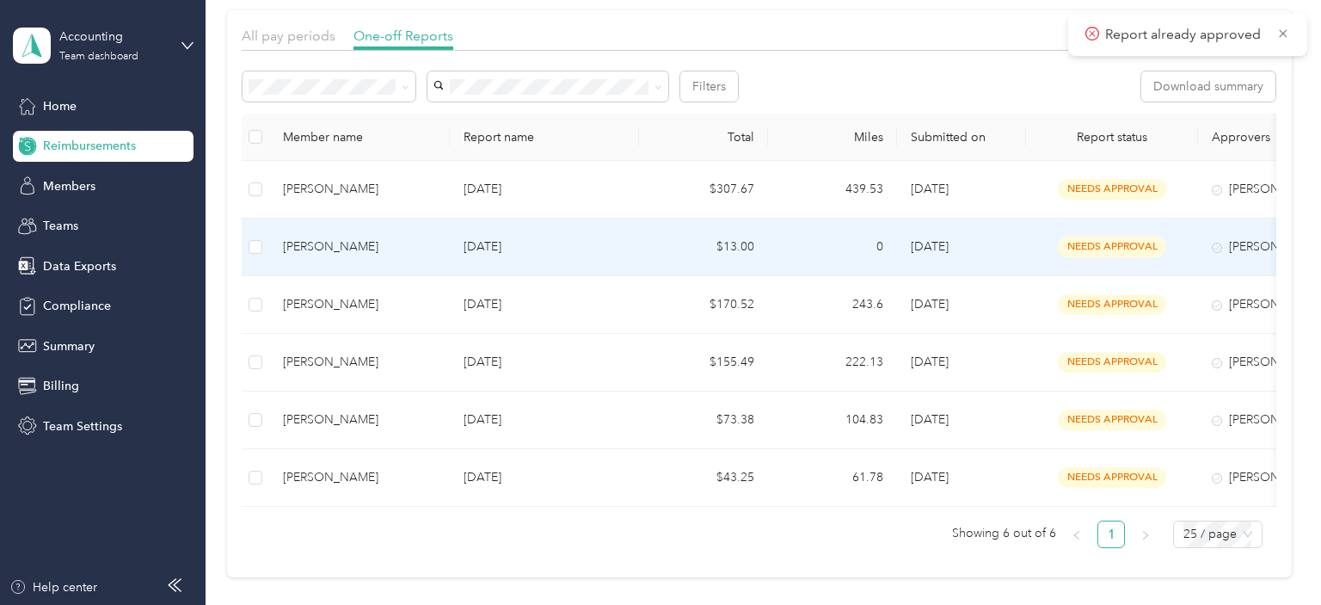
scroll to position [151, 0]
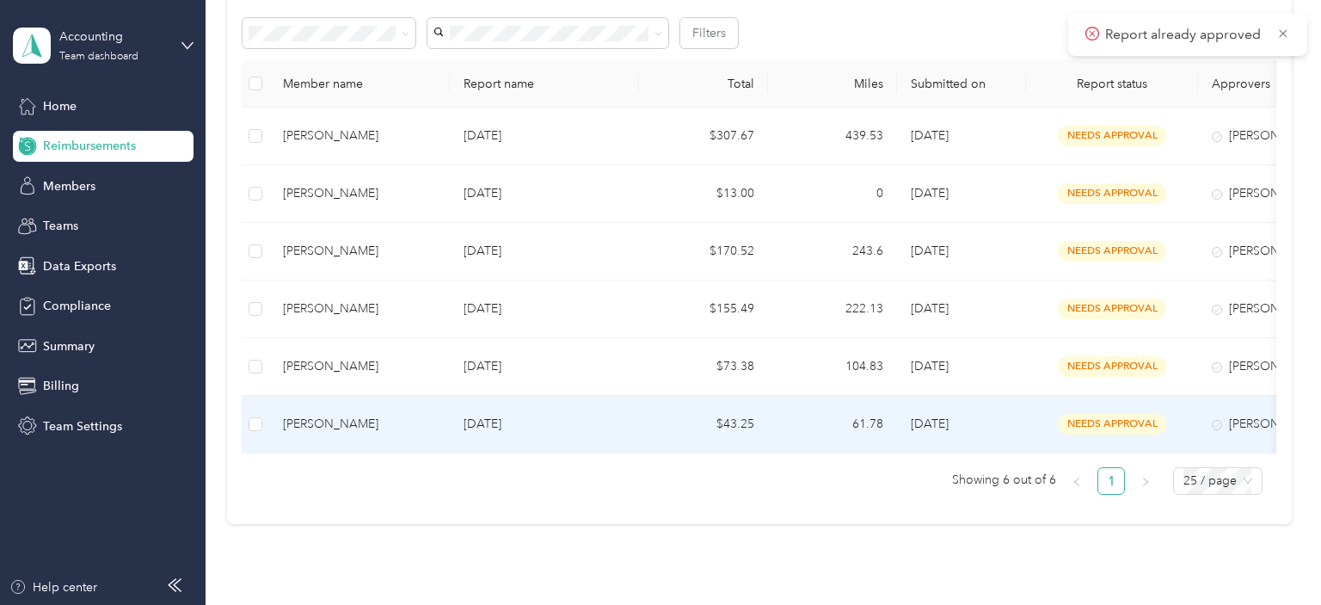
click at [358, 427] on div "[PERSON_NAME]" at bounding box center [359, 424] width 153 height 19
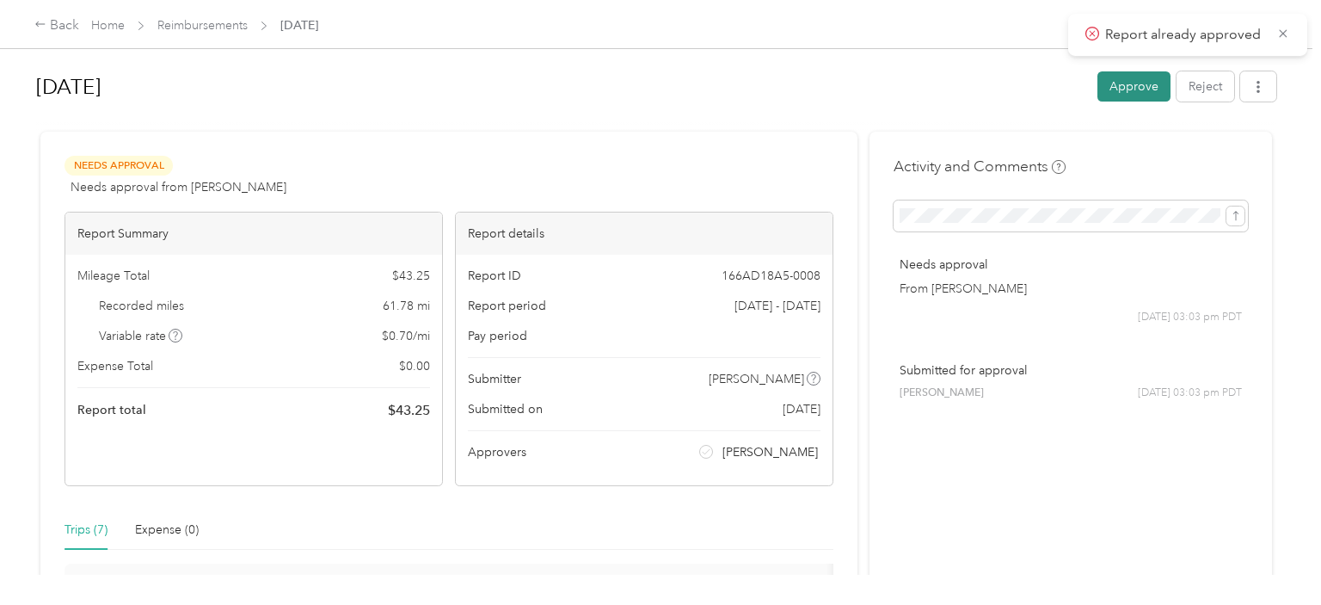
click at [1164, 86] on button "Approve" at bounding box center [1133, 86] width 73 height 30
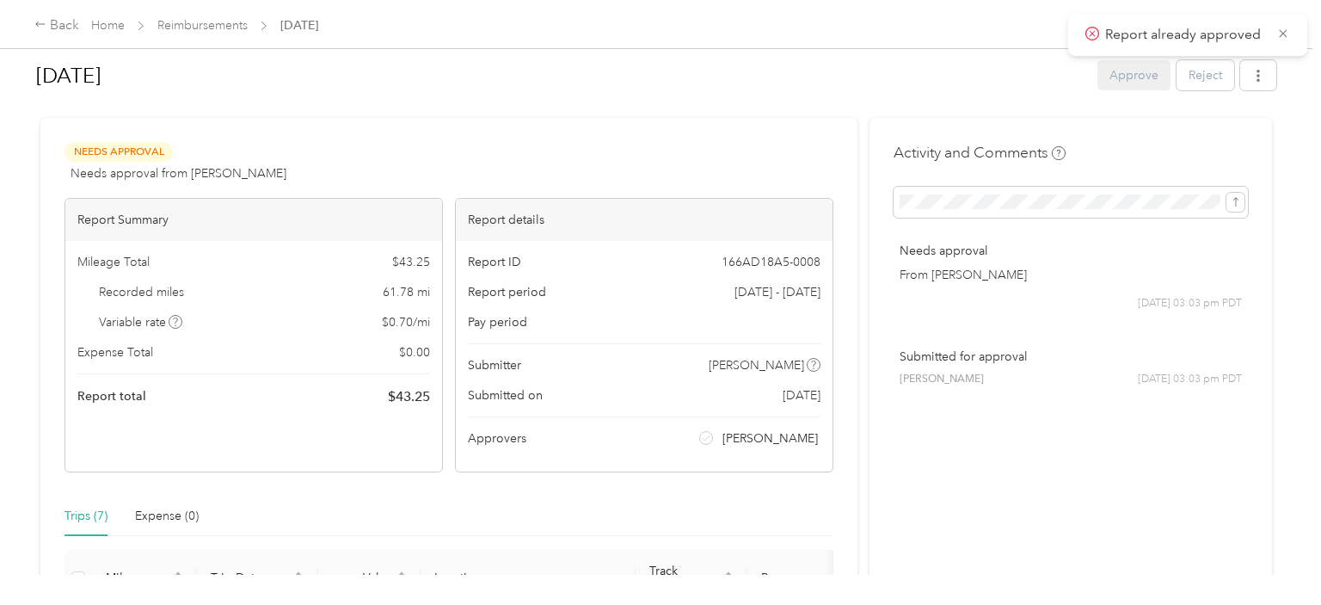
scroll to position [22, 0]
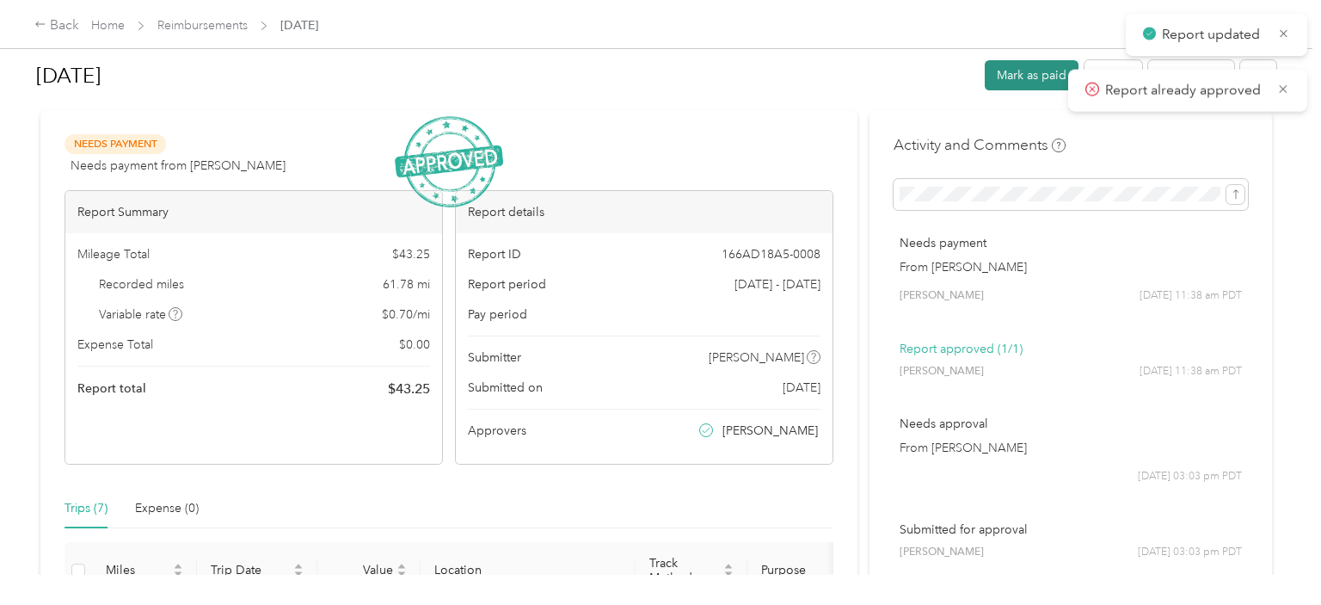
click at [1042, 75] on button "Mark as paid" at bounding box center [1032, 75] width 94 height 30
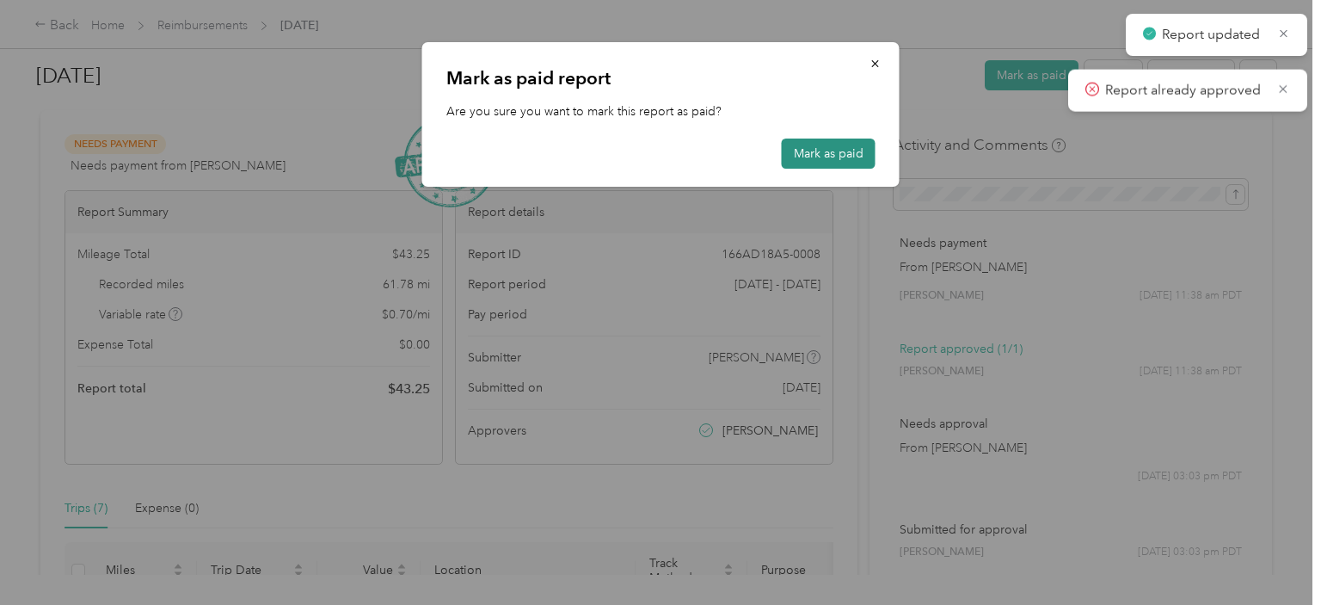
click at [827, 160] on button "Mark as paid" at bounding box center [829, 153] width 94 height 30
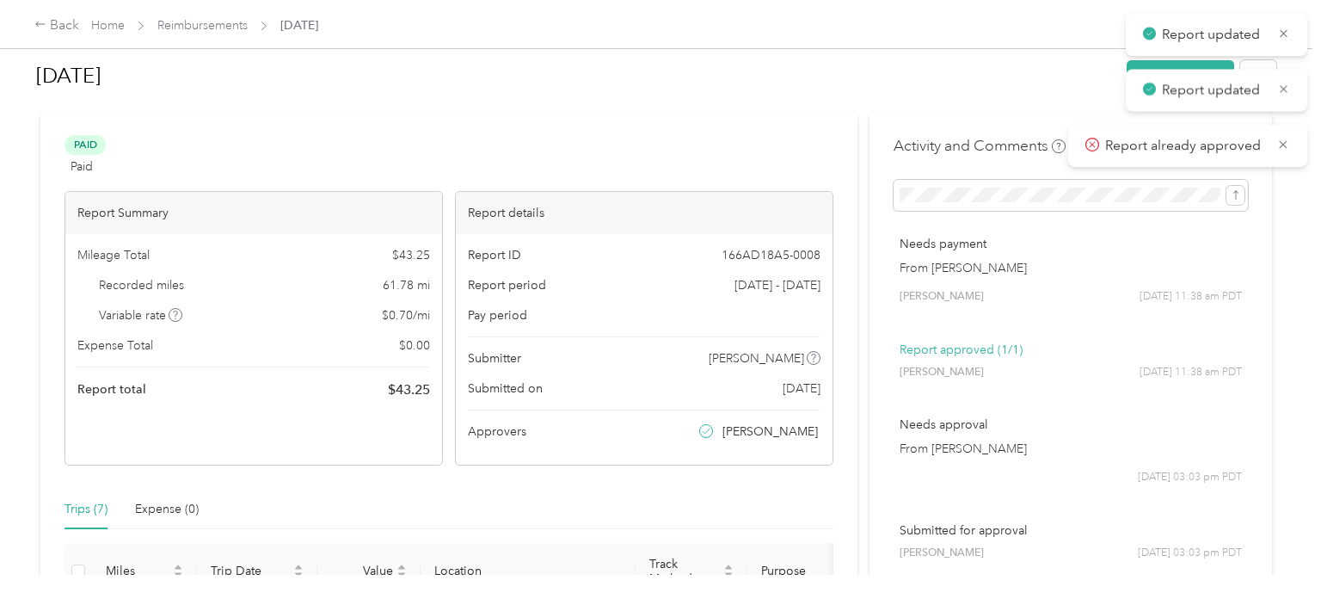
scroll to position [21, 0]
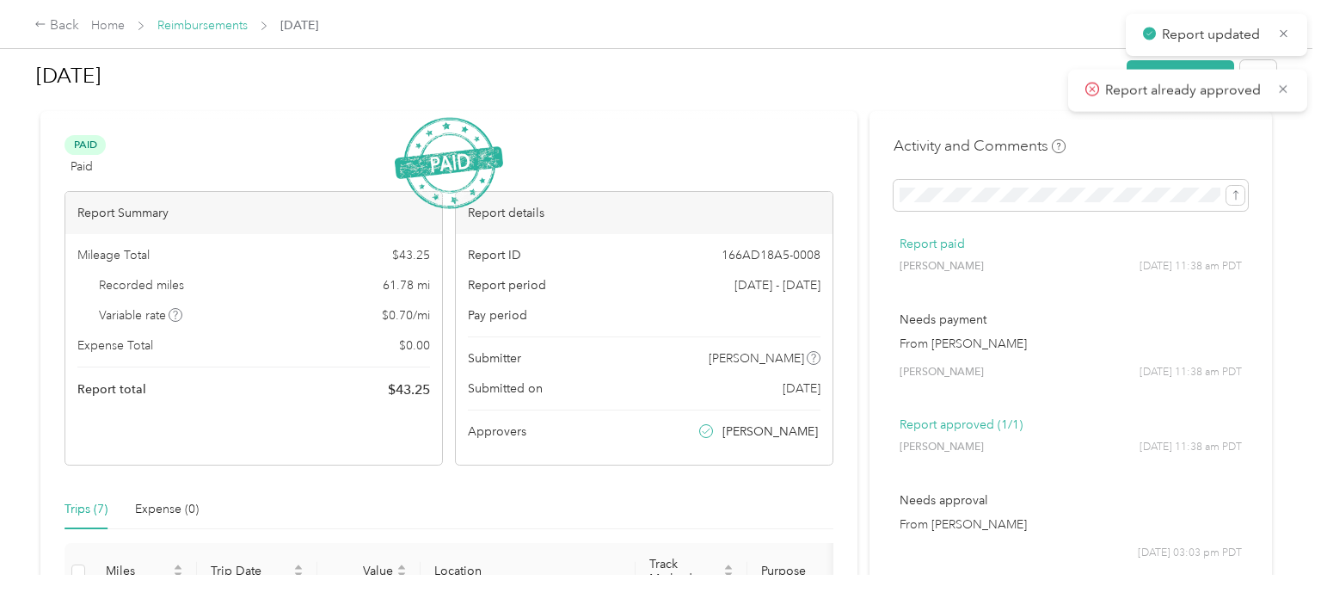
click at [215, 23] on link "Reimbursements" at bounding box center [202, 25] width 90 height 15
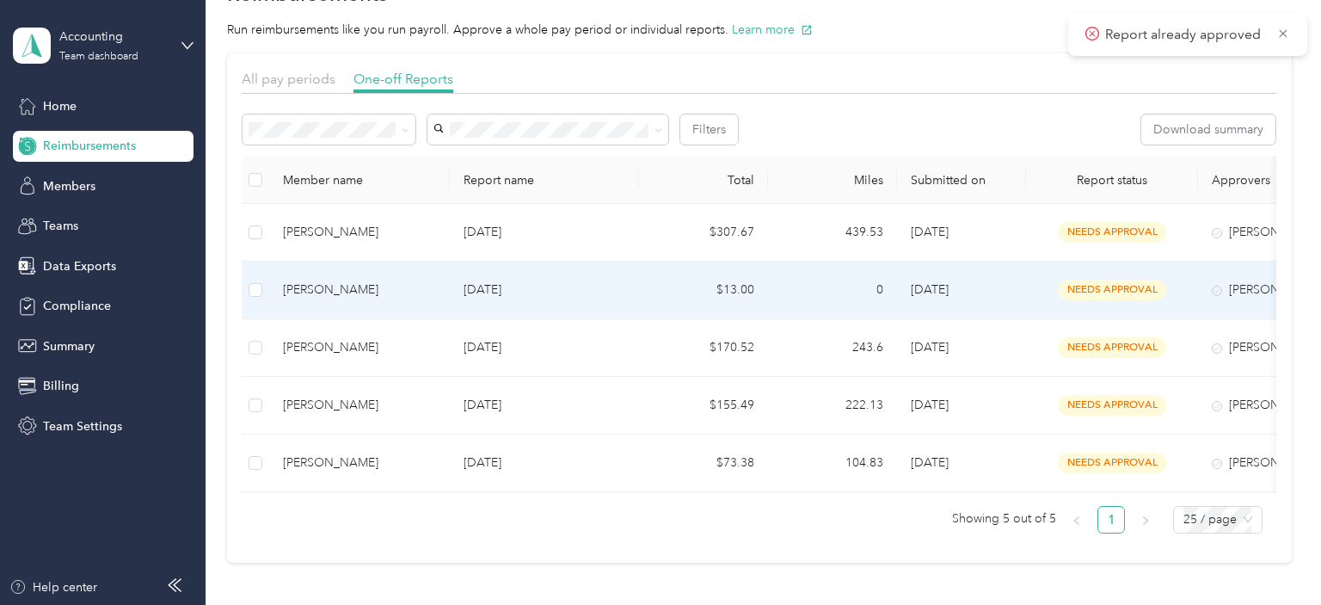
scroll to position [86, 0]
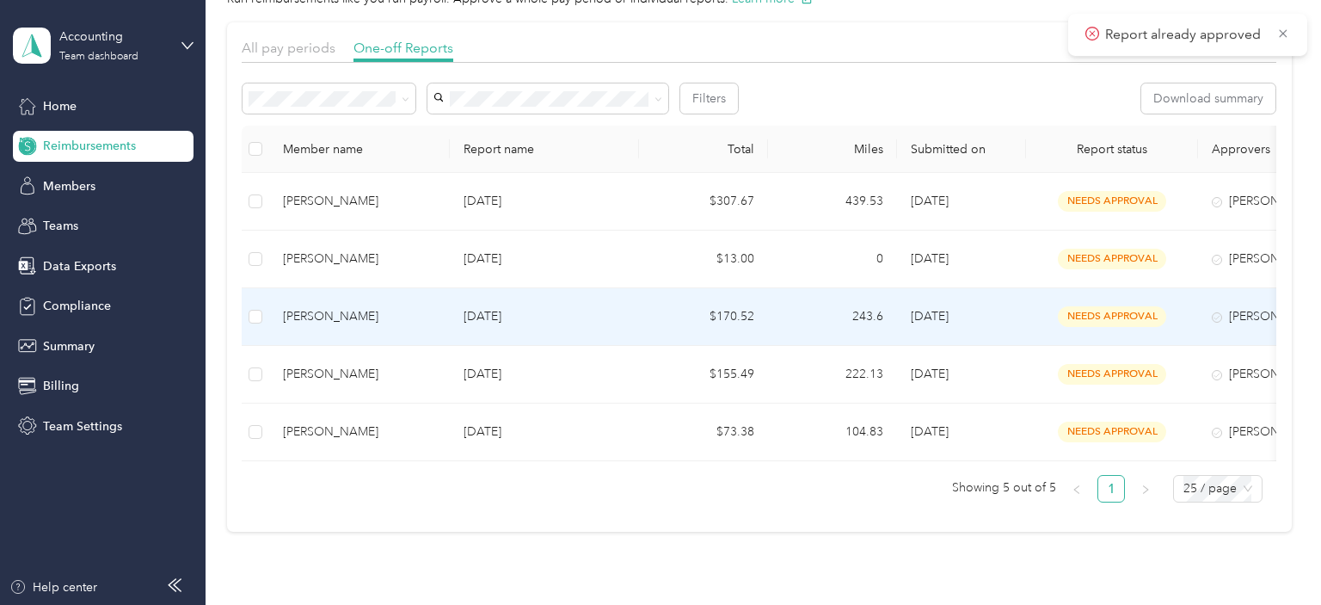
click at [380, 315] on div "[PERSON_NAME]" at bounding box center [359, 316] width 153 height 19
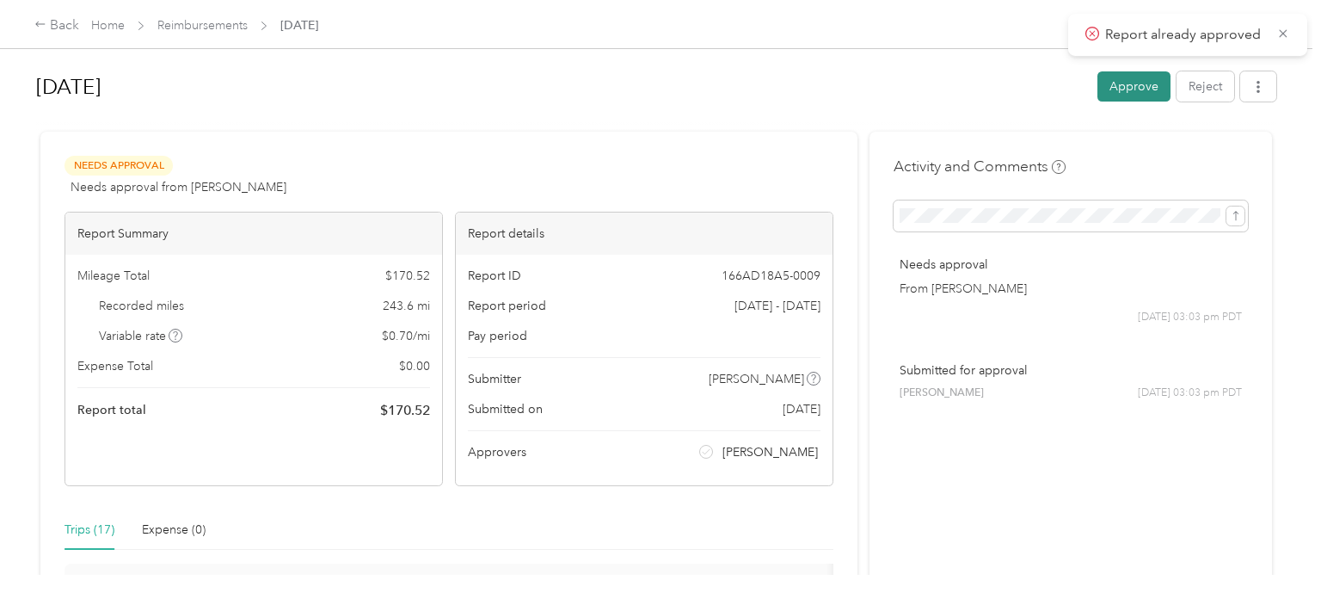
click at [1119, 86] on button "Approve" at bounding box center [1133, 86] width 73 height 30
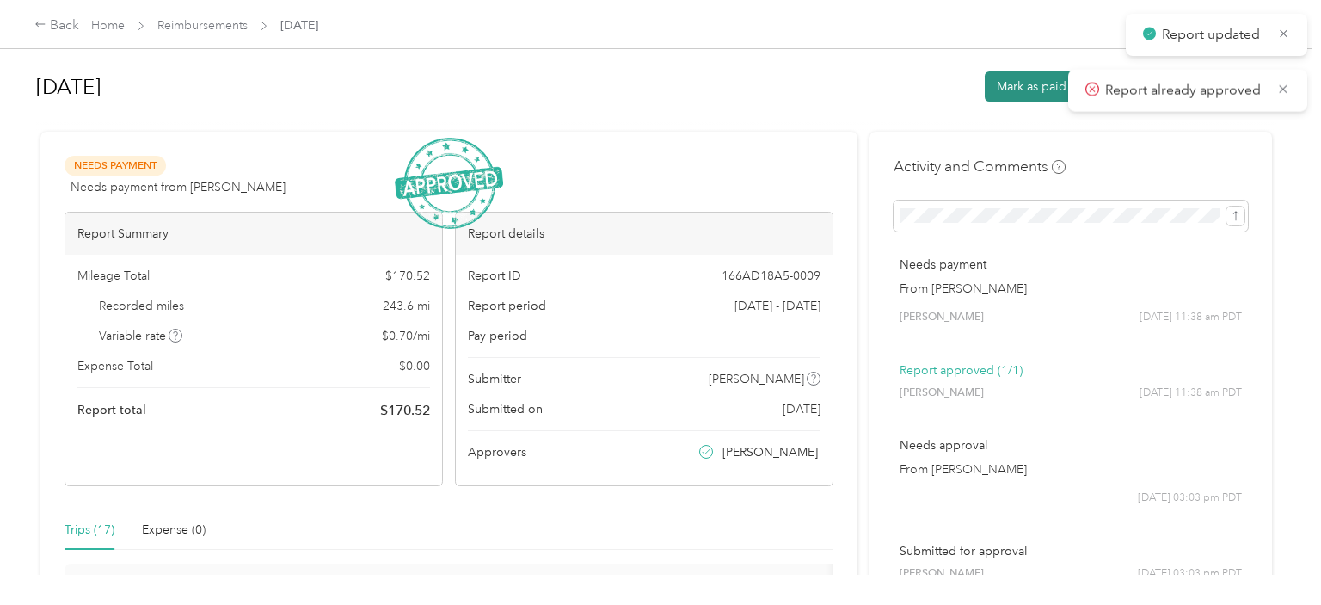
click at [1038, 81] on button "Mark as paid" at bounding box center [1032, 86] width 94 height 30
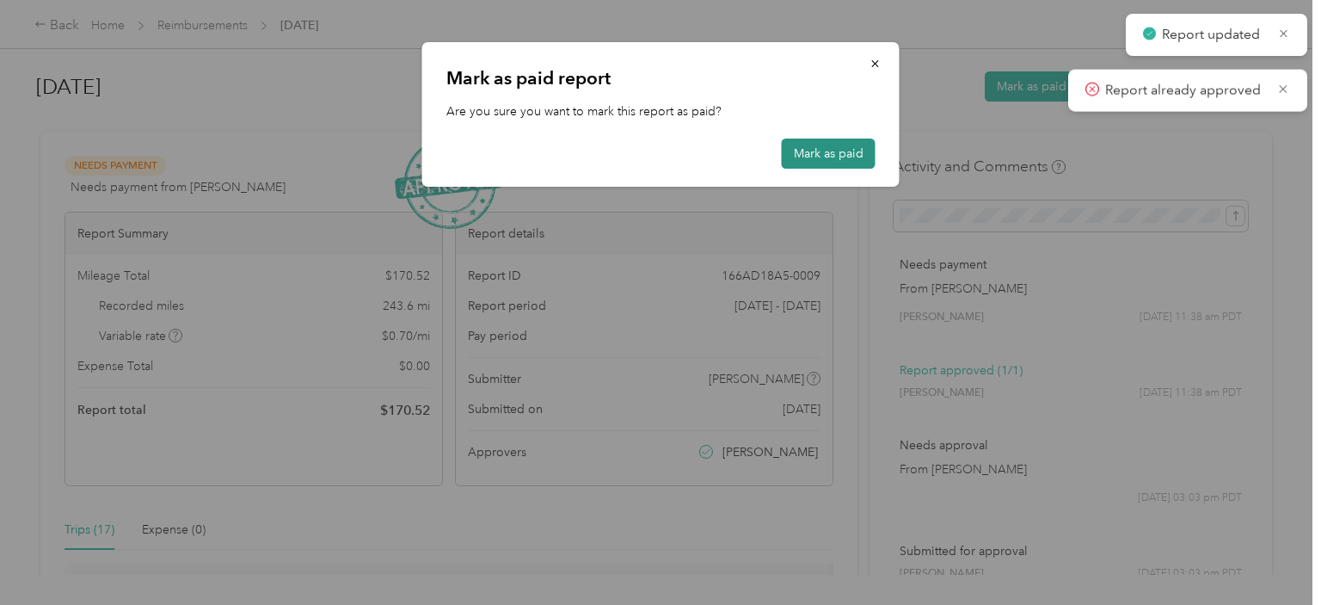
click at [839, 160] on button "Mark as paid" at bounding box center [829, 153] width 94 height 30
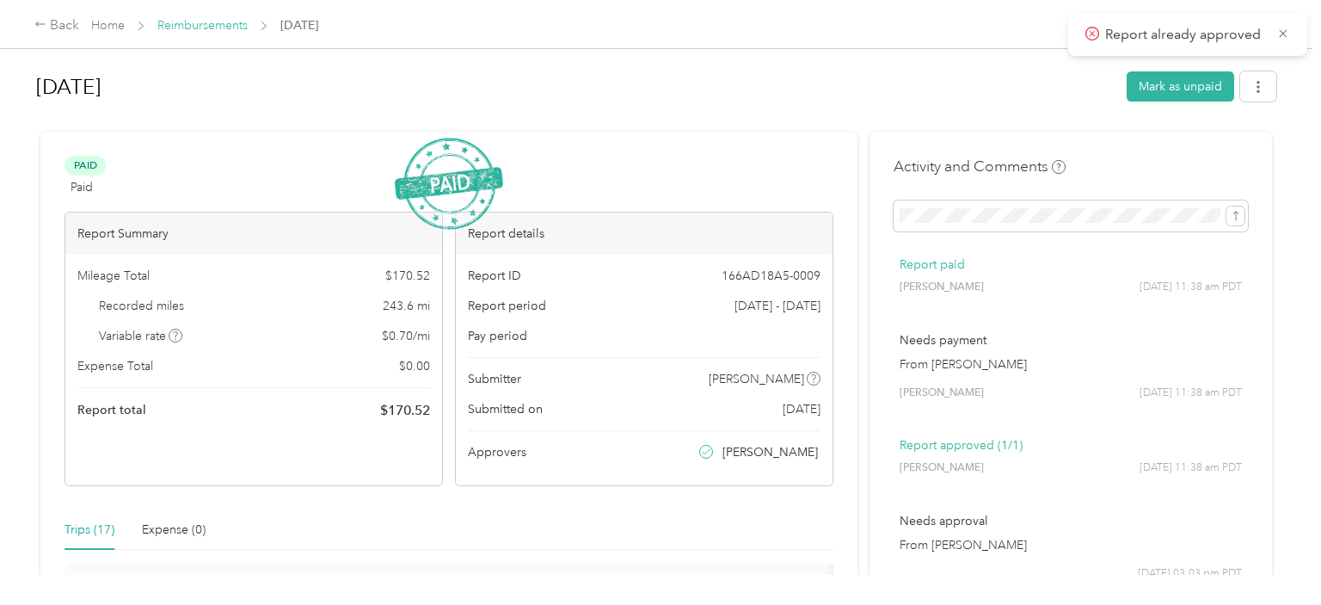
click at [217, 23] on link "Reimbursements" at bounding box center [202, 25] width 90 height 15
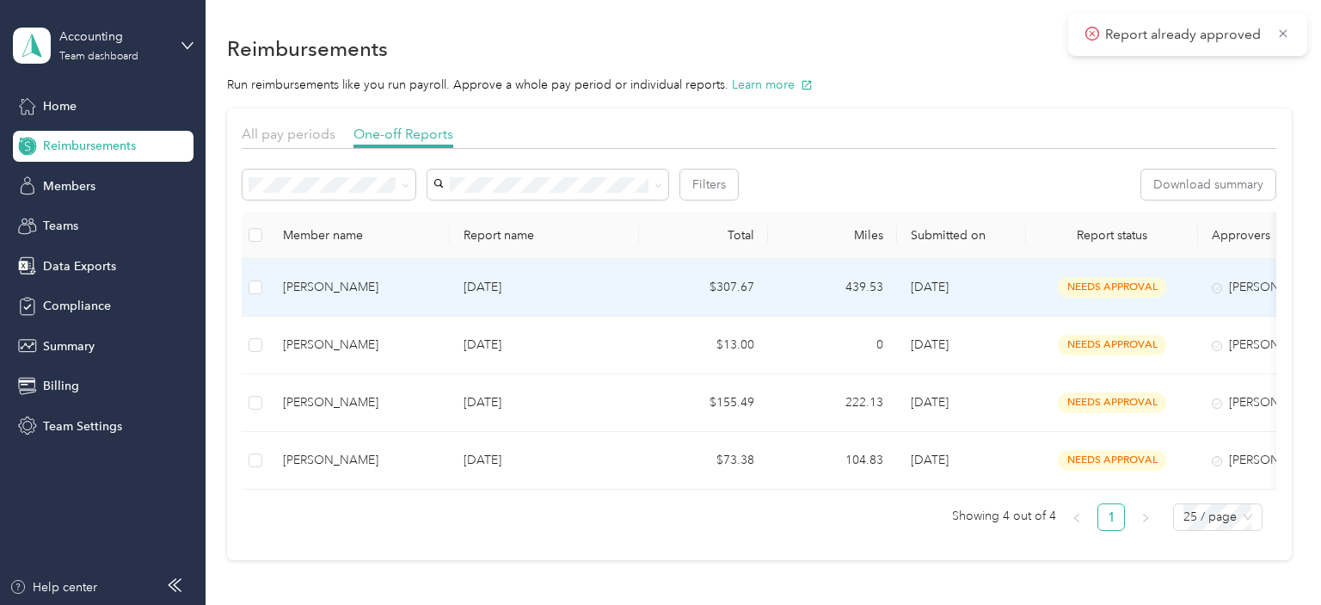
click at [502, 294] on p "[DATE]" at bounding box center [545, 287] width 162 height 19
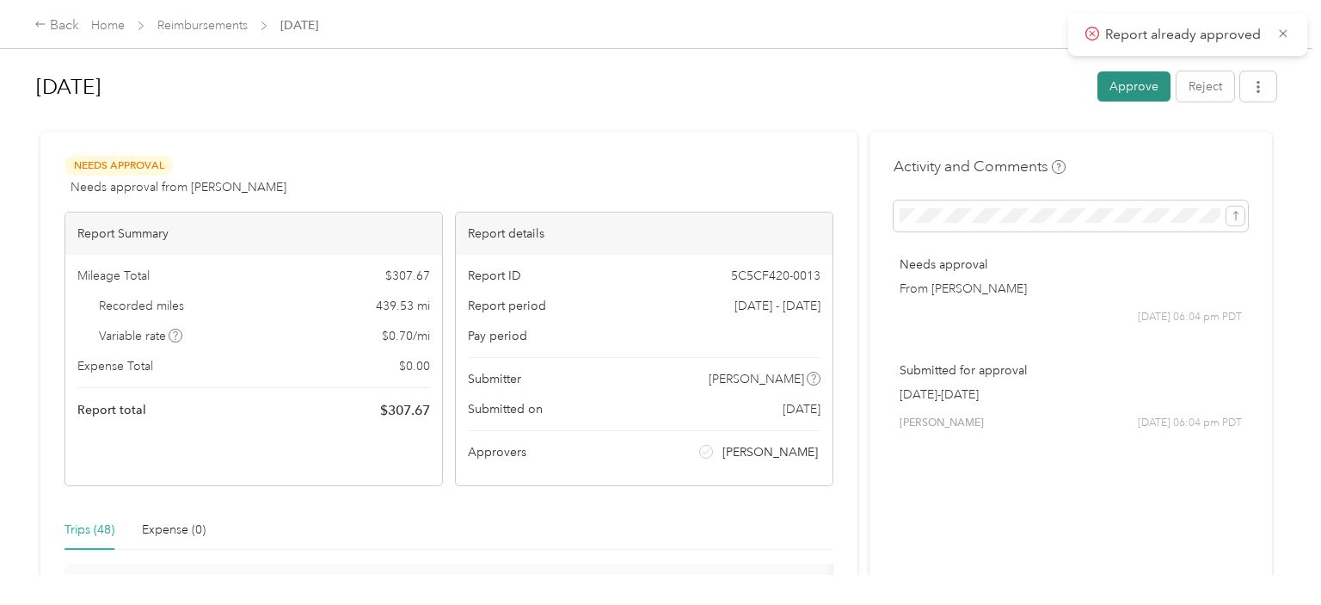
click at [1145, 90] on button "Approve" at bounding box center [1133, 86] width 73 height 30
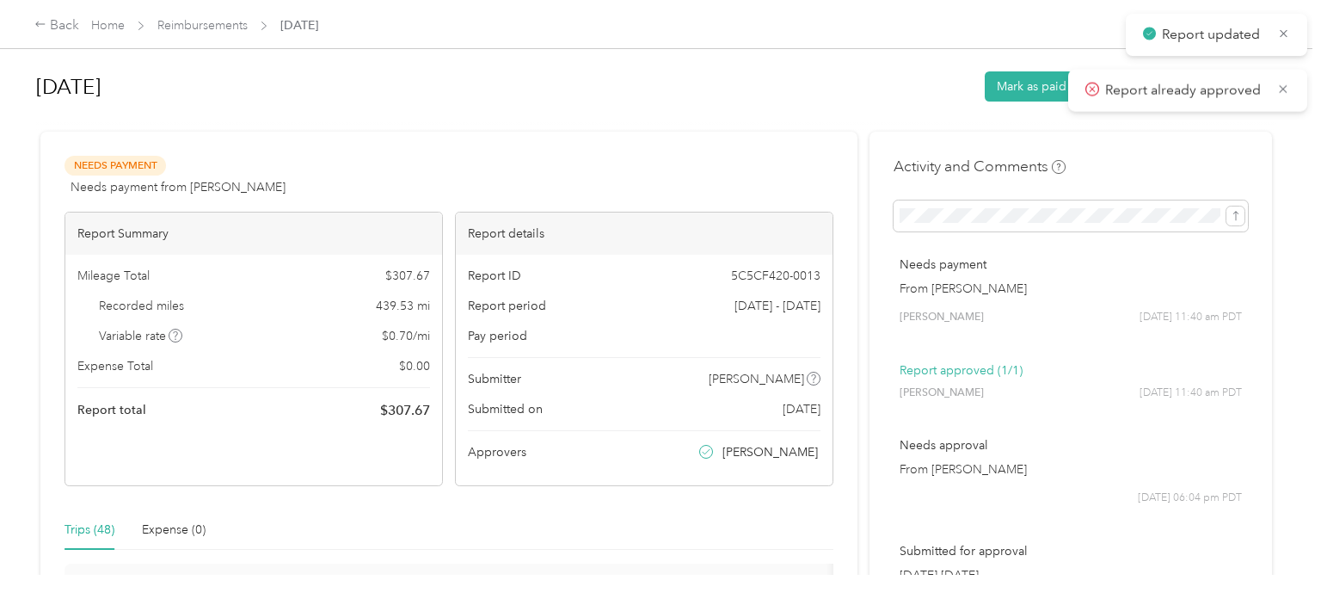
click at [1027, 98] on button "Mark as paid" at bounding box center [1032, 86] width 94 height 30
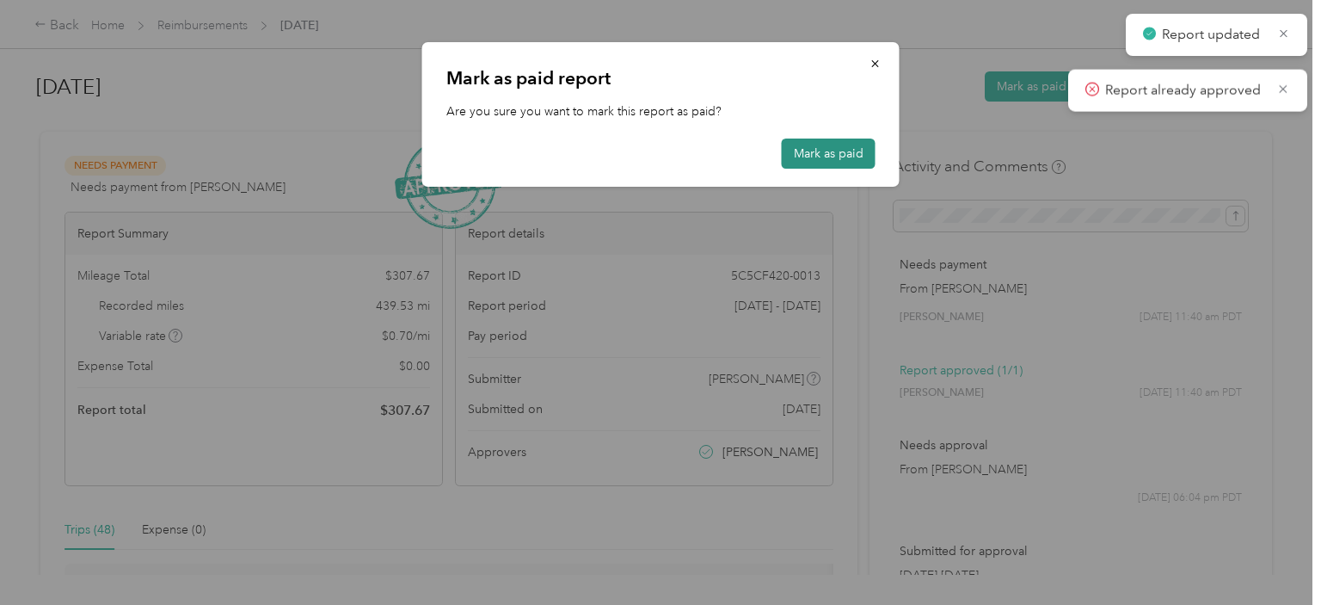
click at [845, 151] on button "Mark as paid" at bounding box center [829, 153] width 94 height 30
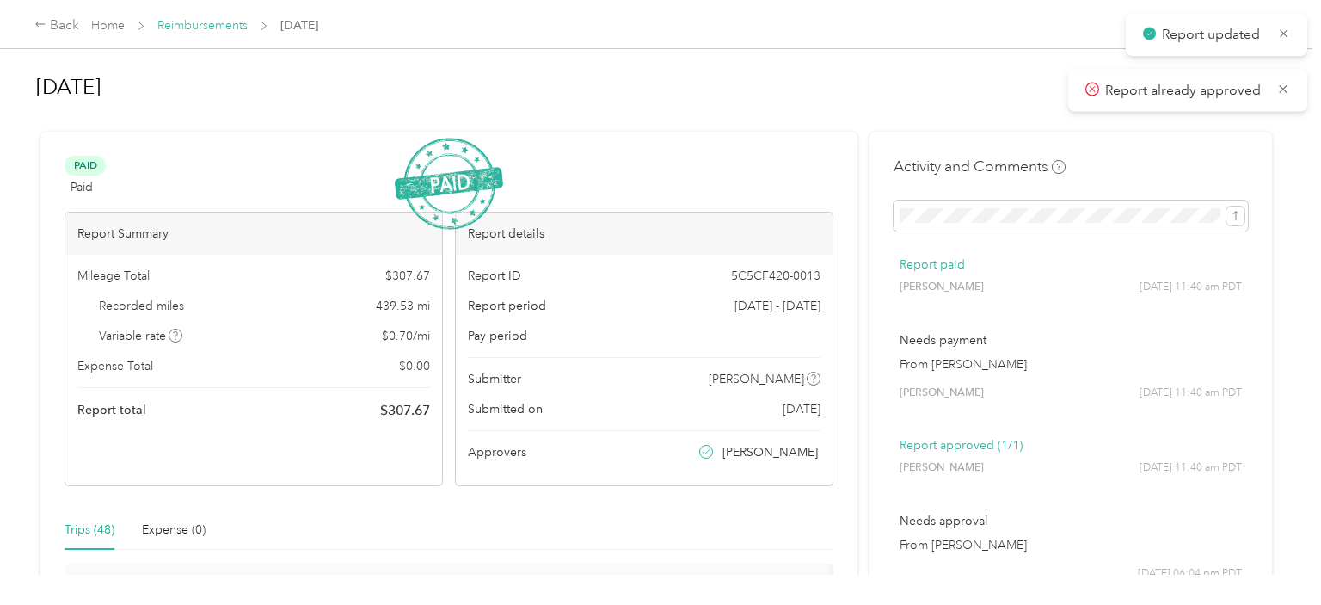
click at [212, 26] on link "Reimbursements" at bounding box center [202, 25] width 90 height 15
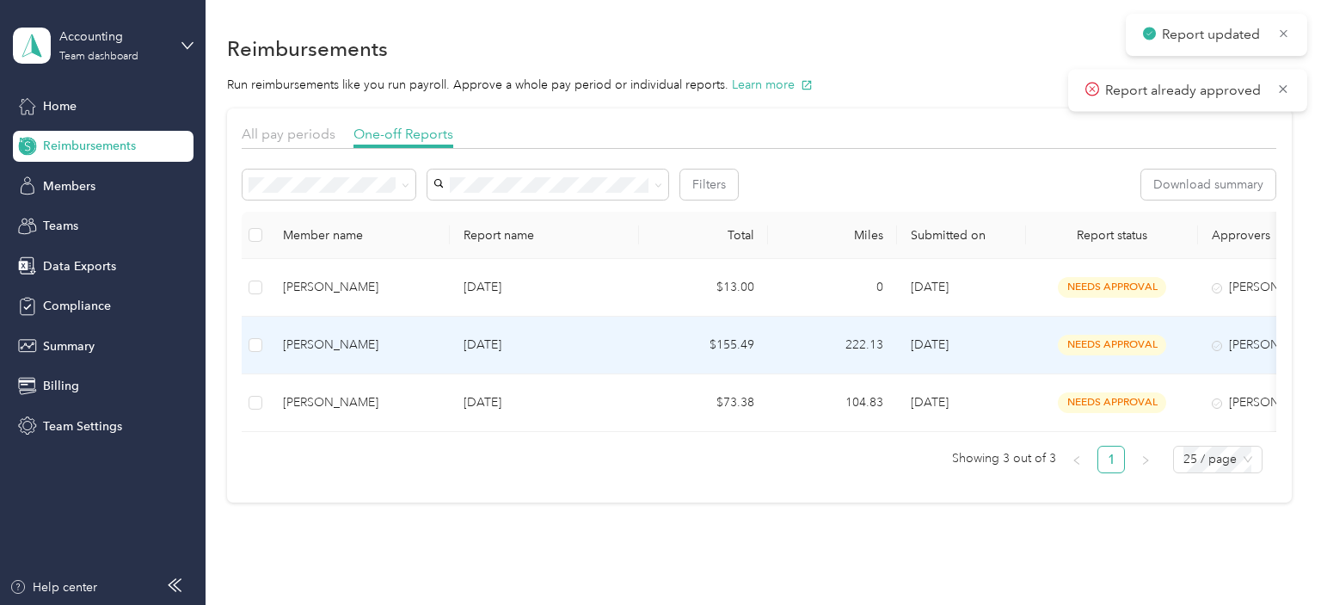
click at [599, 347] on p "[DATE]" at bounding box center [545, 344] width 162 height 19
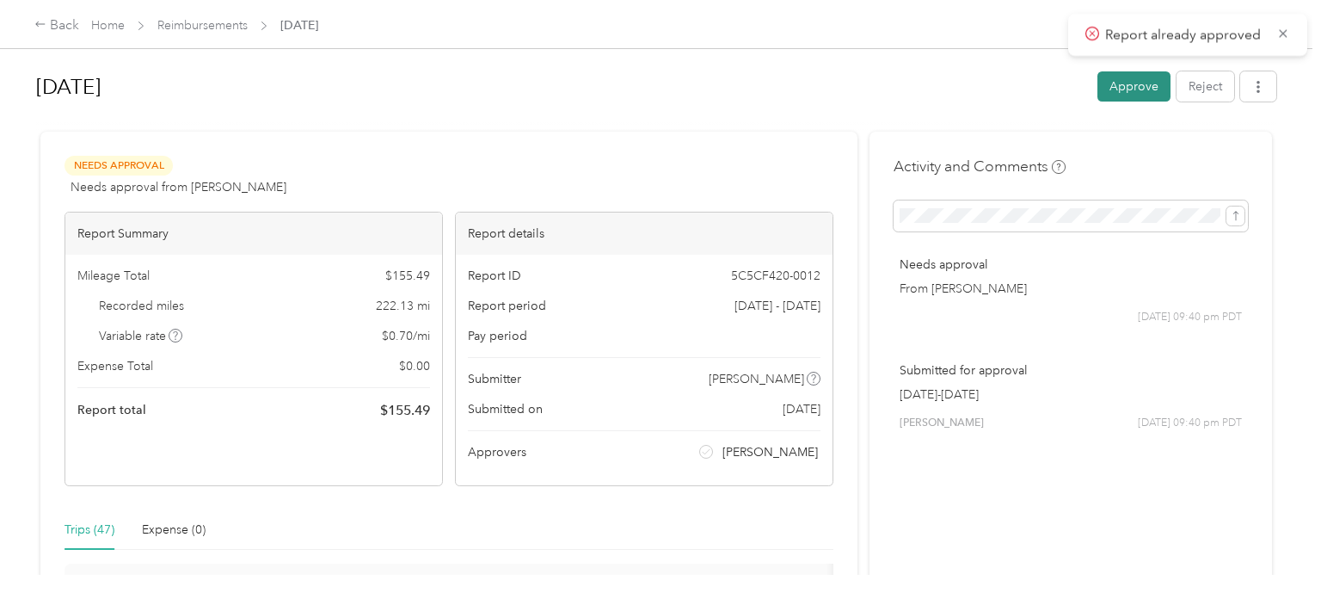
click at [1127, 83] on button "Approve" at bounding box center [1133, 86] width 73 height 30
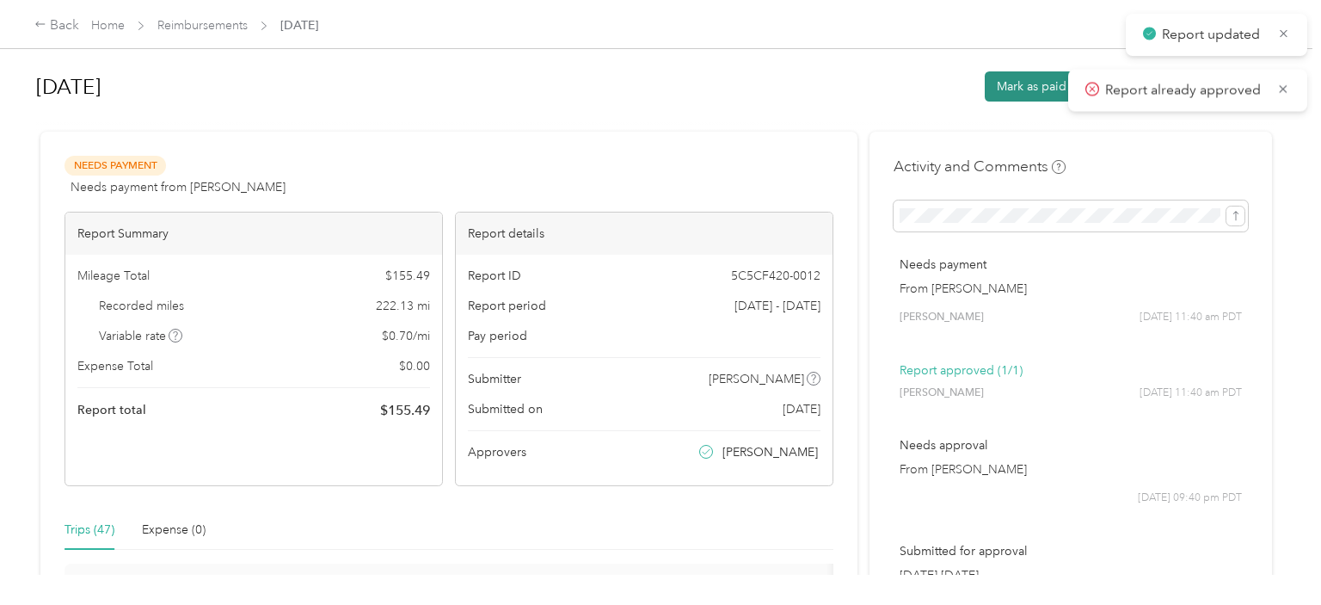
click at [1033, 91] on button "Mark as paid" at bounding box center [1032, 86] width 94 height 30
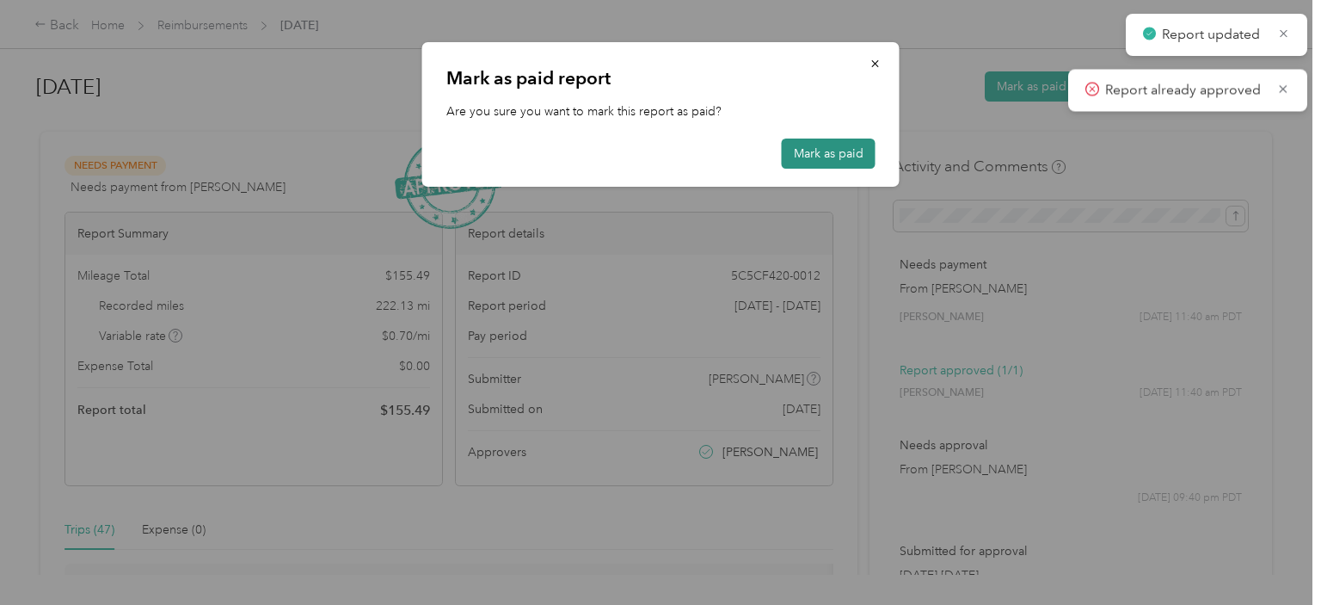
click at [845, 141] on button "Mark as paid" at bounding box center [829, 153] width 94 height 30
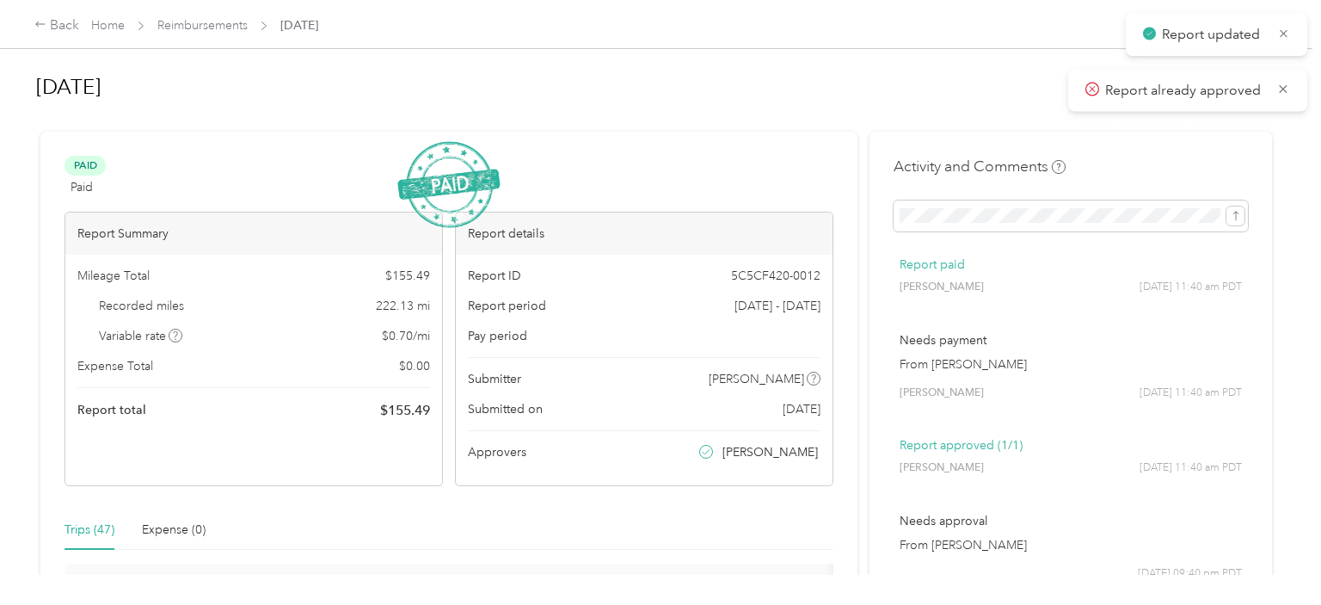
click at [198, 29] on link "Reimbursements" at bounding box center [202, 25] width 90 height 15
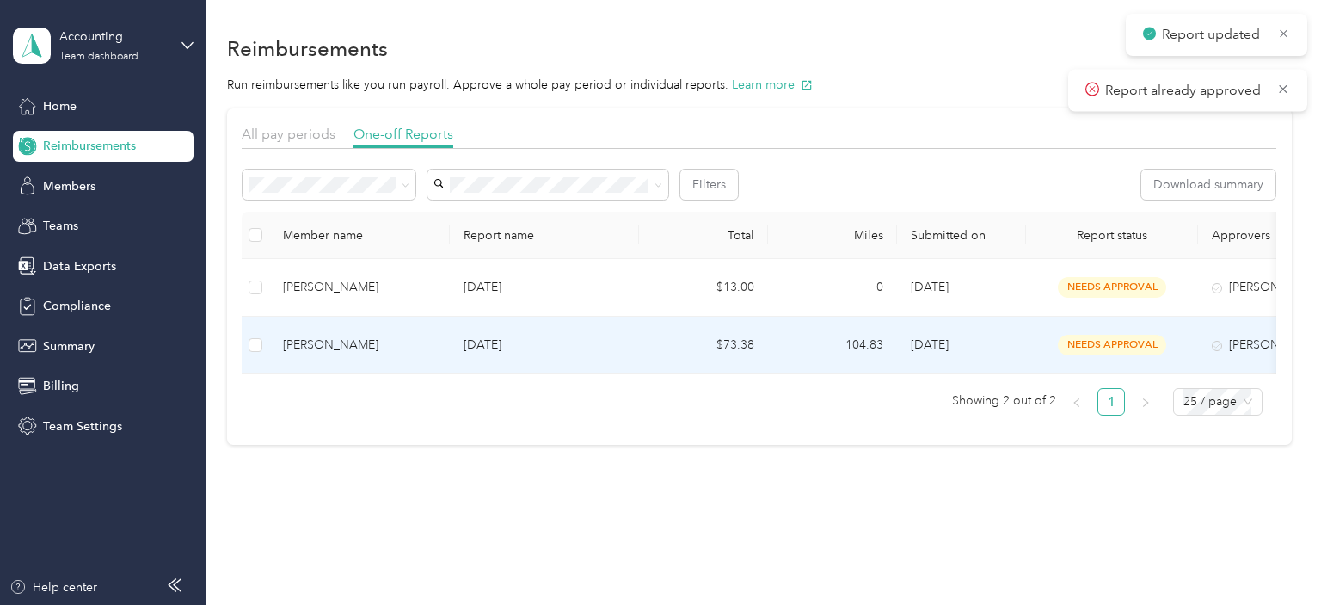
click at [713, 329] on td "$73.38" at bounding box center [703, 345] width 129 height 58
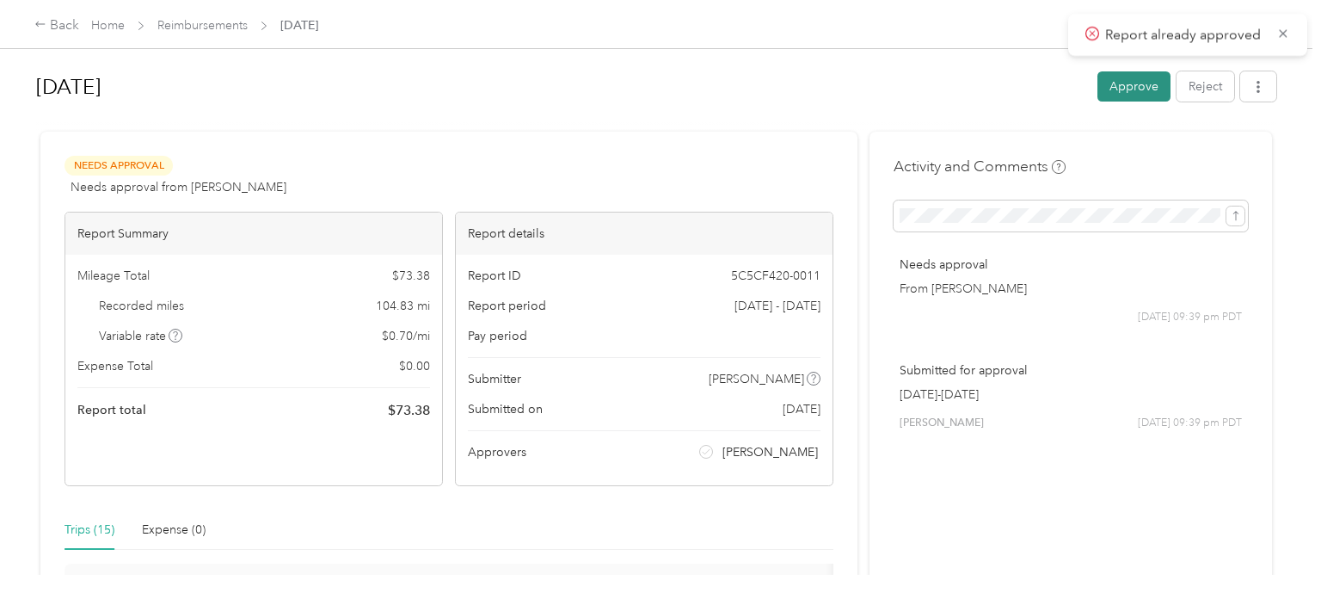
click at [1136, 90] on button "Approve" at bounding box center [1133, 86] width 73 height 30
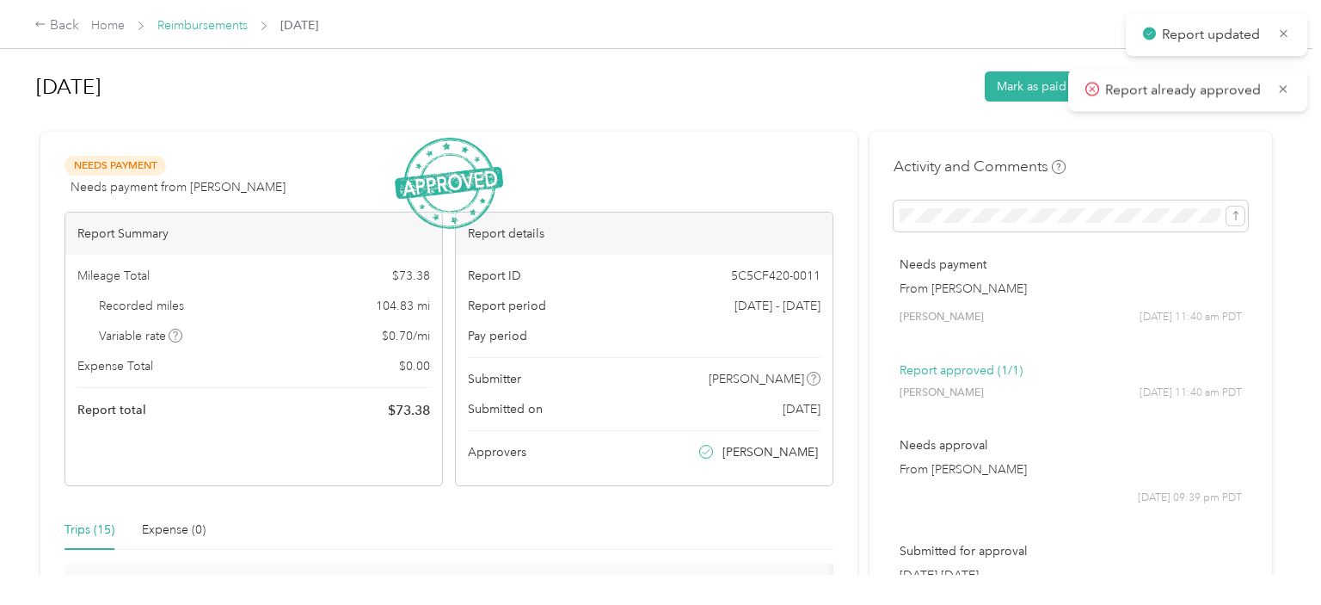
click at [199, 22] on link "Reimbursements" at bounding box center [202, 25] width 90 height 15
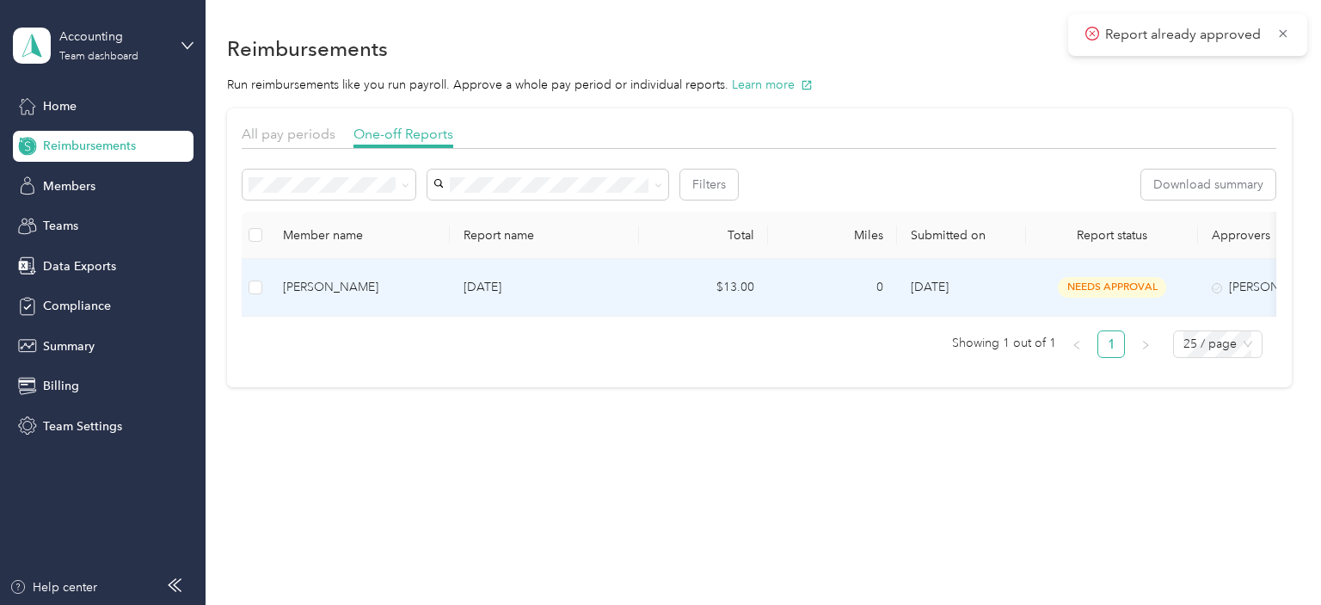
click at [489, 290] on p "[DATE]" at bounding box center [545, 287] width 162 height 19
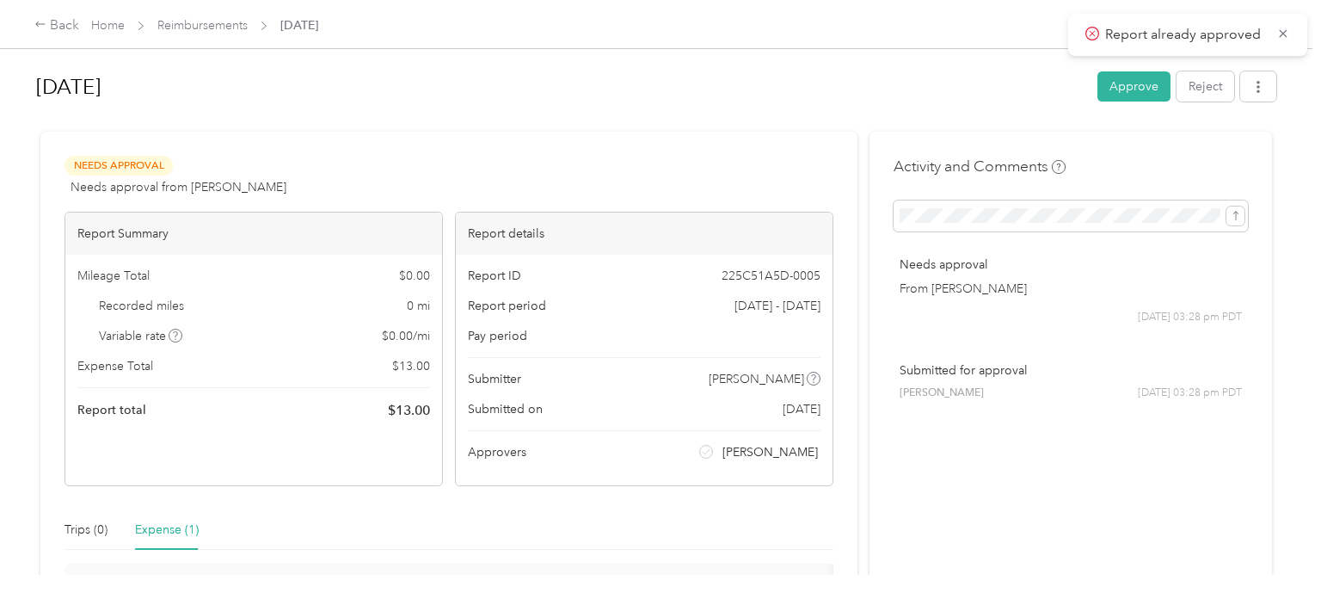
scroll to position [197, 0]
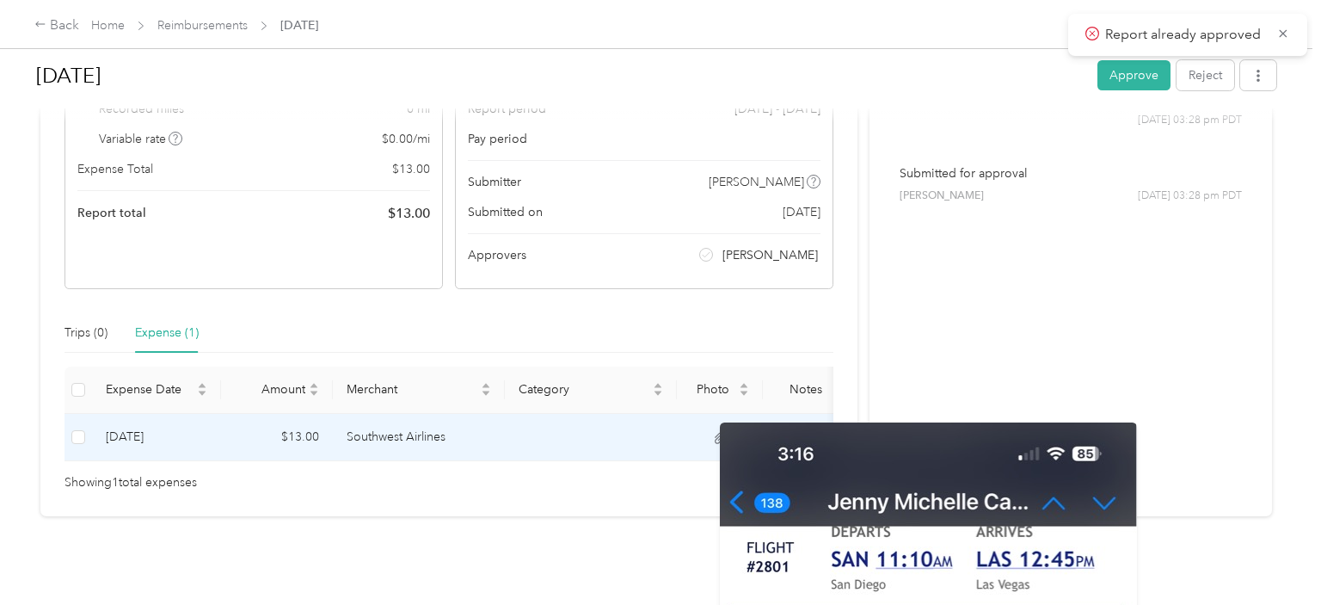
click at [717, 436] on icon at bounding box center [720, 437] width 10 height 11
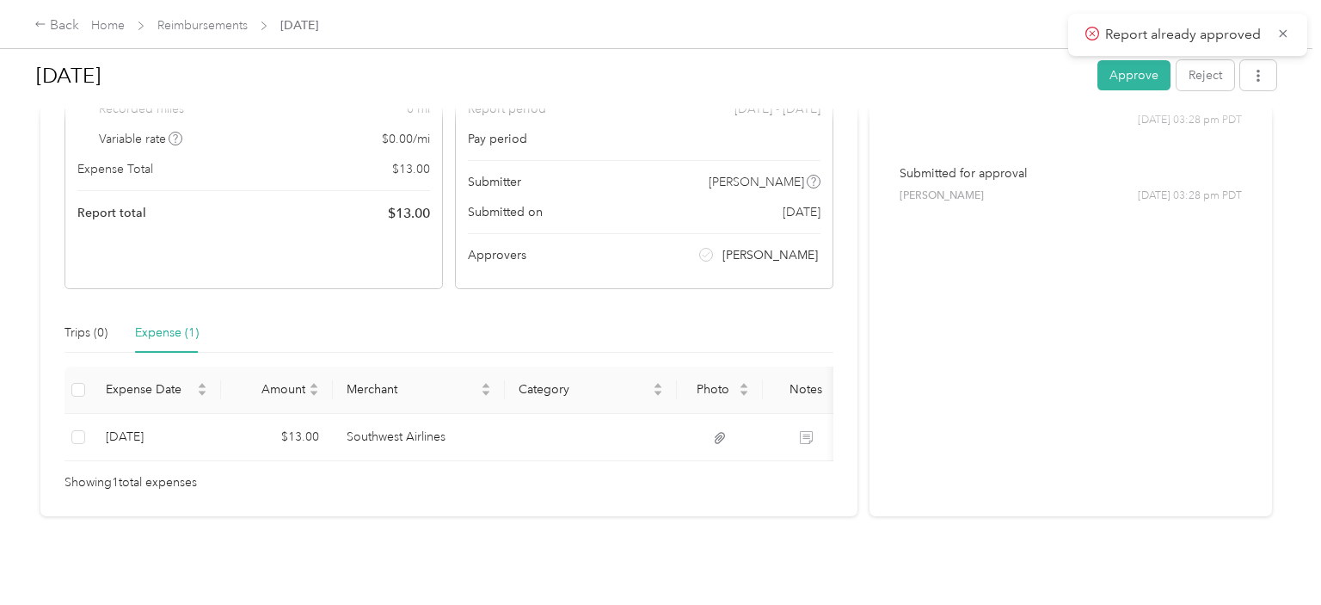
scroll to position [175, 0]
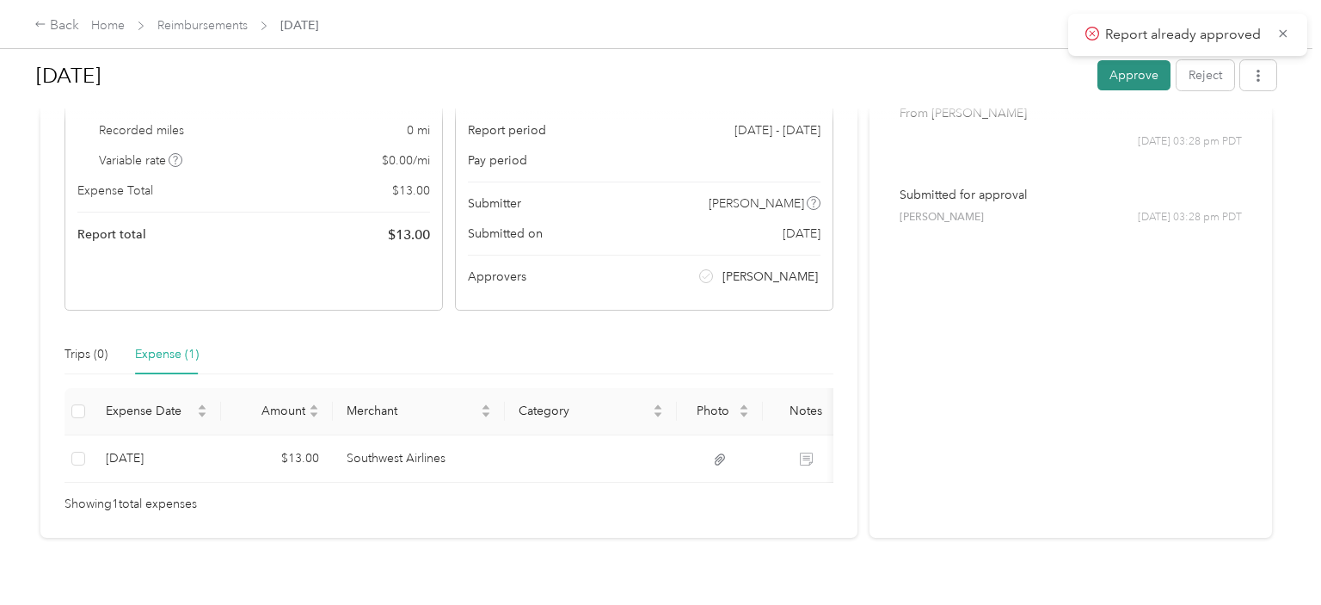
click at [1132, 72] on button "Approve" at bounding box center [1133, 75] width 73 height 30
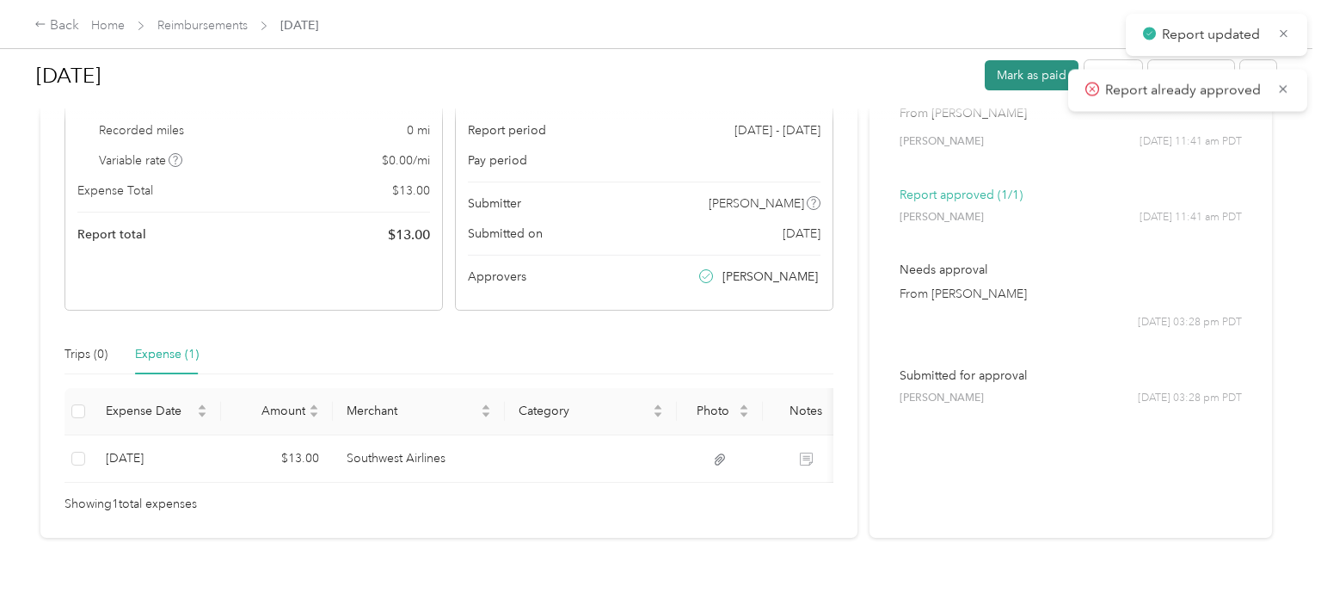
click at [1035, 77] on button "Mark as paid" at bounding box center [1032, 75] width 94 height 30
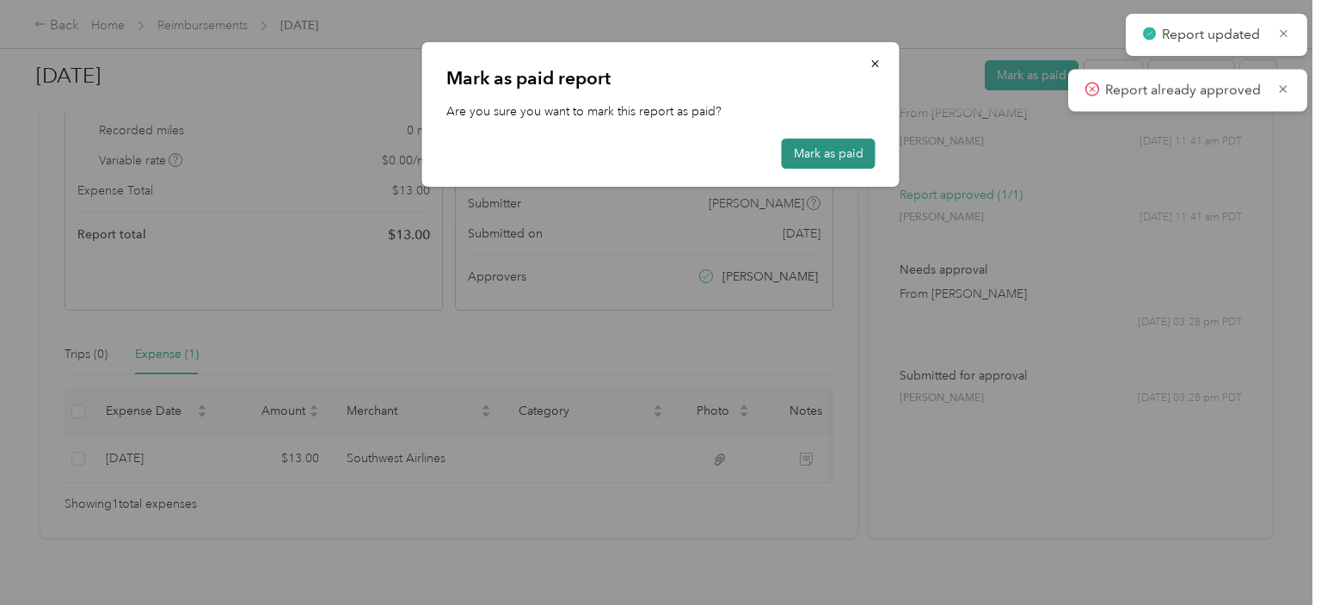
click at [812, 160] on button "Mark as paid" at bounding box center [829, 153] width 94 height 30
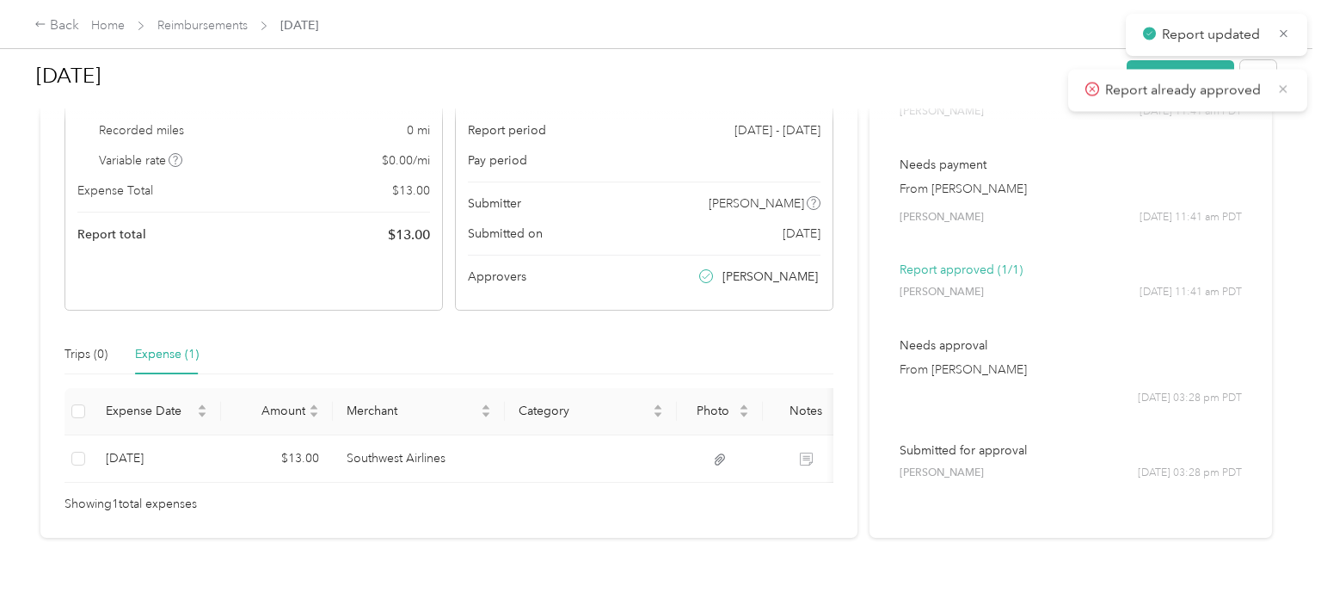
click at [1287, 87] on icon at bounding box center [1283, 88] width 14 height 15
click at [219, 22] on link "Reimbursements" at bounding box center [202, 25] width 90 height 15
